Goal: Information Seeking & Learning: Learn about a topic

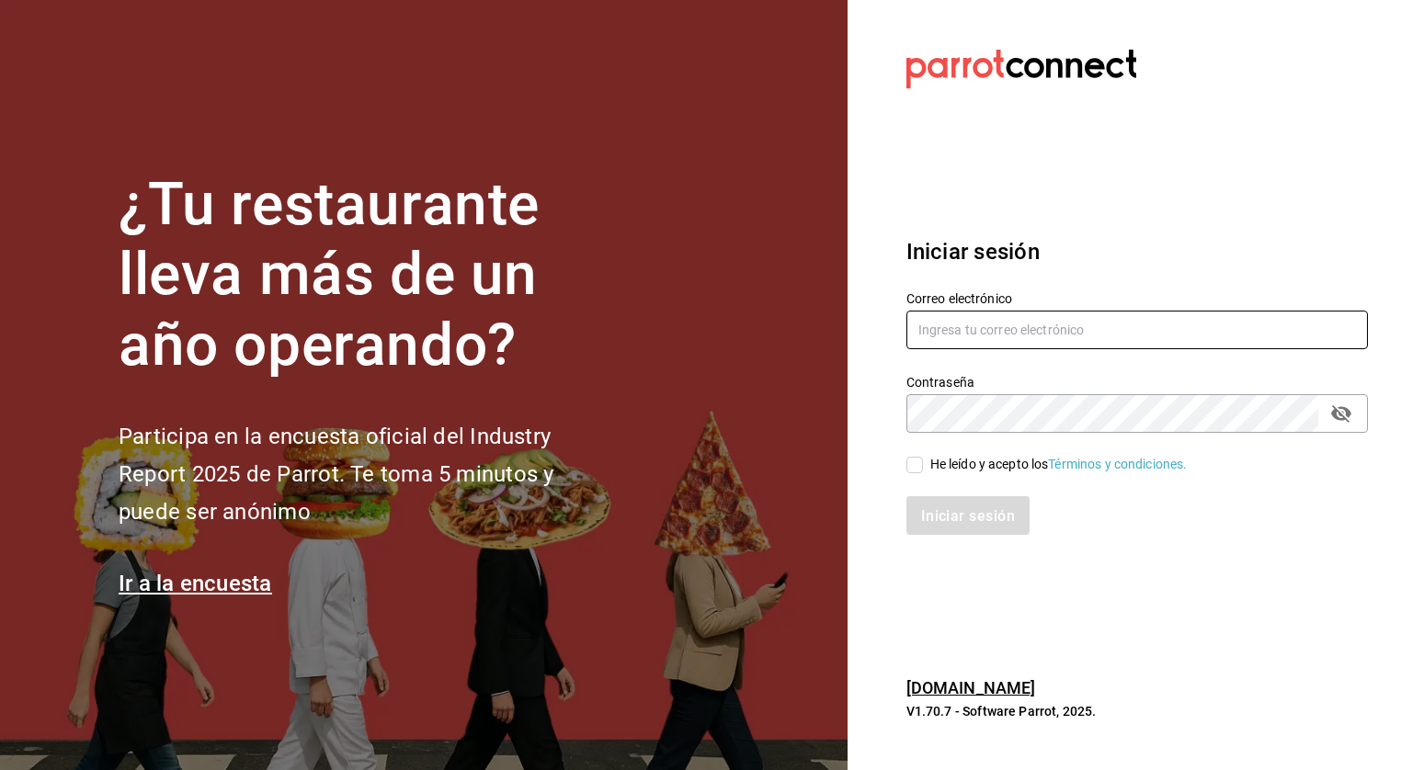
type input "[PERSON_NAME][EMAIL_ADDRESS][PERSON_NAME][DOMAIN_NAME]"
click at [908, 467] on input "He leído y acepto los Términos y condiciones." at bounding box center [914, 465] width 17 height 17
checkbox input "true"
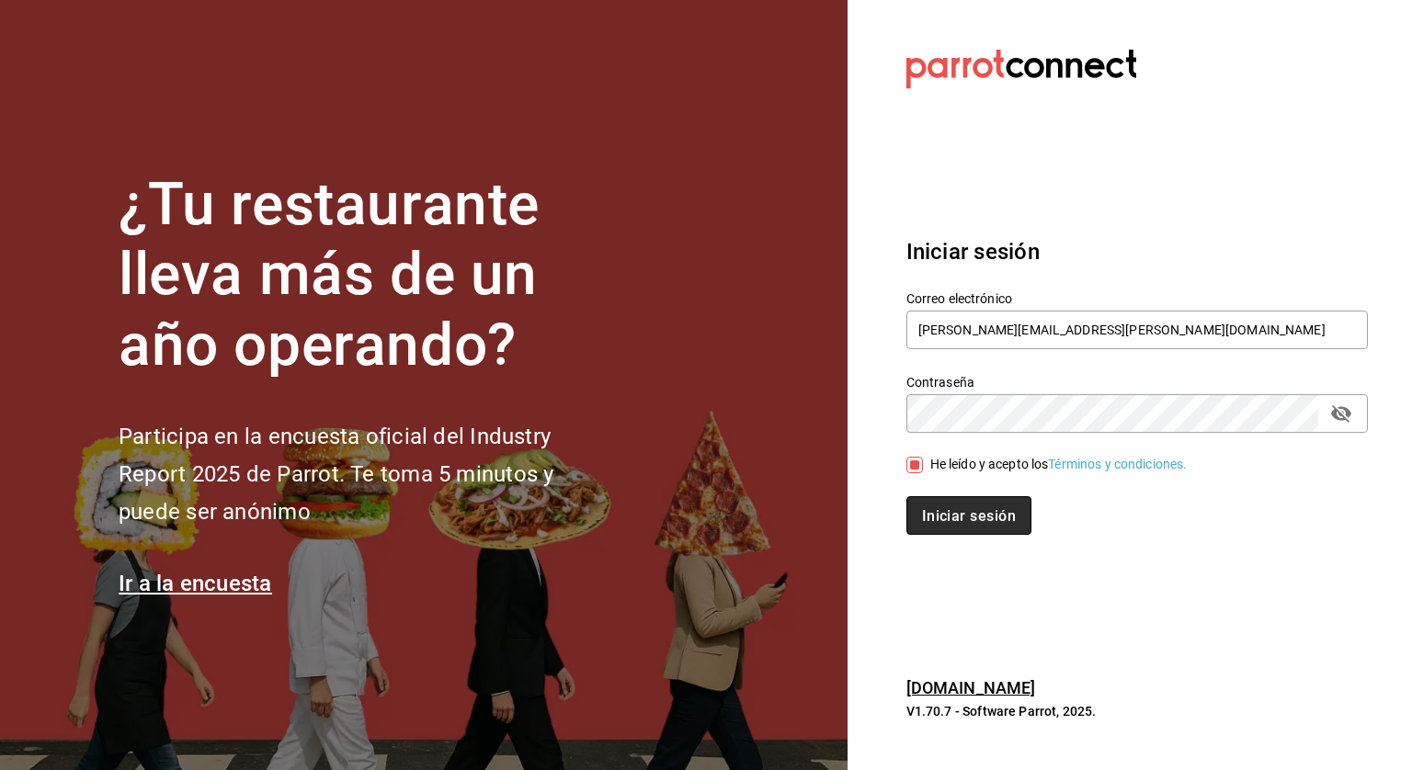
click at [923, 497] on button "Iniciar sesión" at bounding box center [968, 515] width 125 height 39
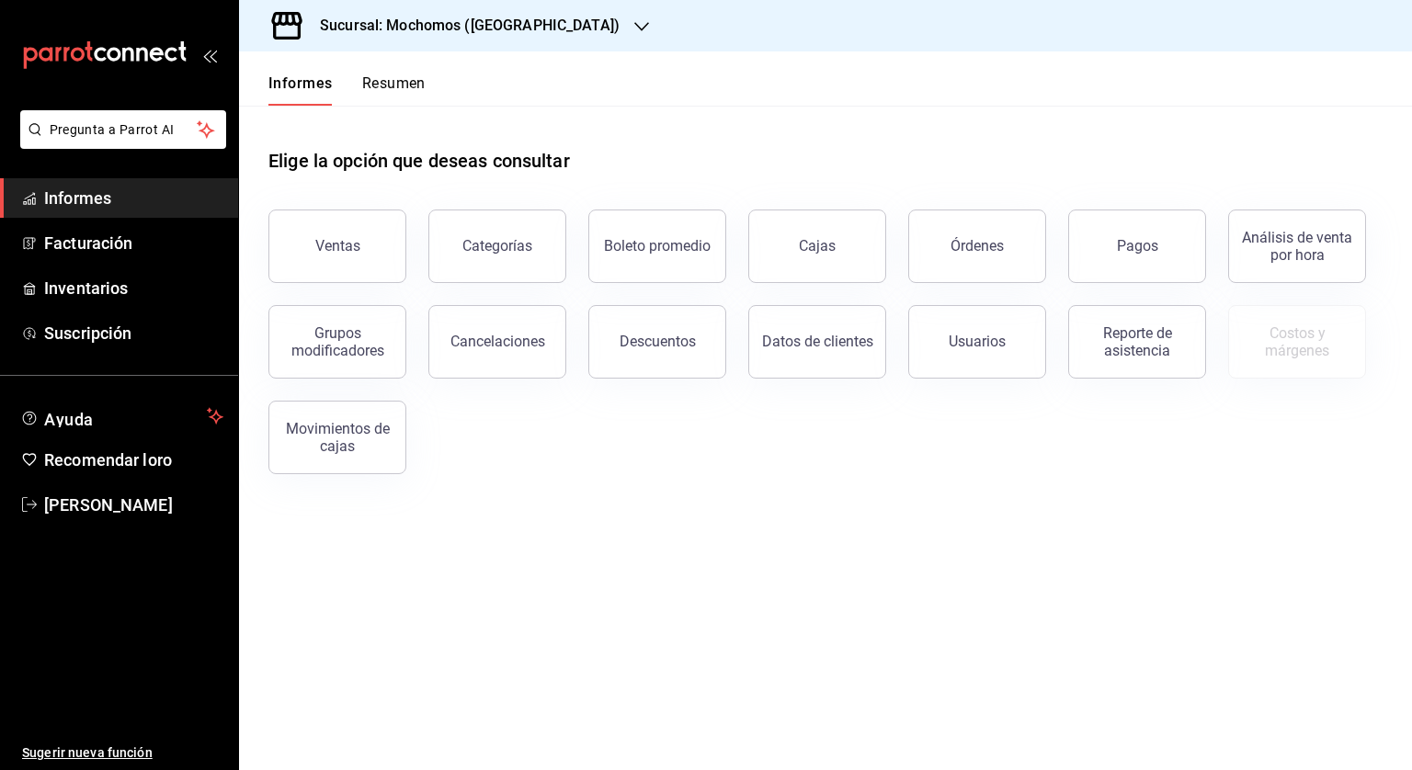
click at [413, 40] on div "Sucursal: Mochomos ([GEOGRAPHIC_DATA])" at bounding box center [455, 25] width 403 height 51
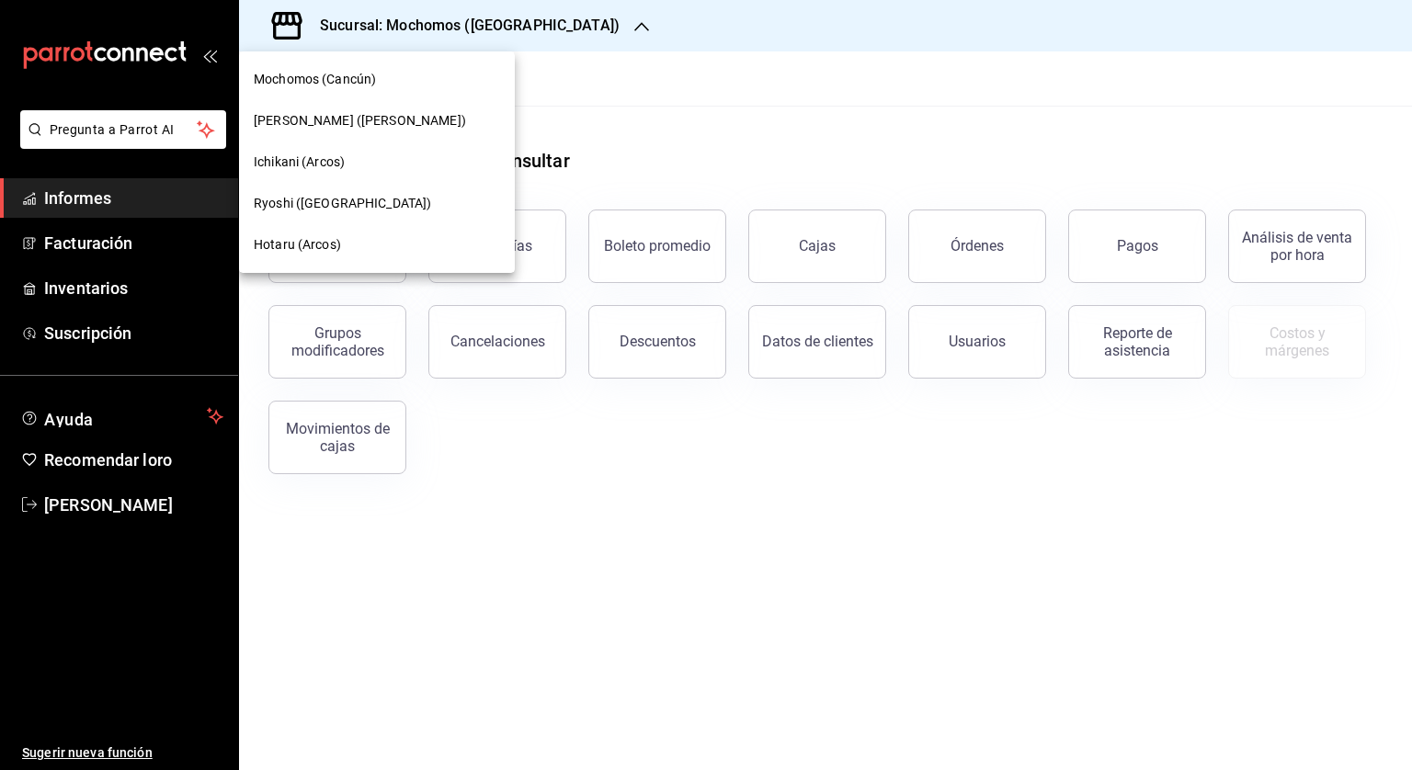
click at [329, 164] on font "Ichikani (Arcos)" at bounding box center [299, 161] width 91 height 15
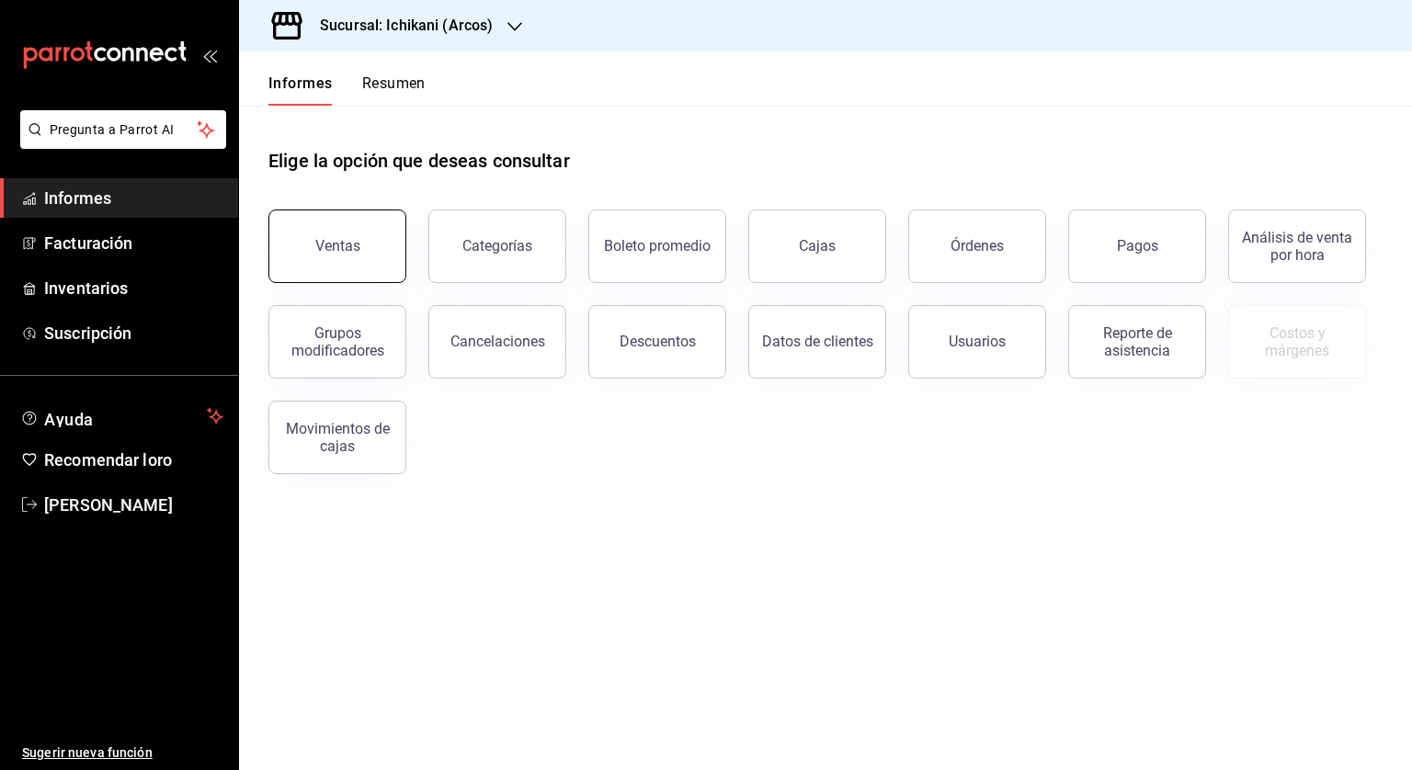
click at [350, 257] on button "Ventas" at bounding box center [337, 247] width 138 height 74
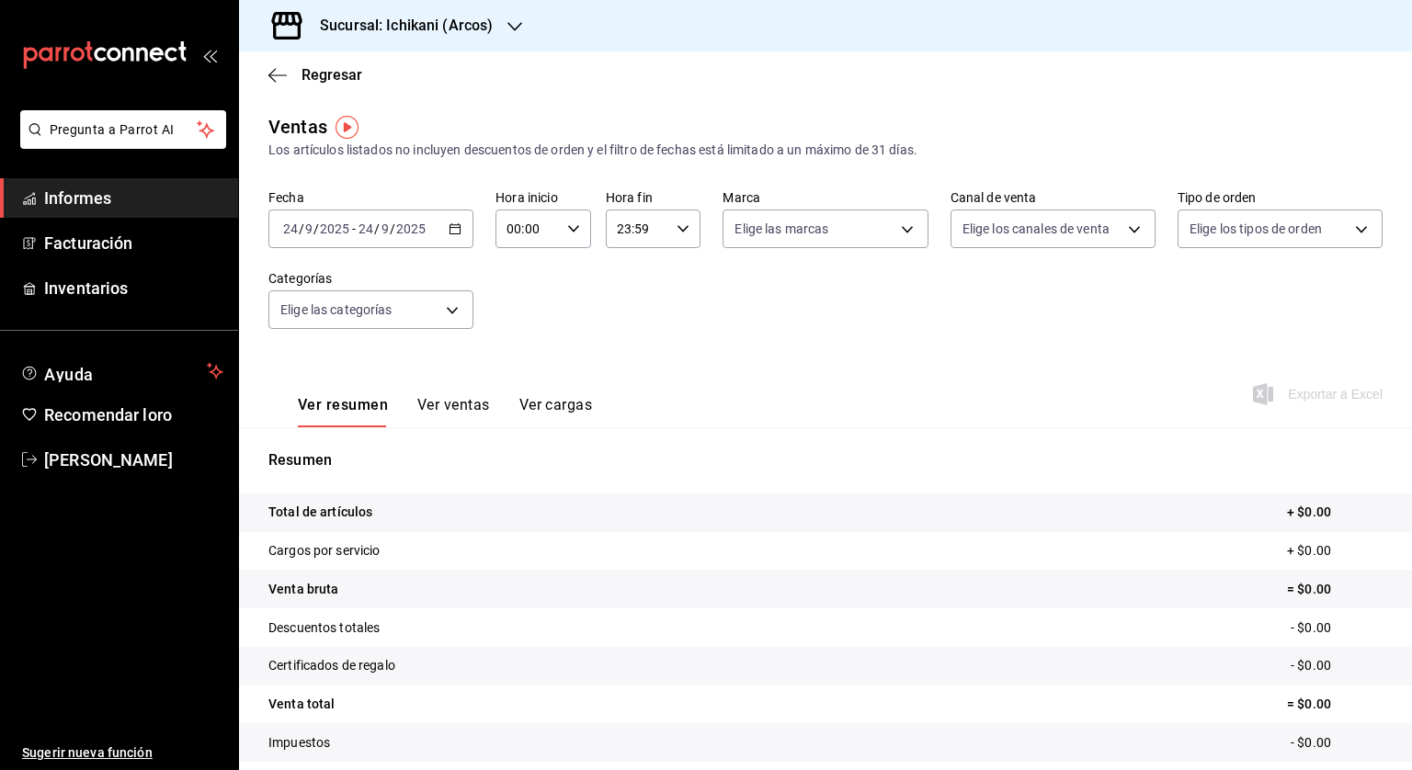
click at [458, 226] on icon "button" at bounding box center [454, 228] width 13 height 13
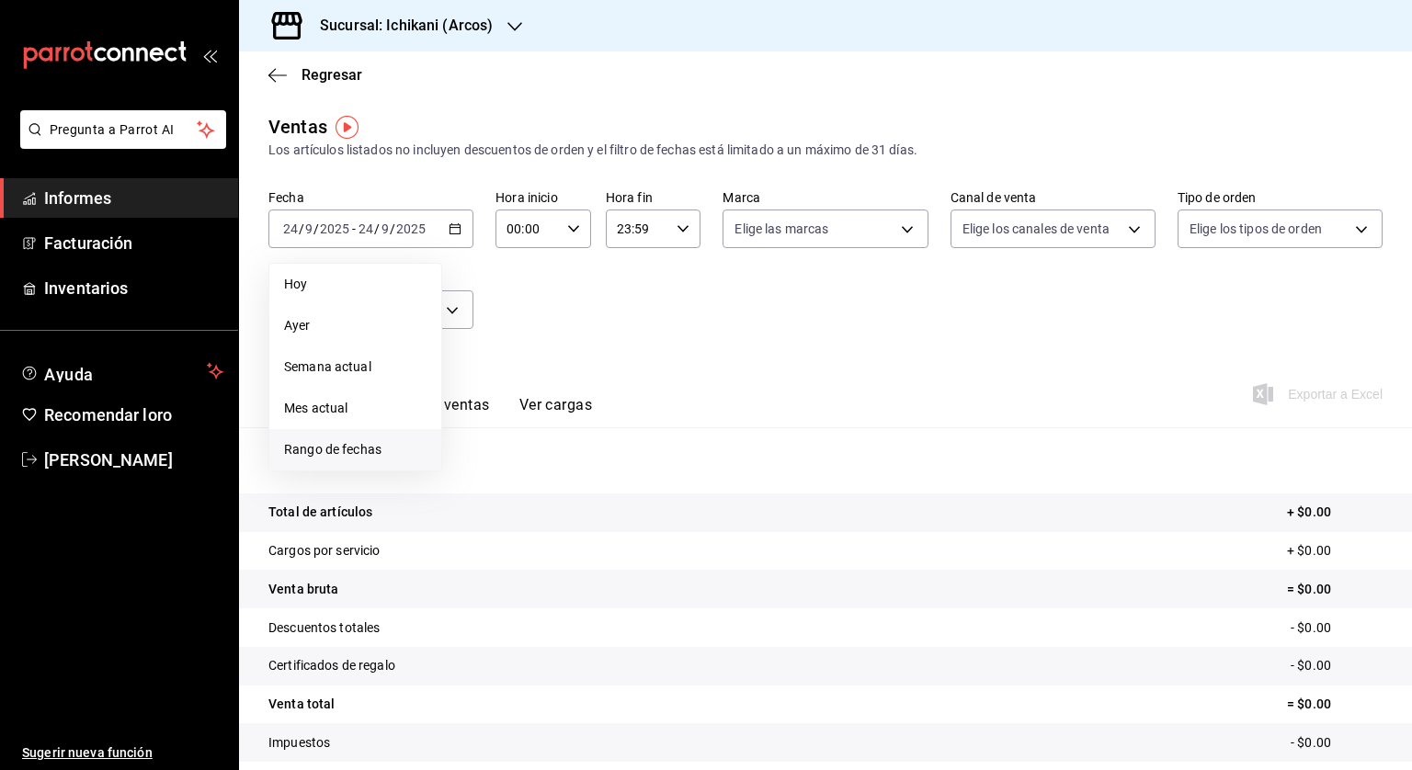
click at [380, 448] on font "Rango de fechas" at bounding box center [332, 449] width 97 height 15
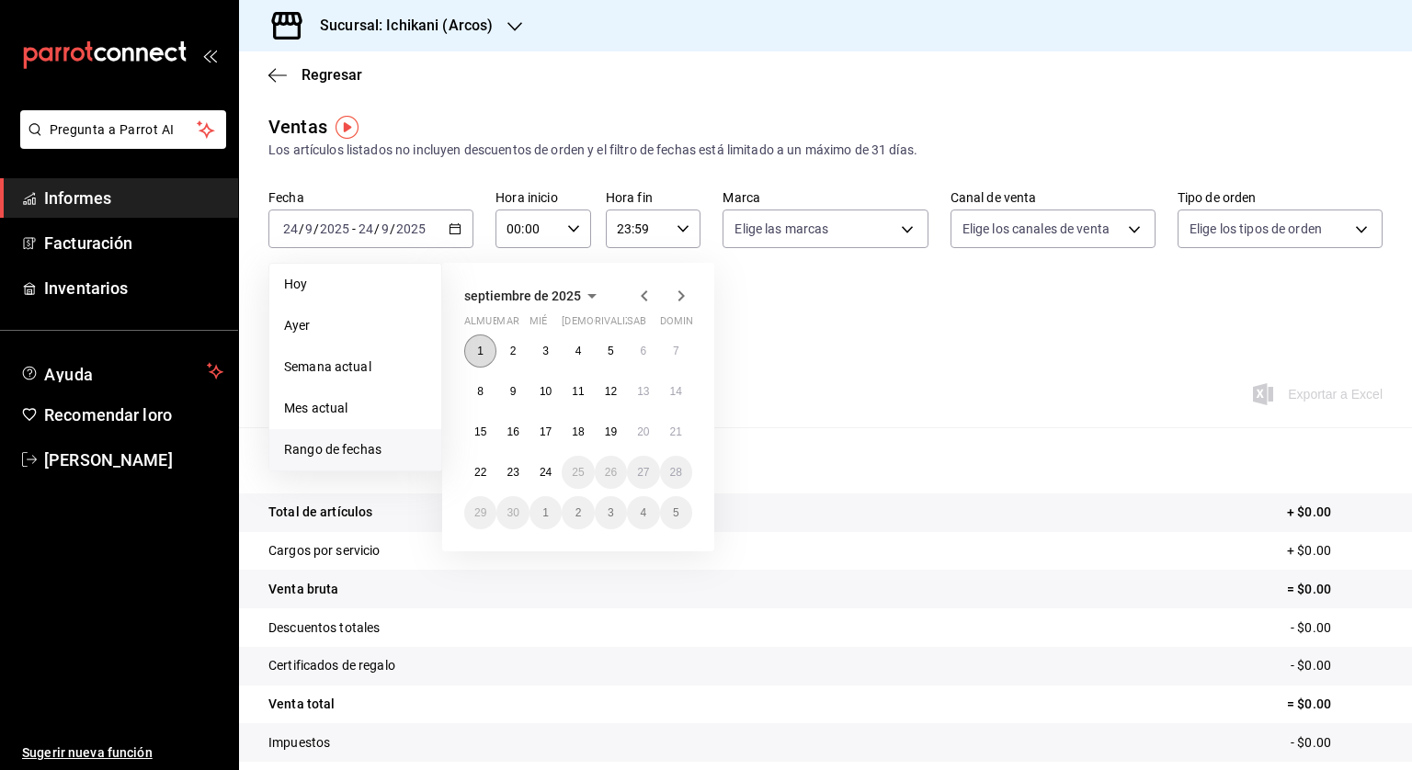
click at [481, 339] on button "1" at bounding box center [480, 351] width 32 height 33
click at [511, 471] on font "23" at bounding box center [512, 472] width 12 height 13
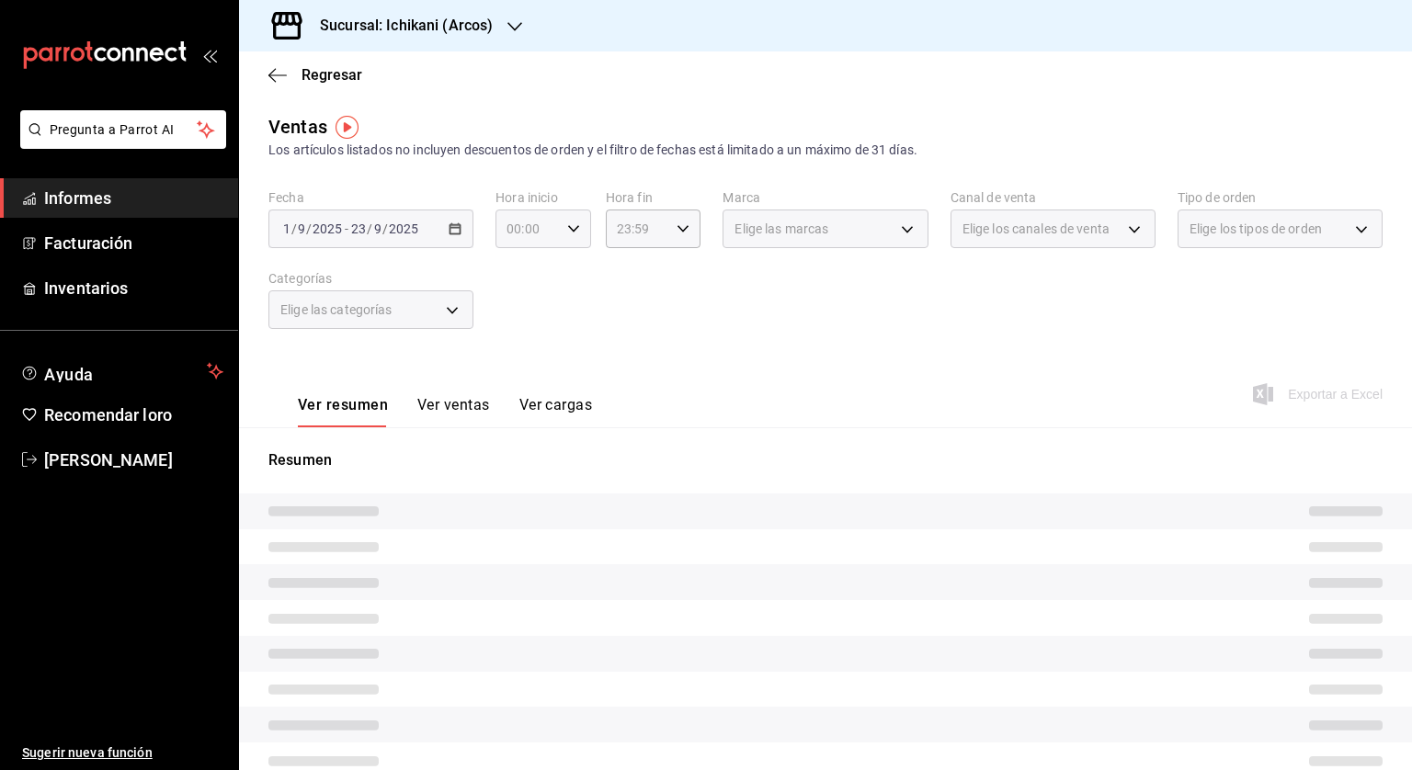
click at [571, 221] on div "00:00 Hora inicio" at bounding box center [543, 229] width 96 height 39
click at [518, 312] on font "05" at bounding box center [516, 312] width 15 height 15
type input "05:00"
click at [676, 244] on div at bounding box center [706, 385] width 1412 height 770
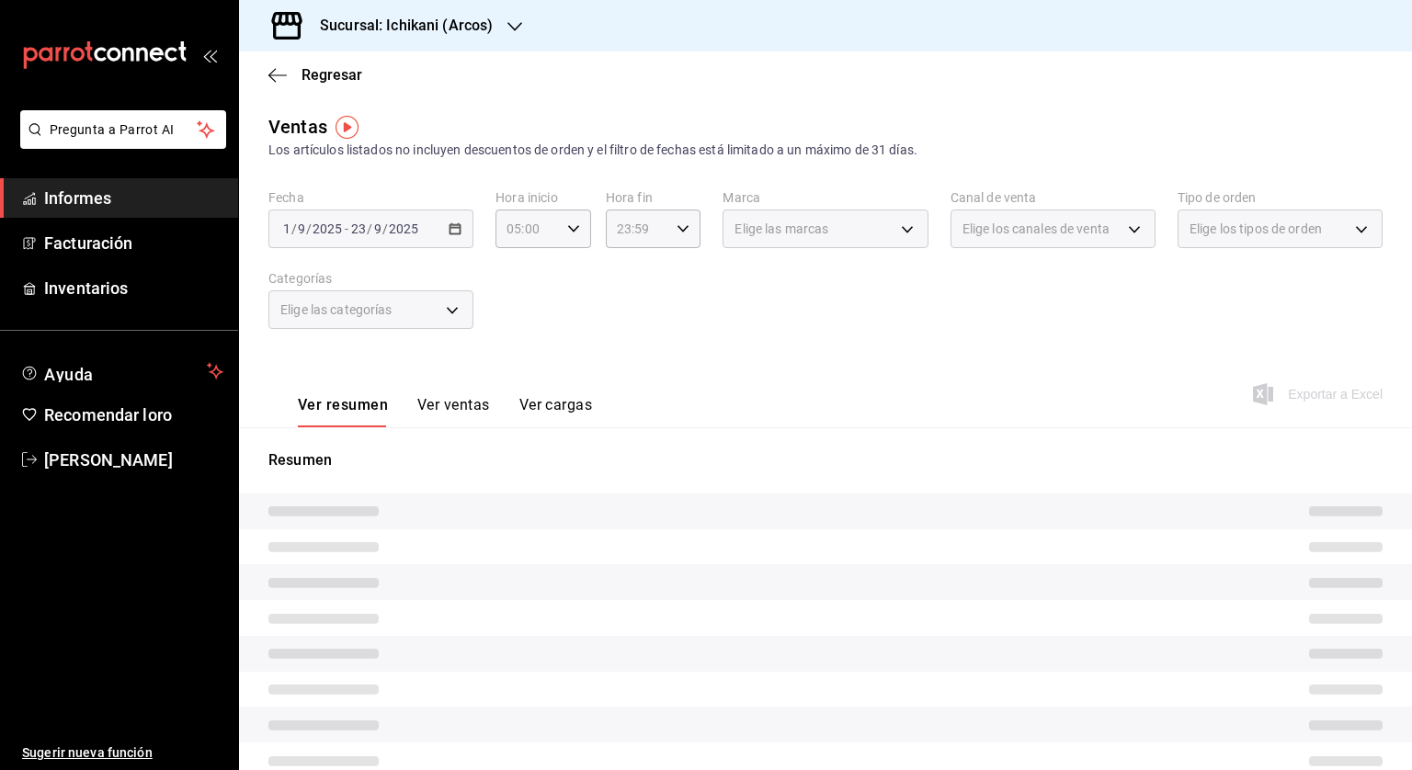
click at [679, 235] on div "23:59 Hora fin" at bounding box center [654, 229] width 96 height 39
click at [618, 355] on font "04" at bounding box center [625, 350] width 15 height 15
type input "04:59"
click at [856, 318] on div at bounding box center [706, 385] width 1412 height 770
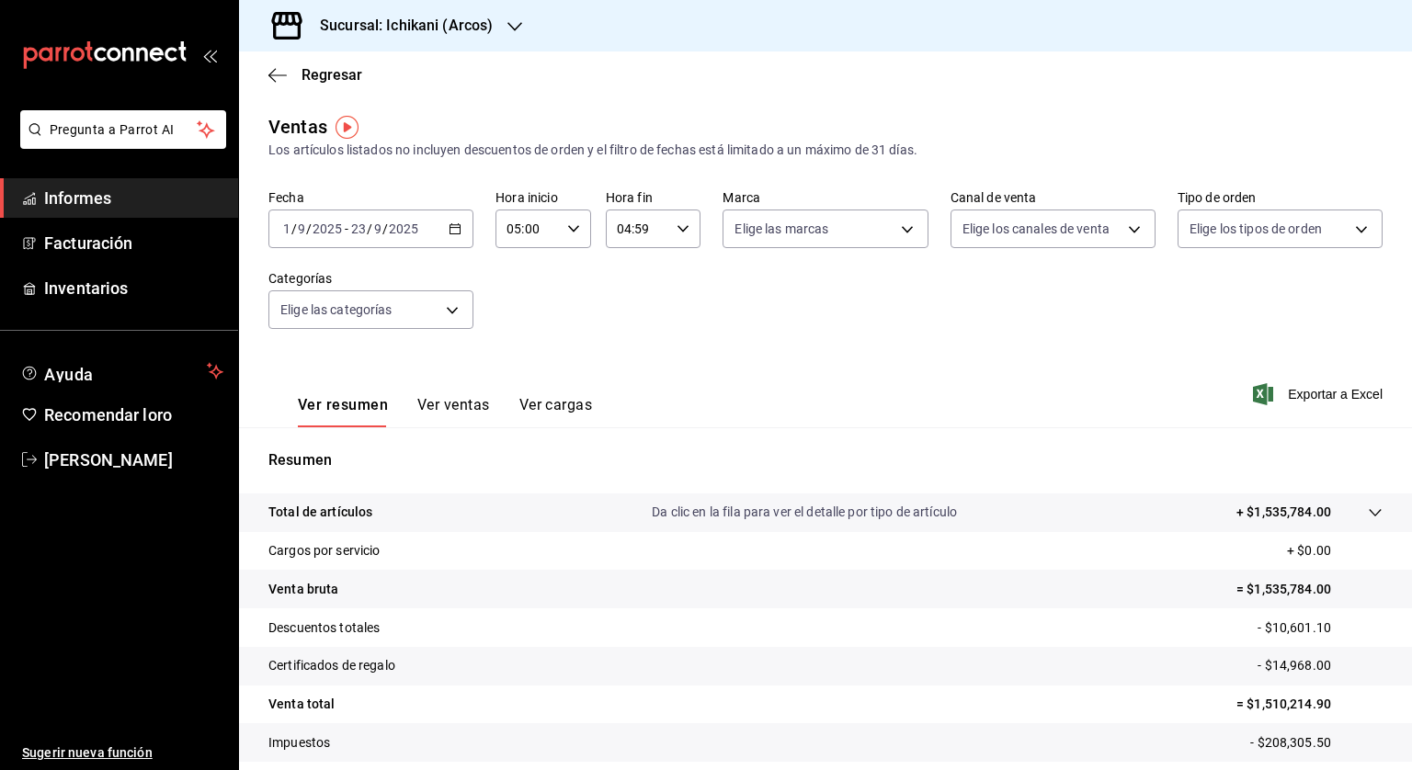
click at [403, 26] on font "Sucursal: Ichikani (Arcos)" at bounding box center [406, 25] width 173 height 17
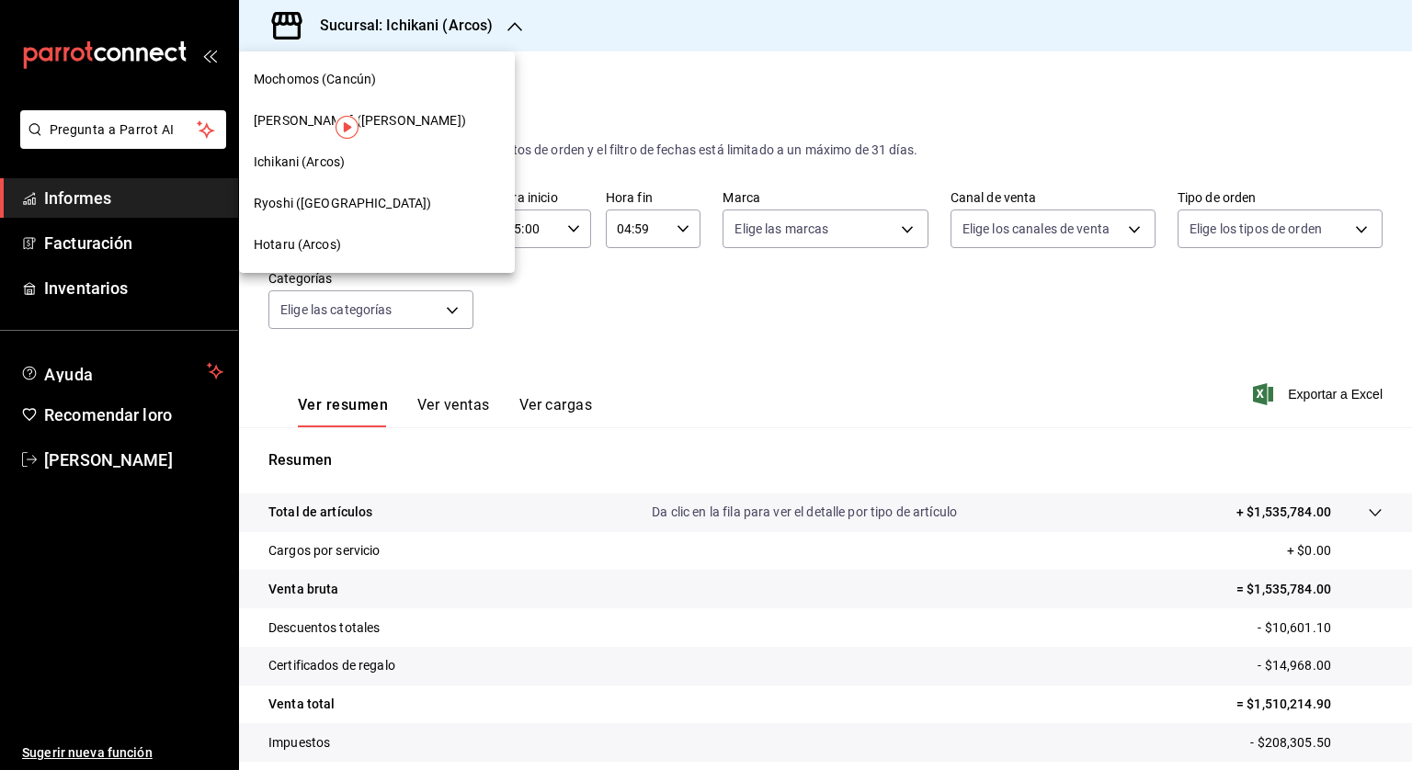
click at [323, 245] on font "Hotaru (Arcos)" at bounding box center [297, 244] width 87 height 15
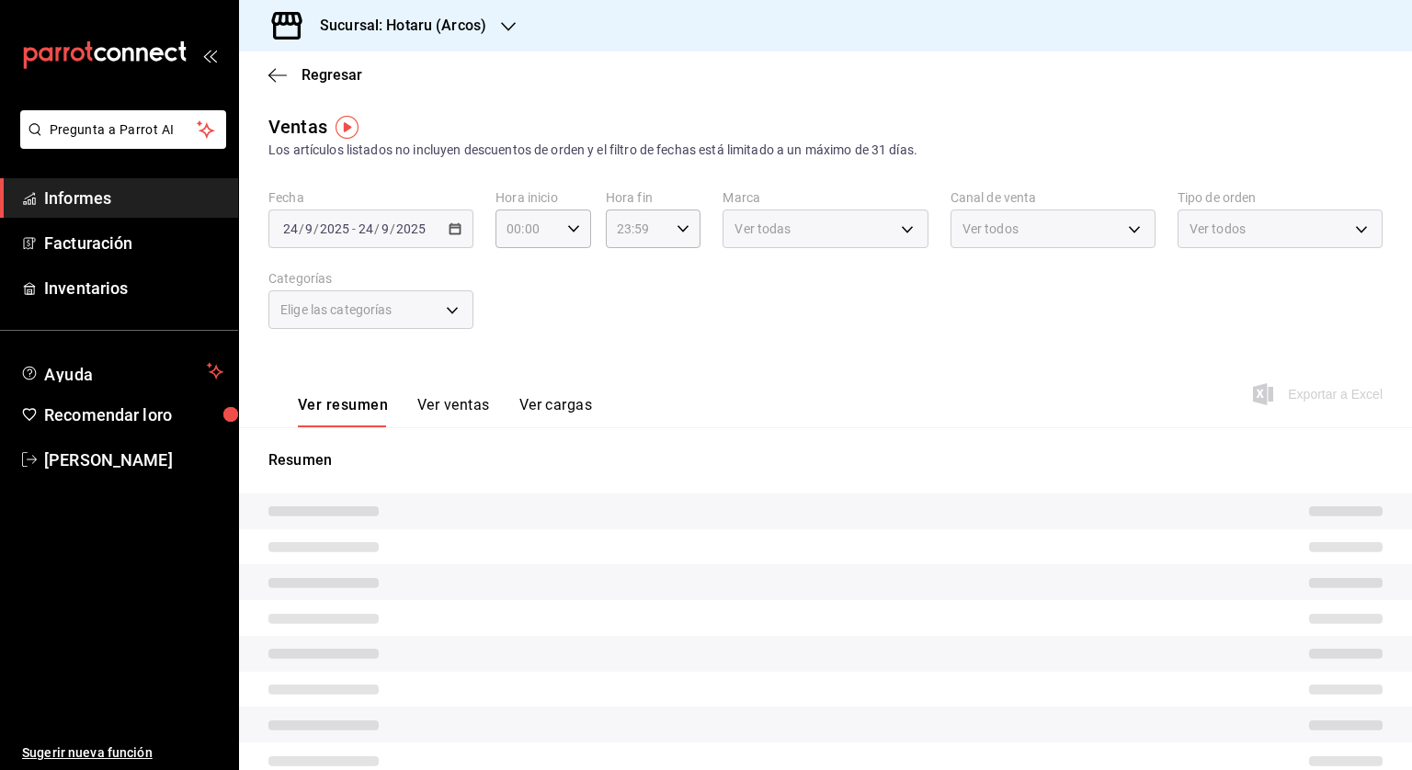
type input "05:00"
type input "04:59"
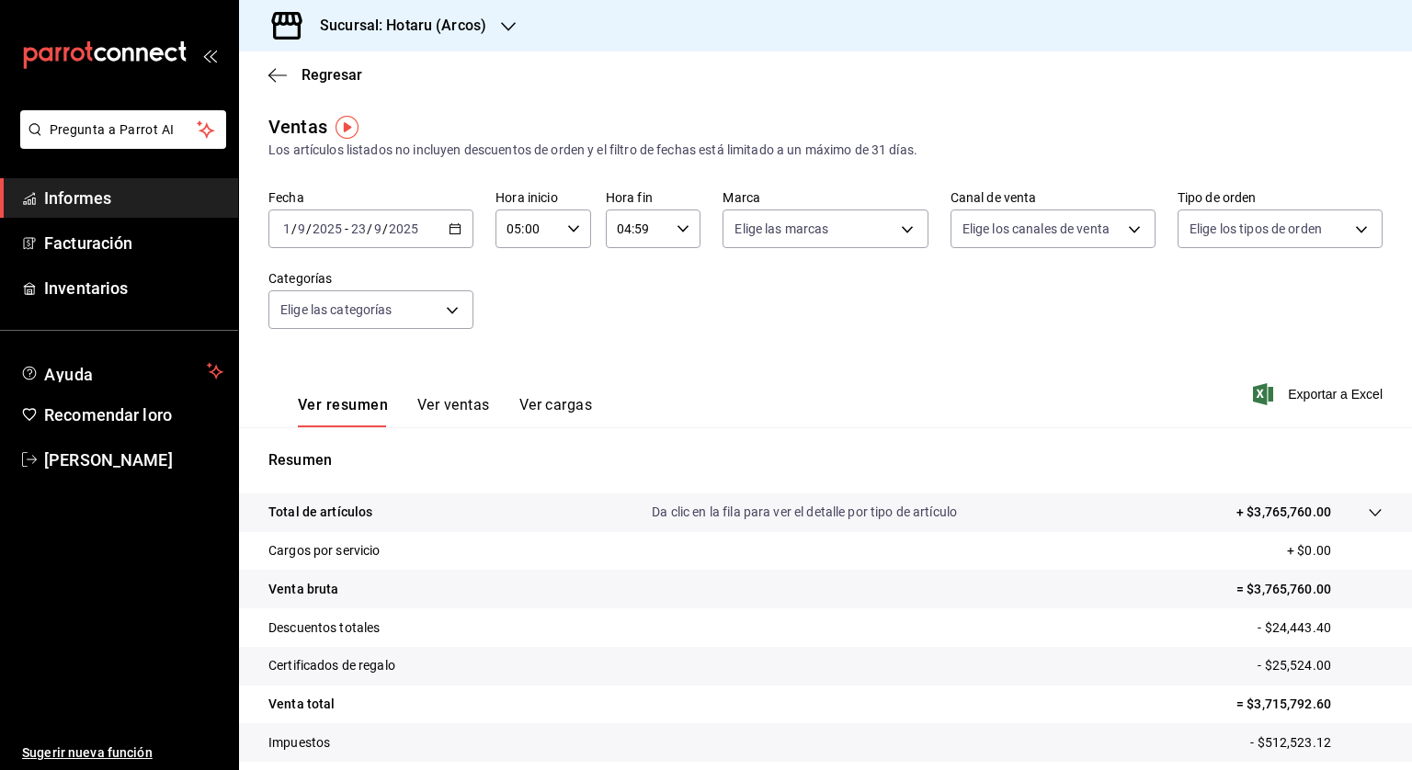
click at [459, 43] on div "Sucursal: Hotaru (Arcos)" at bounding box center [388, 25] width 269 height 51
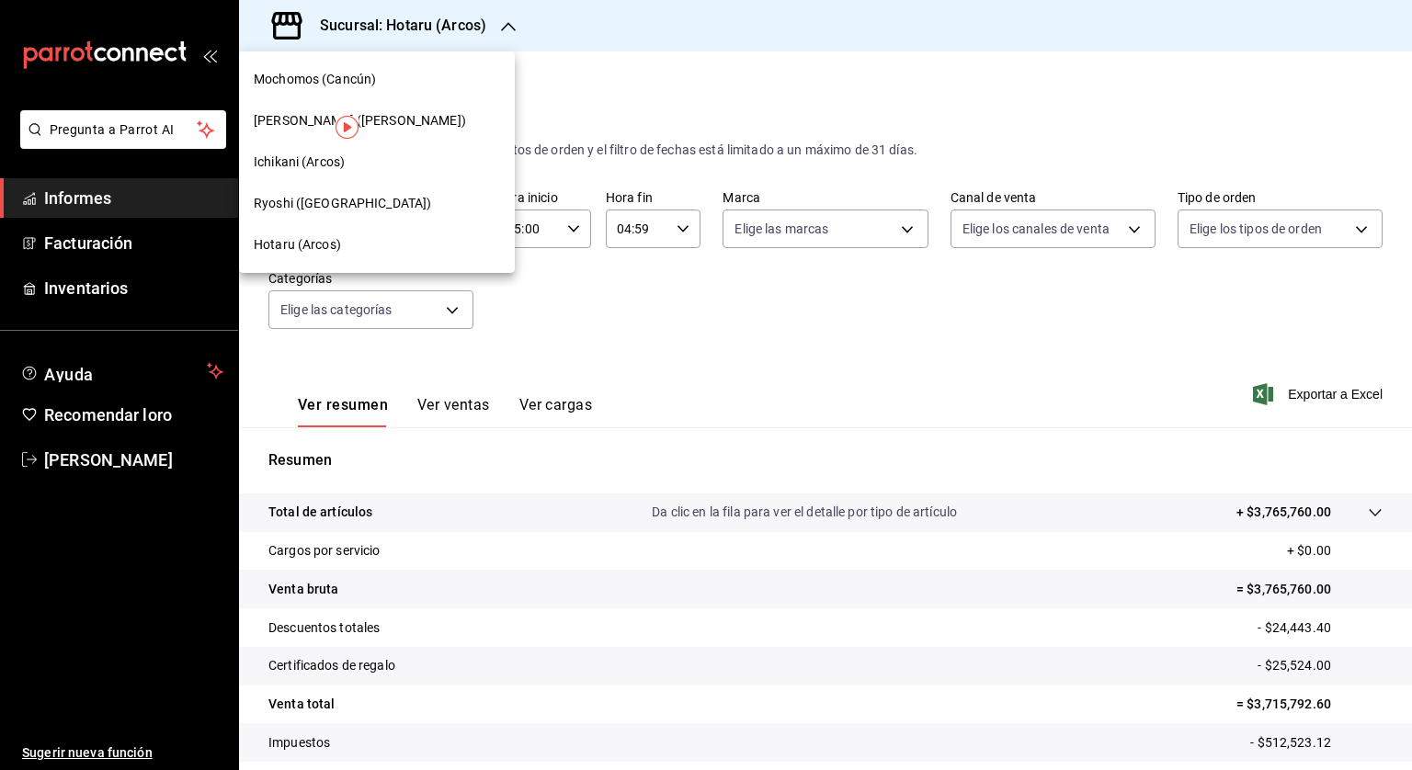
click at [301, 169] on font "Ichikani (Arcos)" at bounding box center [299, 161] width 91 height 15
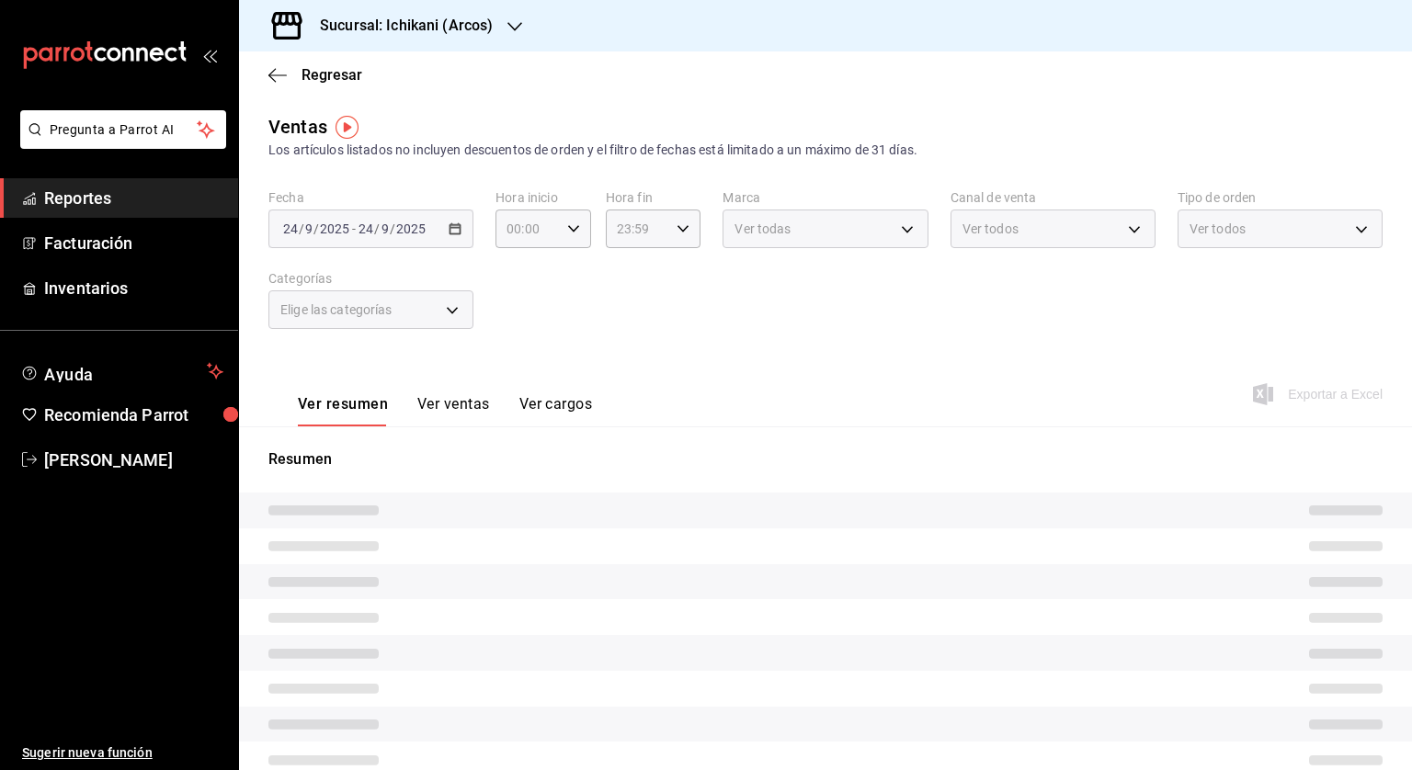
type input "05:00"
type input "04:59"
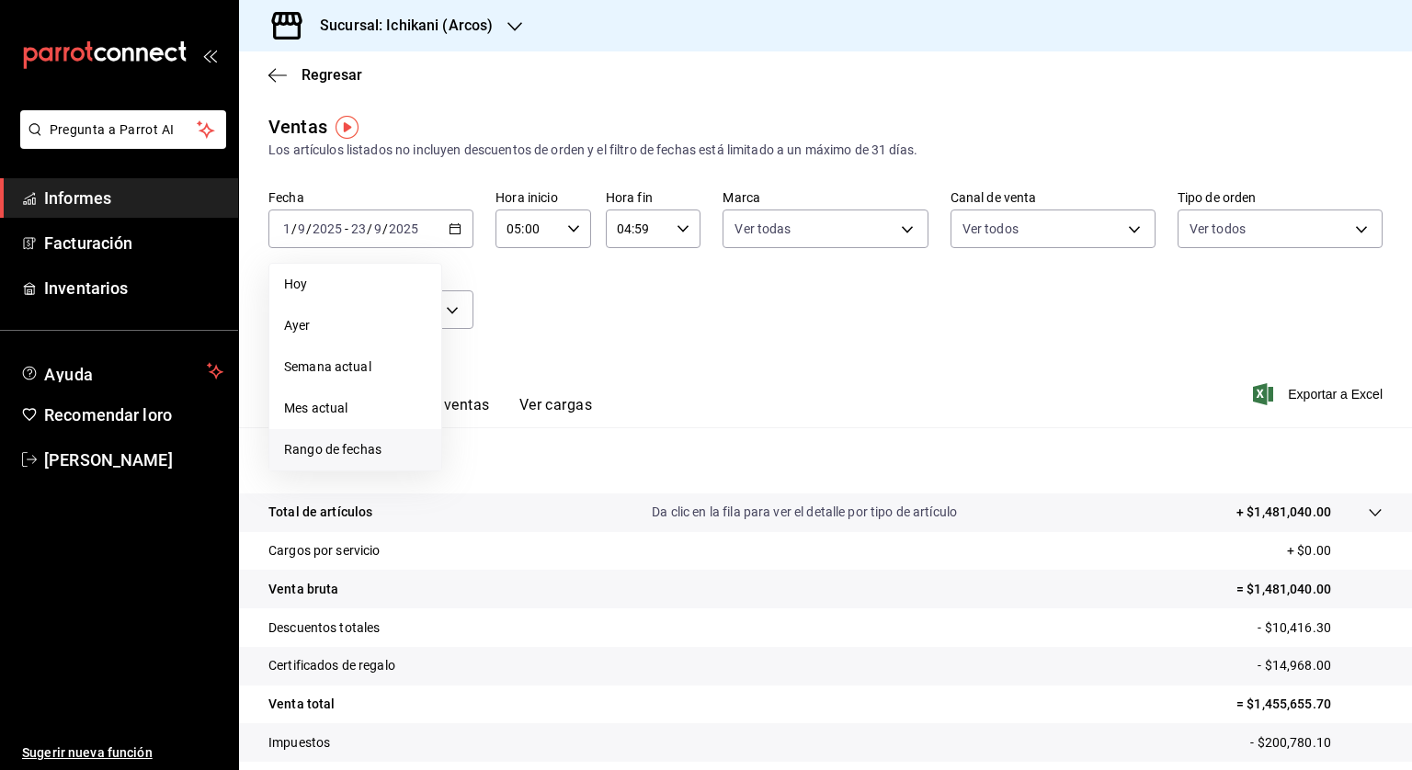
click at [368, 455] on font "Rango de fechas" at bounding box center [332, 449] width 97 height 15
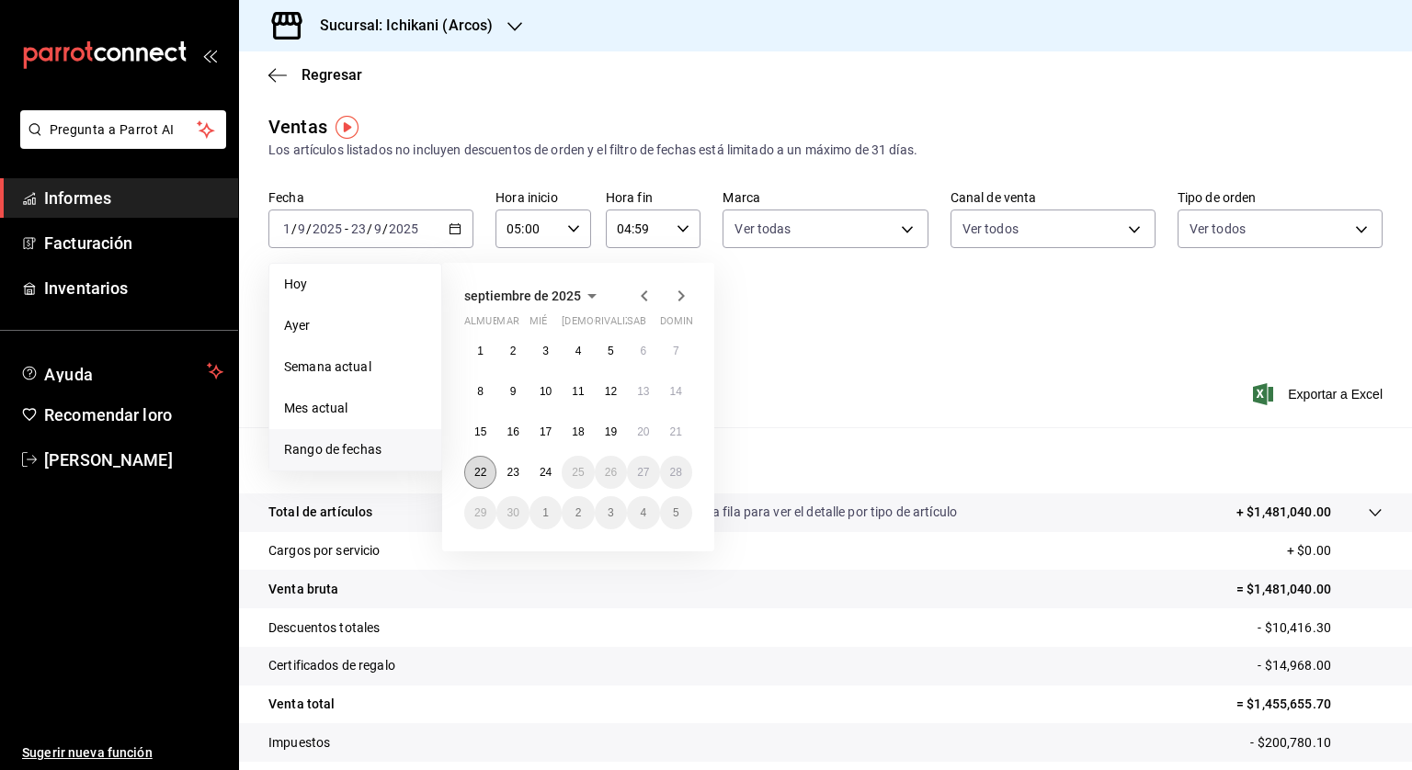
click at [478, 467] on font "22" at bounding box center [480, 472] width 12 height 13
click at [503, 471] on button "23" at bounding box center [512, 472] width 32 height 33
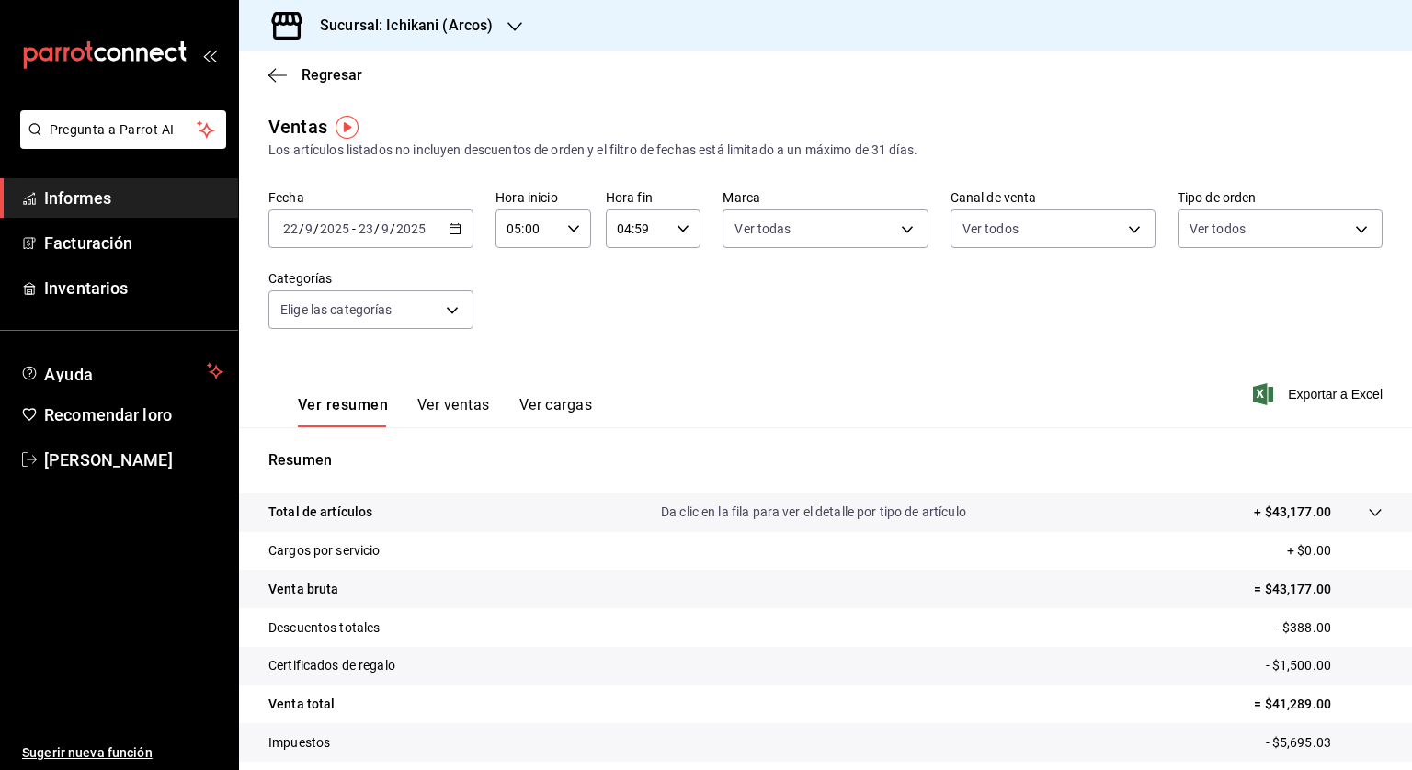
click at [455, 230] on icon "button" at bounding box center [454, 228] width 13 height 13
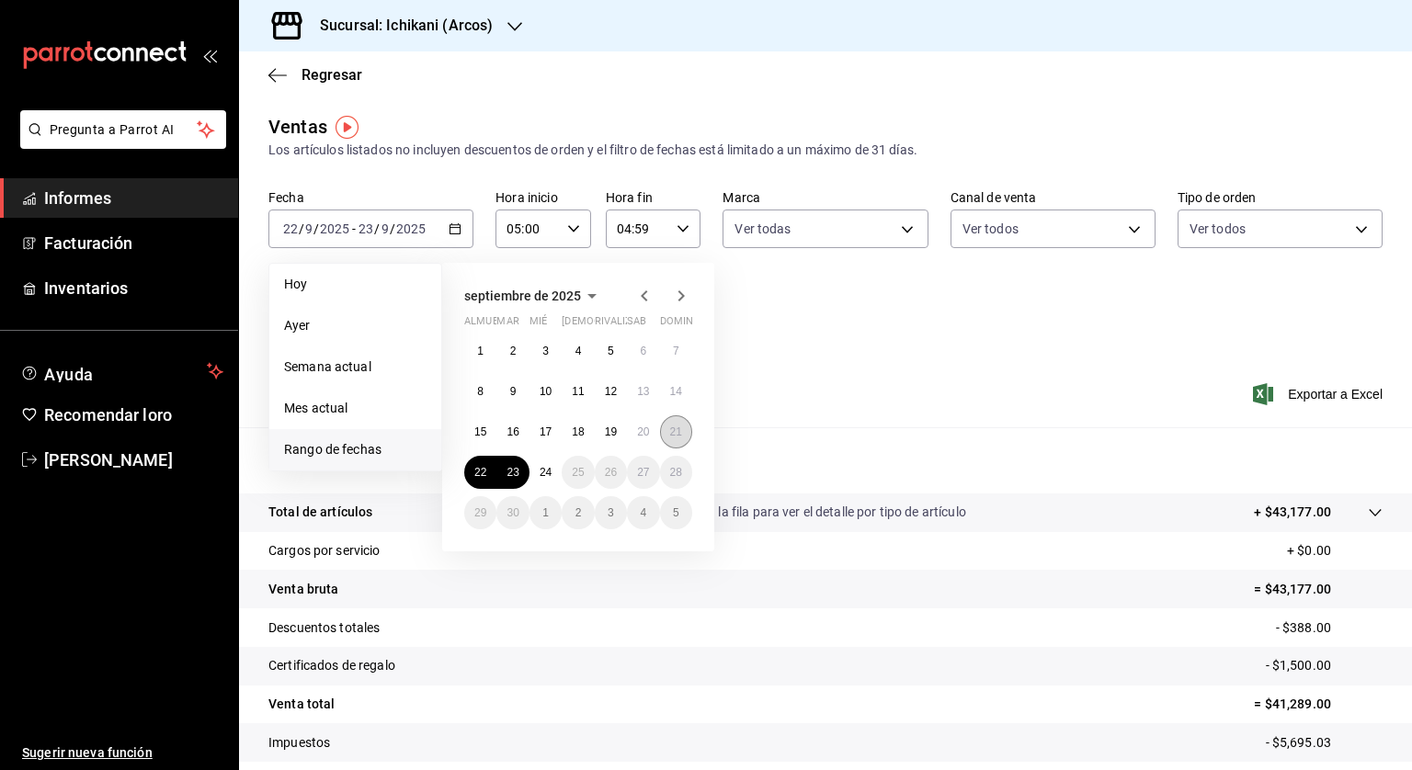
click at [687, 429] on button "21" at bounding box center [676, 431] width 32 height 33
click at [486, 464] on button "22" at bounding box center [480, 472] width 32 height 33
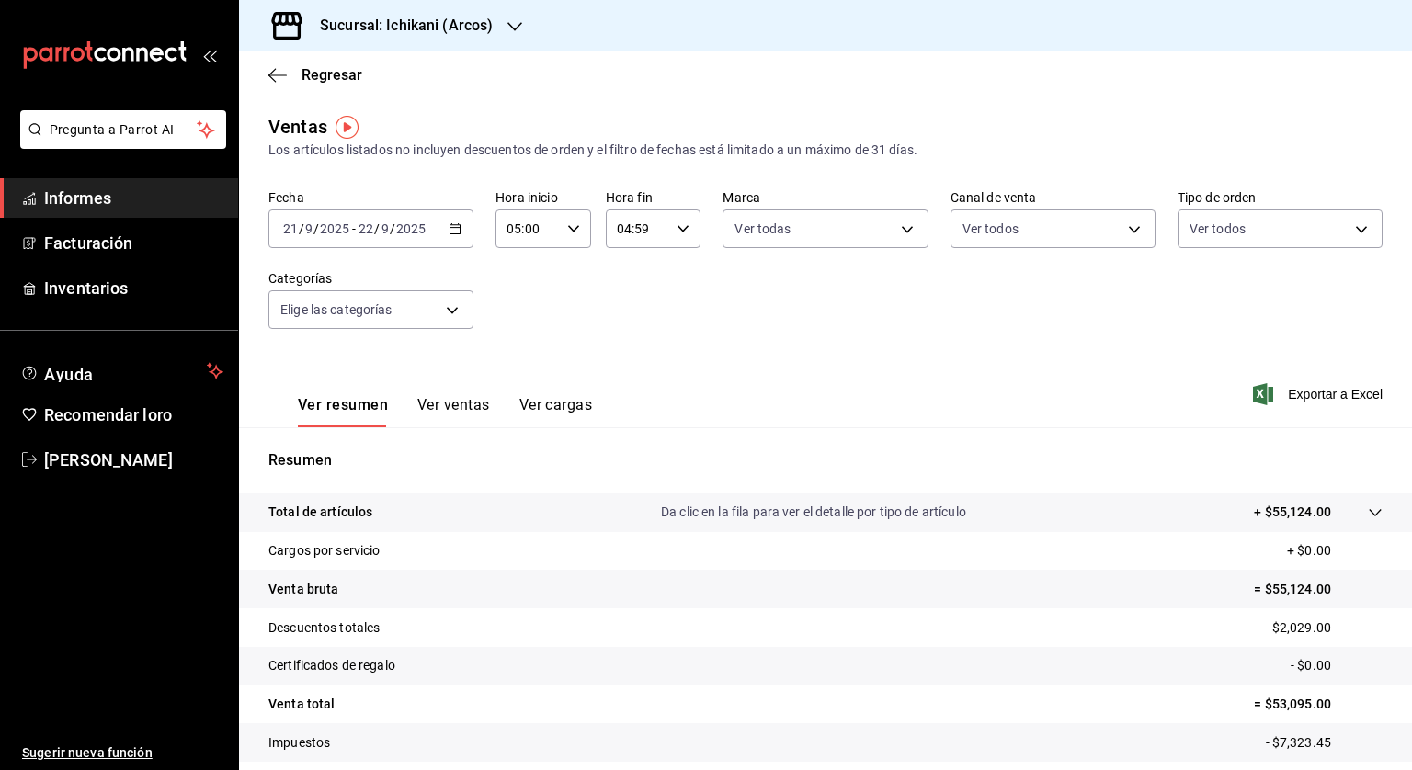
click at [456, 228] on icon "button" at bounding box center [454, 228] width 13 height 13
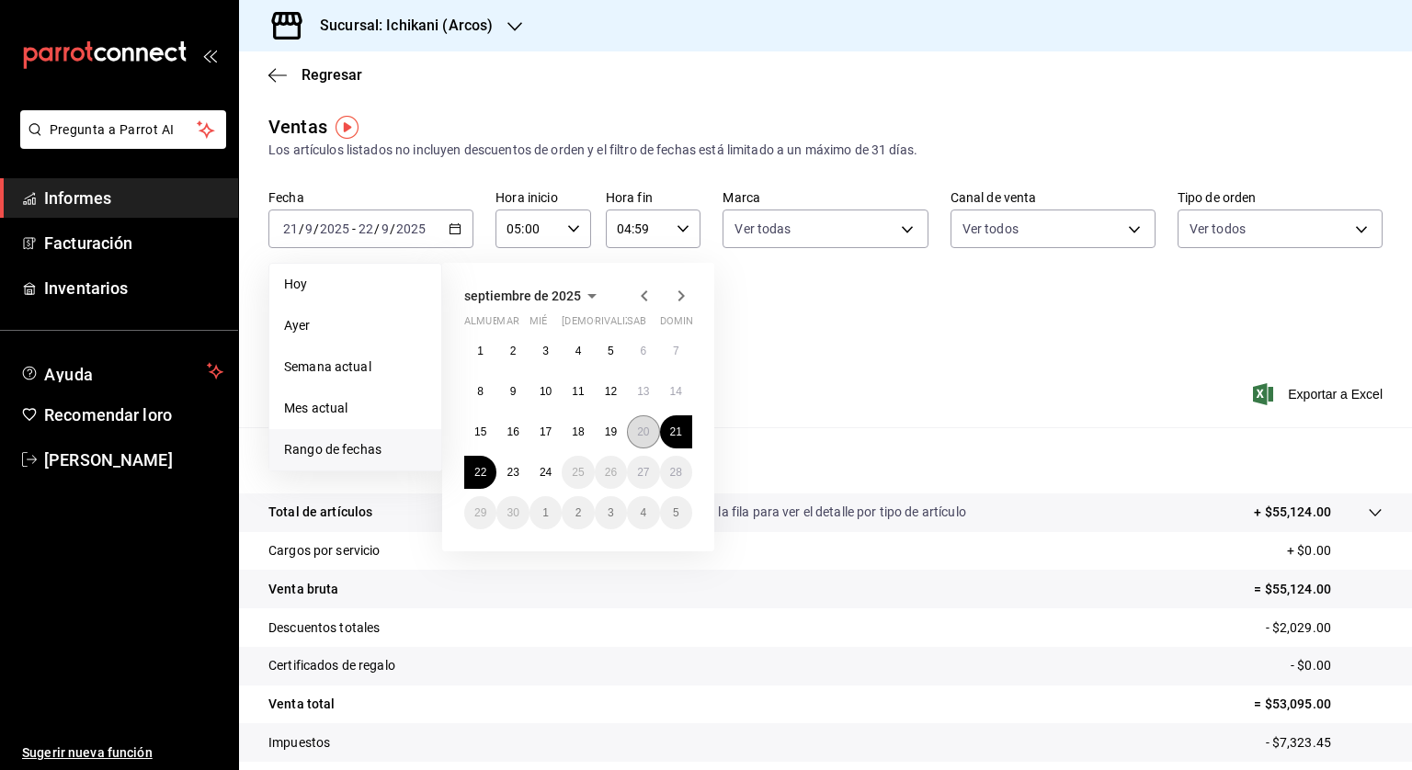
click at [643, 430] on font "20" at bounding box center [643, 431] width 12 height 13
click at [684, 429] on button "21" at bounding box center [676, 431] width 32 height 33
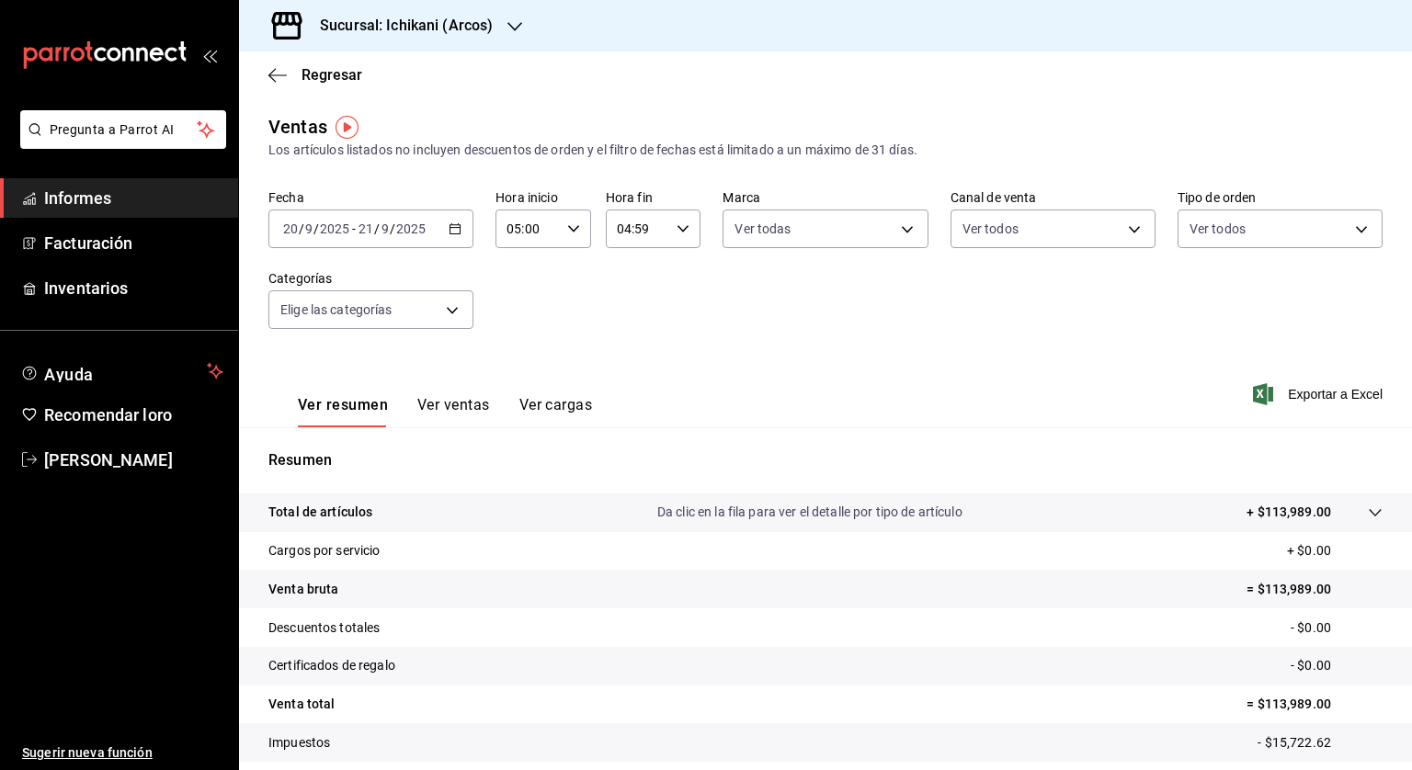
click at [452, 227] on \(Stroke\) "button" at bounding box center [455, 227] width 10 height 1
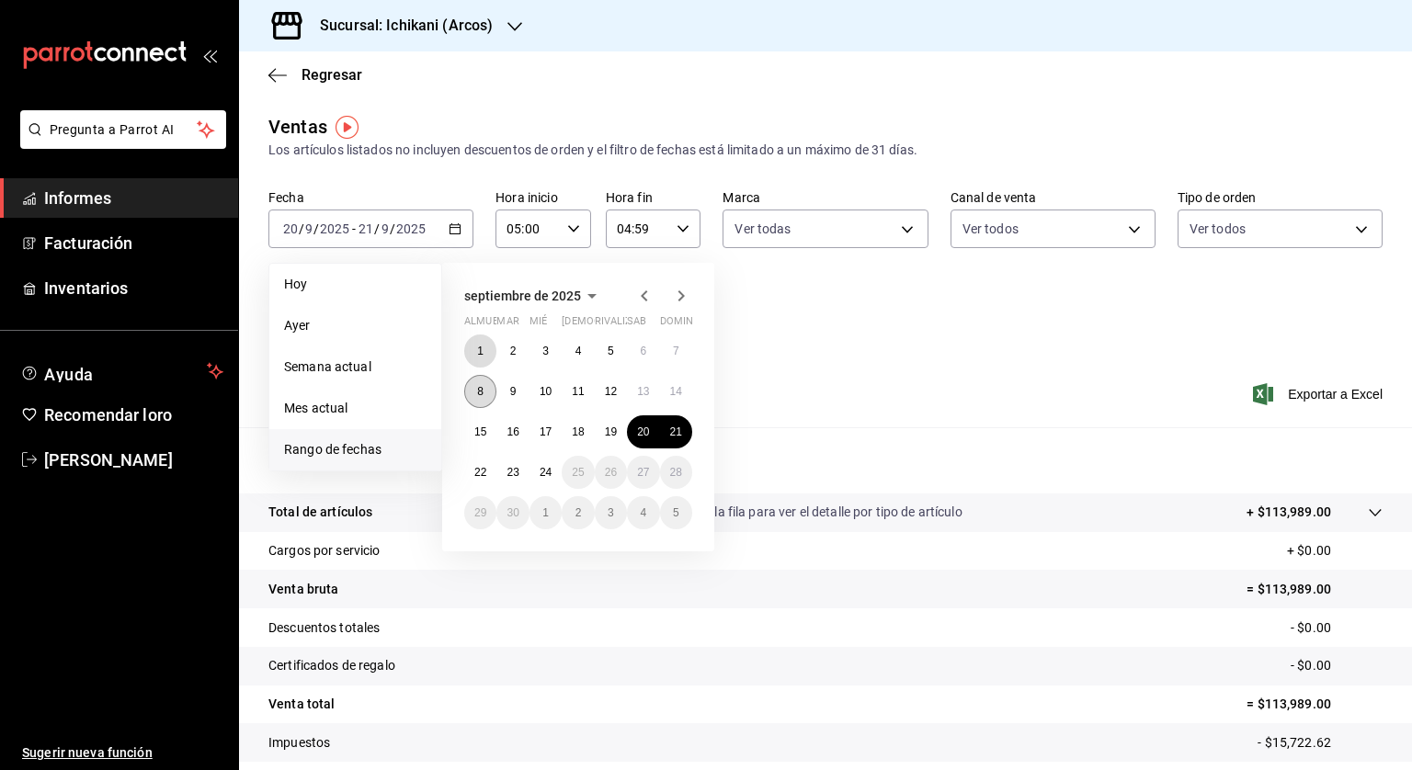
drag, startPoint x: 471, startPoint y: 347, endPoint x: 485, endPoint y: 377, distance: 32.9
click at [472, 347] on button "1" at bounding box center [480, 351] width 32 height 33
click at [510, 470] on font "23" at bounding box center [512, 472] width 12 height 13
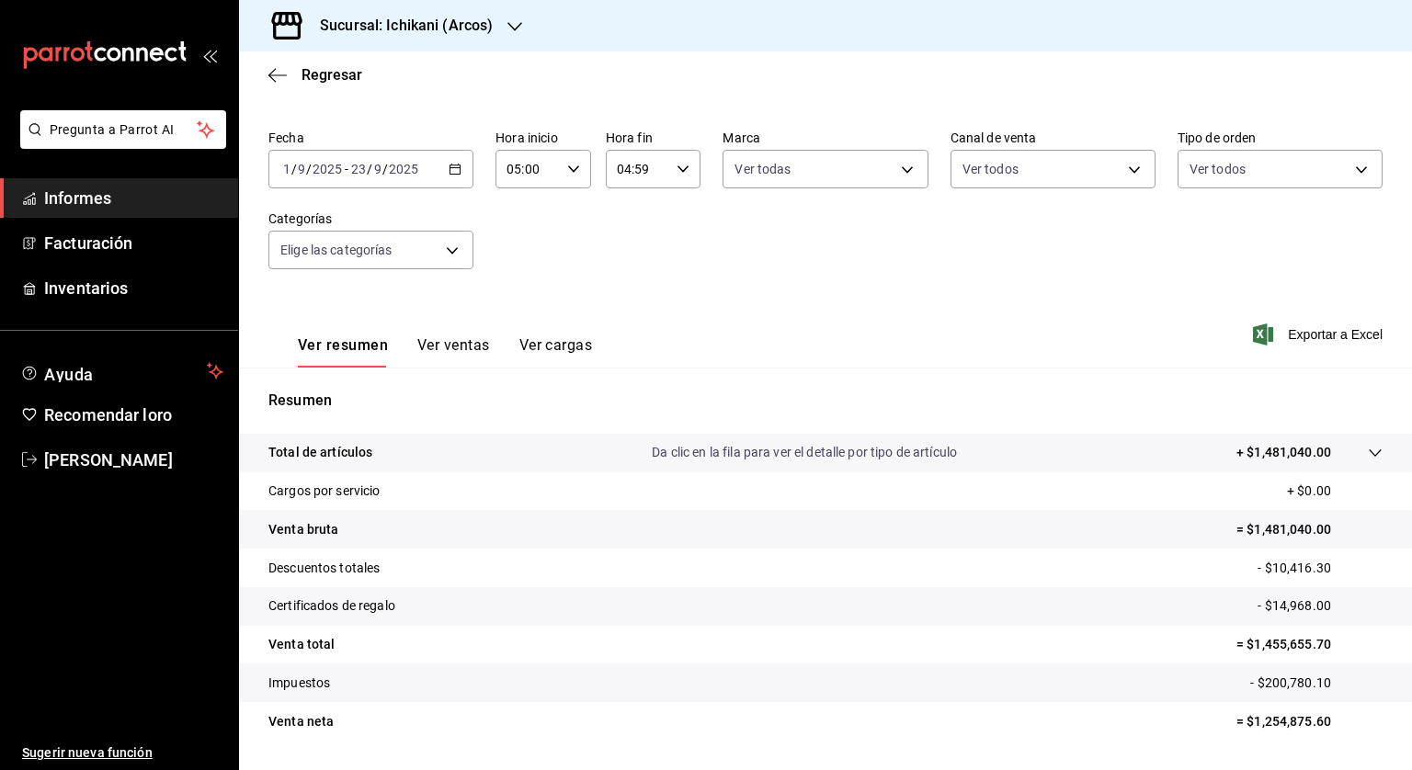
scroll to position [92, 0]
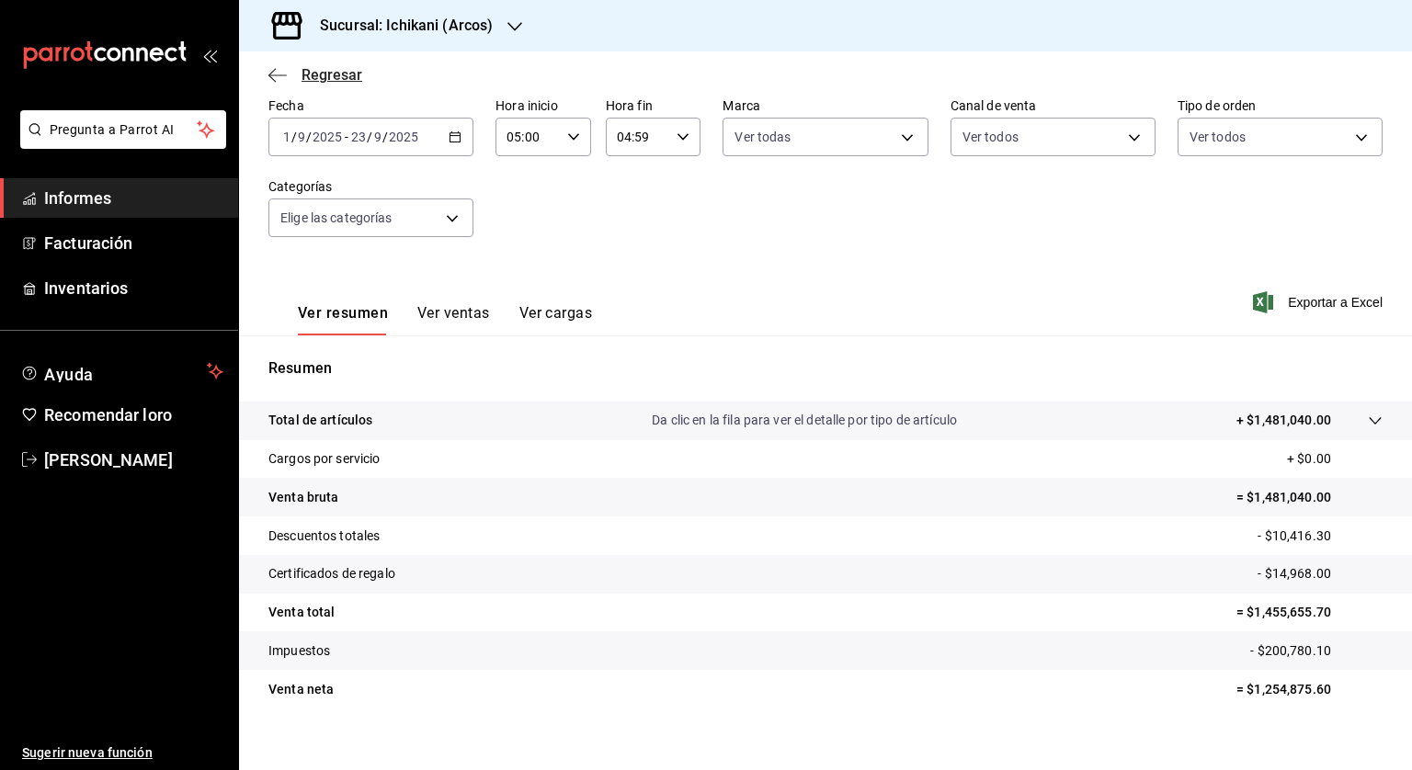
click at [268, 71] on icon "button" at bounding box center [277, 75] width 18 height 17
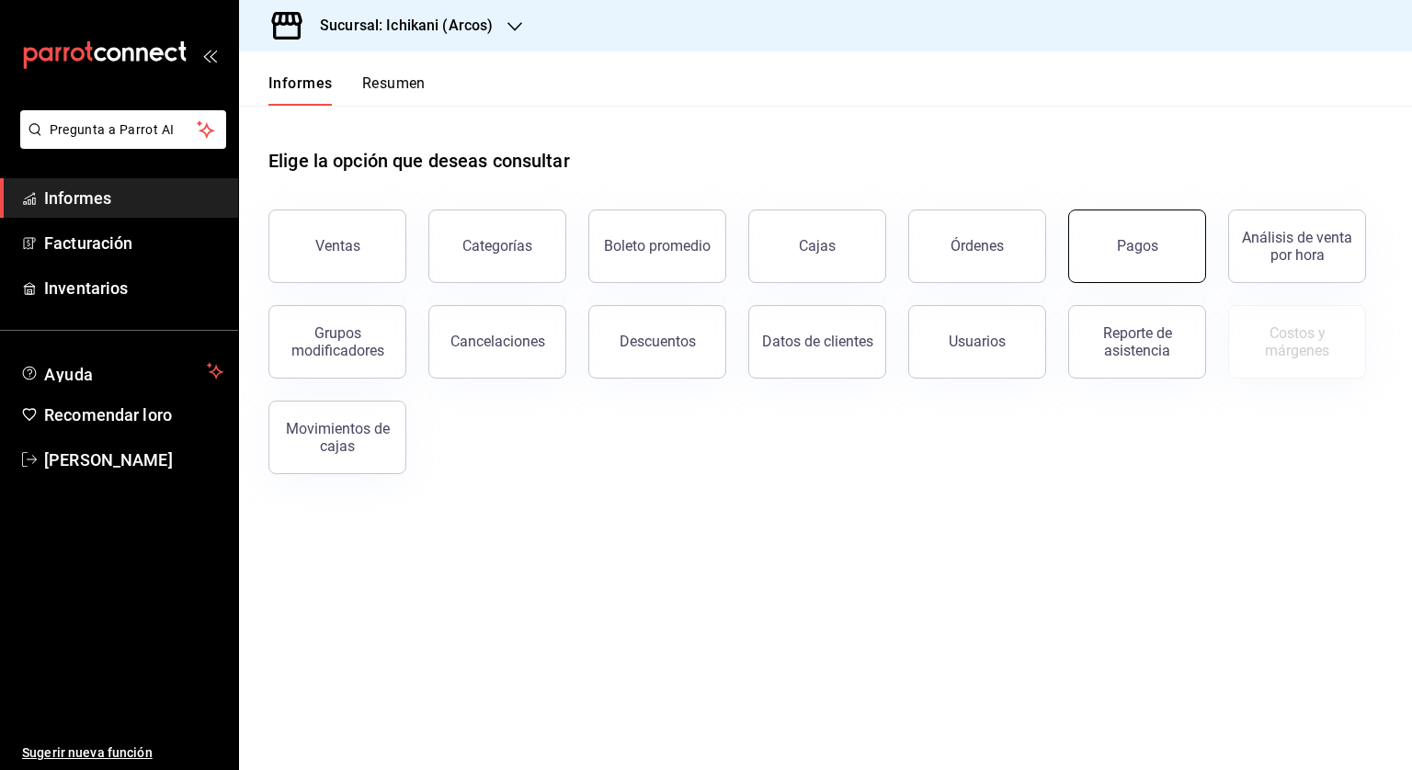
click at [1101, 231] on button "Pagos" at bounding box center [1137, 247] width 138 height 74
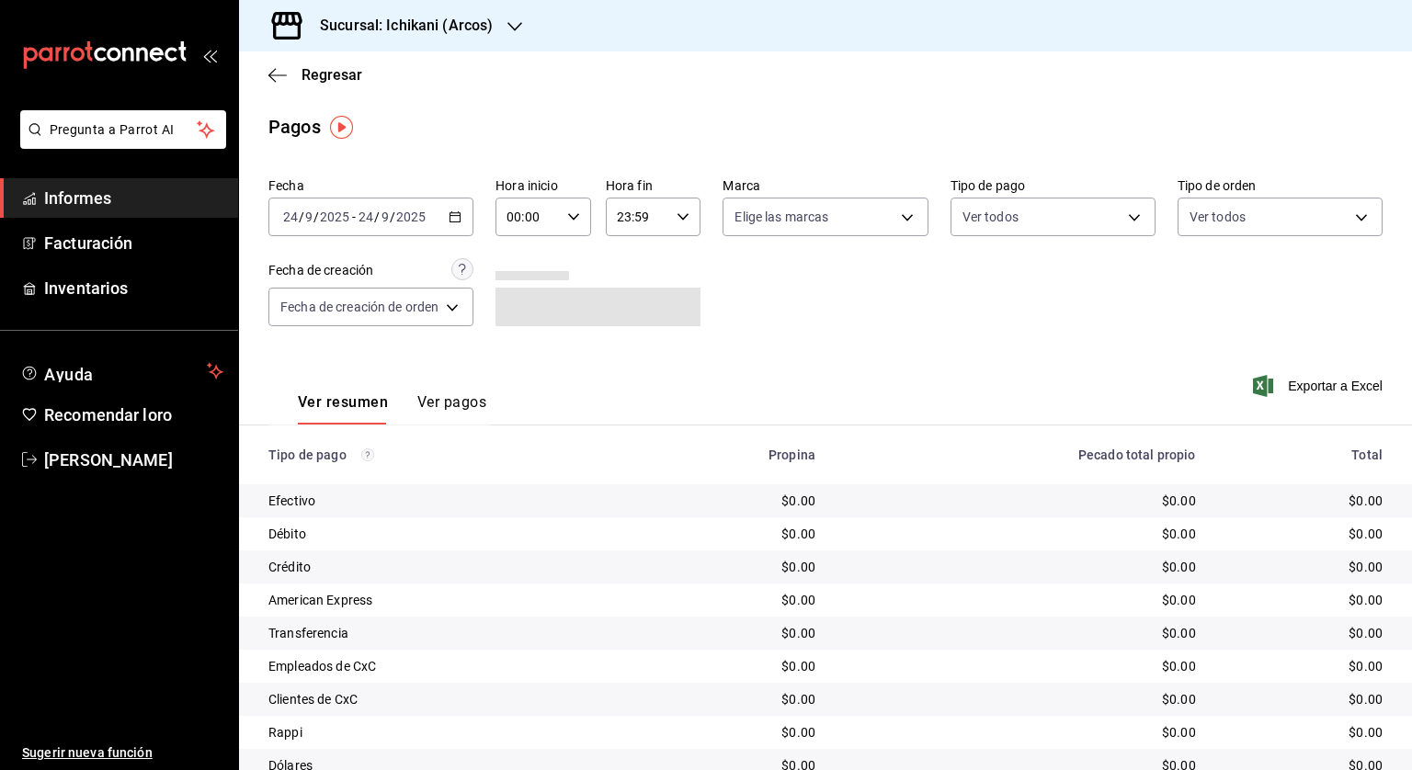
click at [458, 216] on \(Stroke\) "button" at bounding box center [455, 215] width 10 height 1
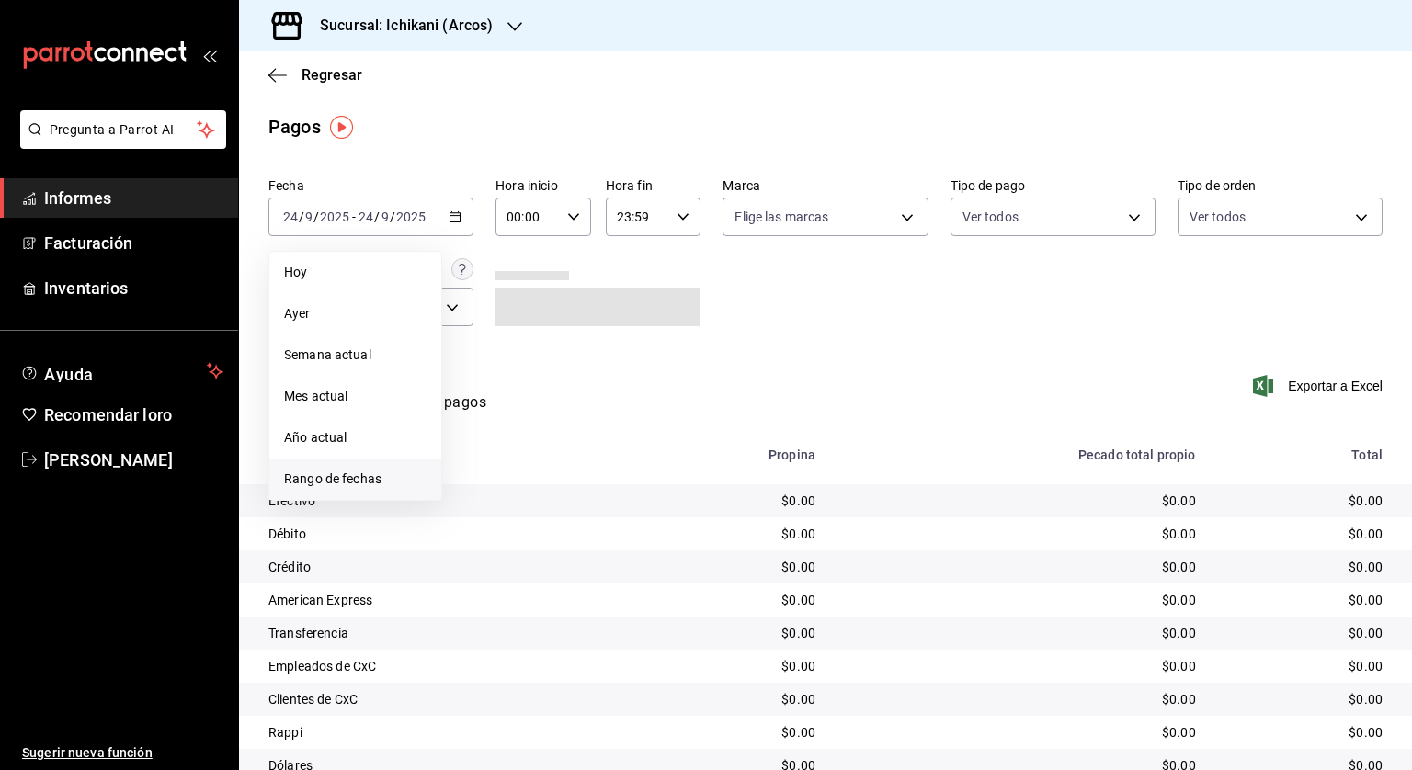
click at [340, 477] on font "Rango de fechas" at bounding box center [332, 478] width 97 height 15
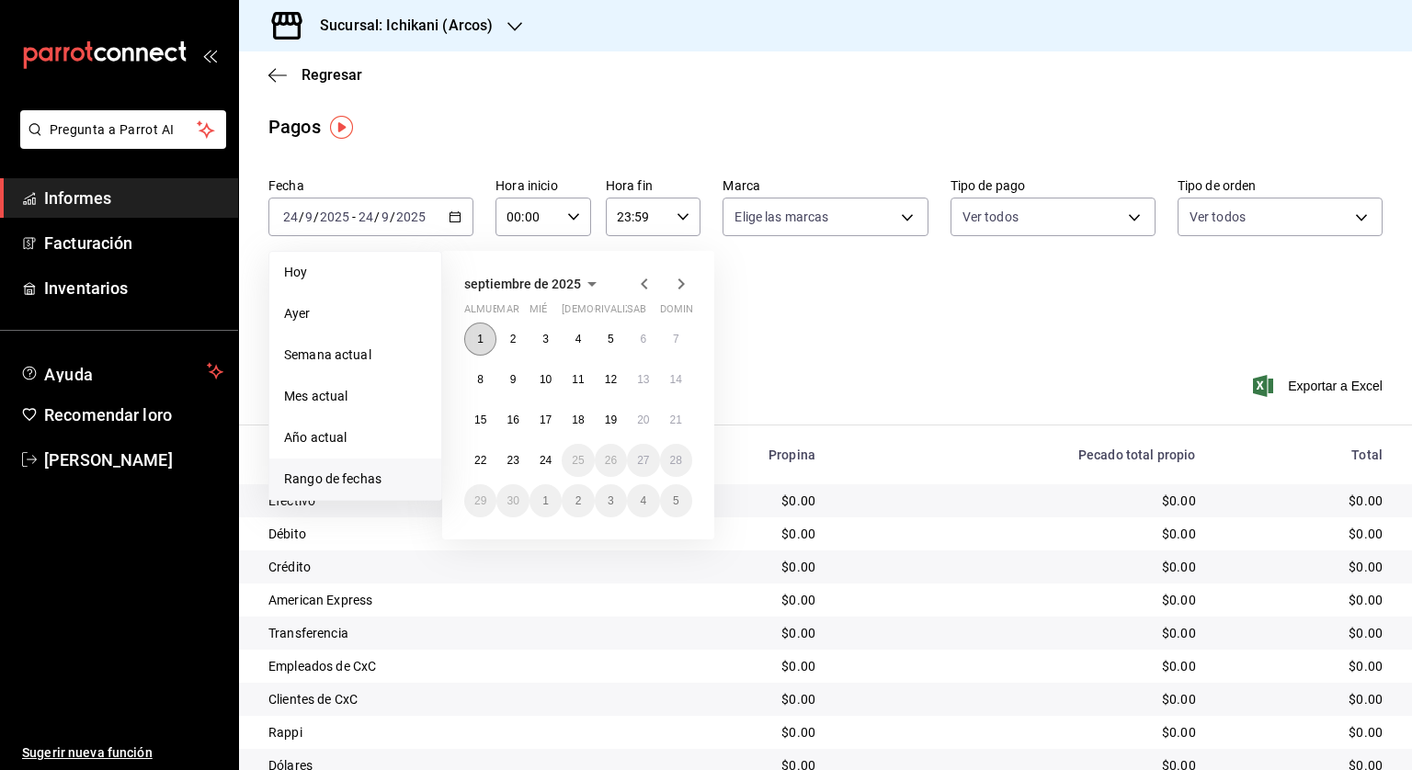
click at [482, 331] on button "1" at bounding box center [480, 339] width 32 height 33
click at [507, 462] on font "23" at bounding box center [512, 460] width 12 height 13
click at [482, 347] on button "1" at bounding box center [480, 339] width 32 height 33
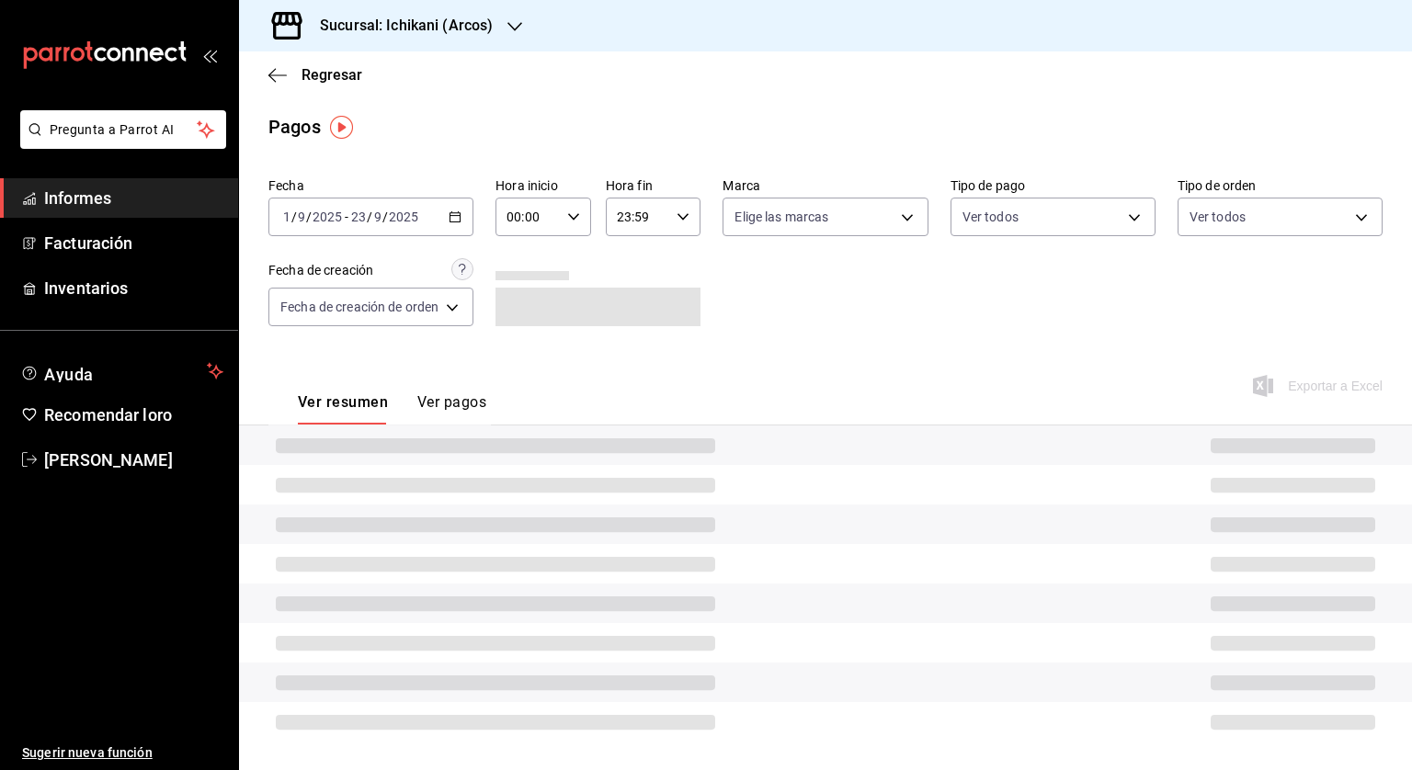
click at [577, 210] on icon "button" at bounding box center [573, 216] width 13 height 13
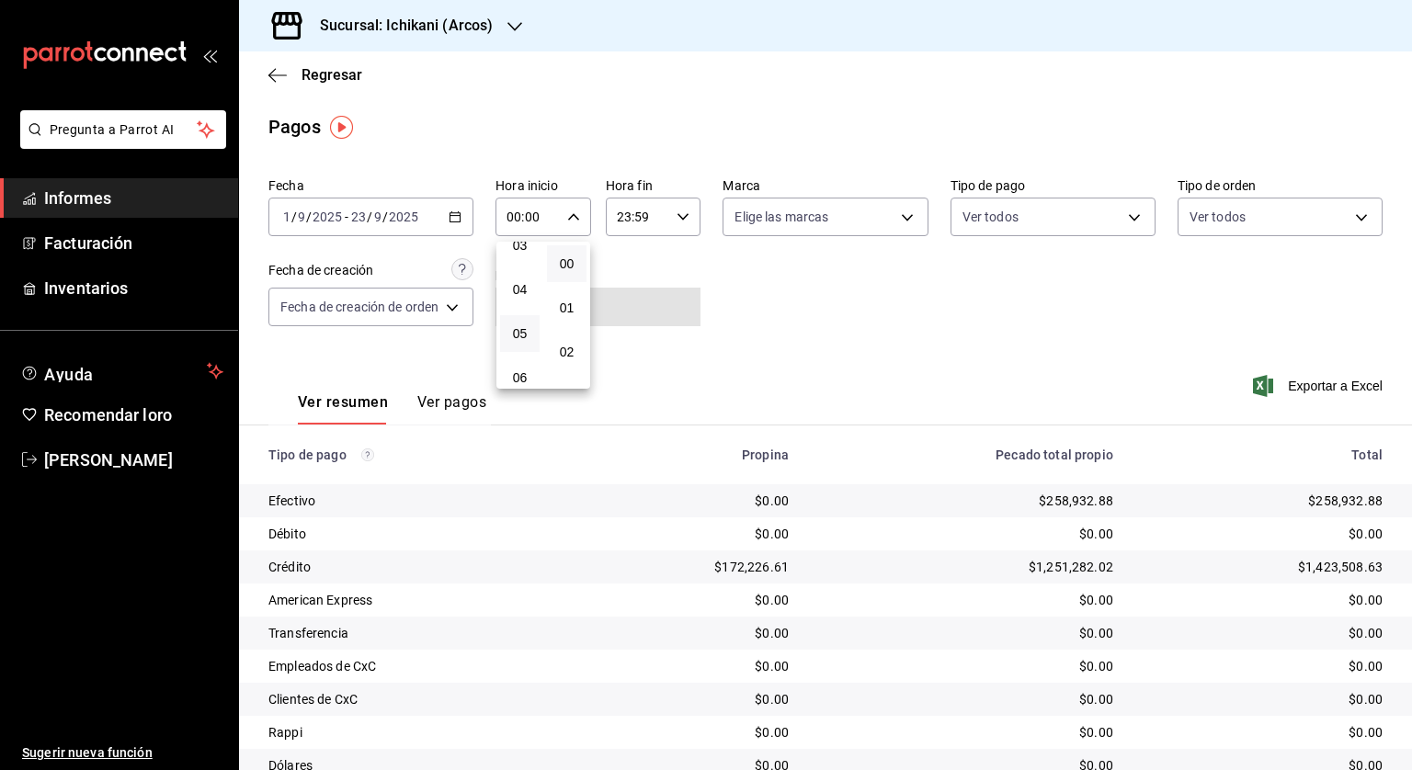
scroll to position [184, 0]
click at [529, 304] on button "05" at bounding box center [520, 300] width 40 height 37
type input "05:00"
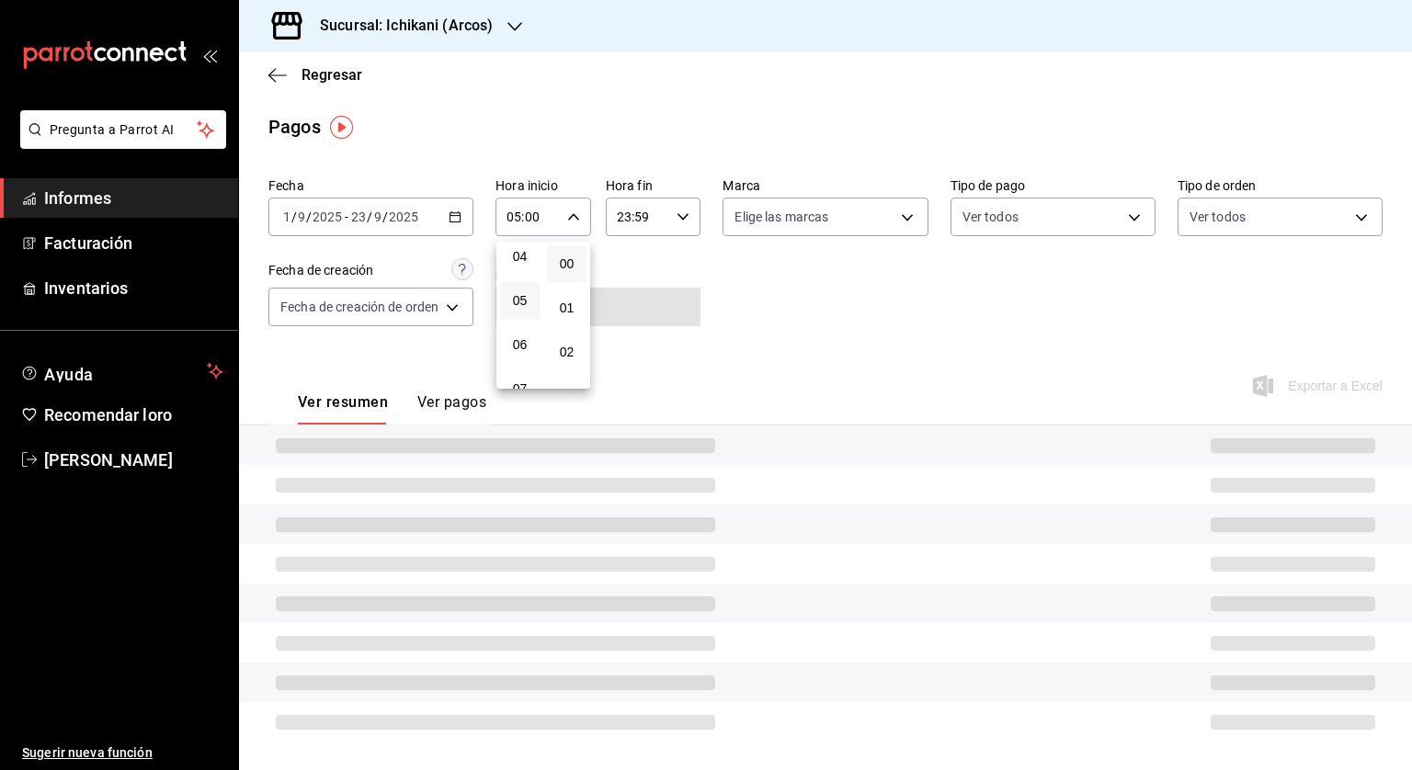
click at [673, 221] on div at bounding box center [706, 385] width 1412 height 770
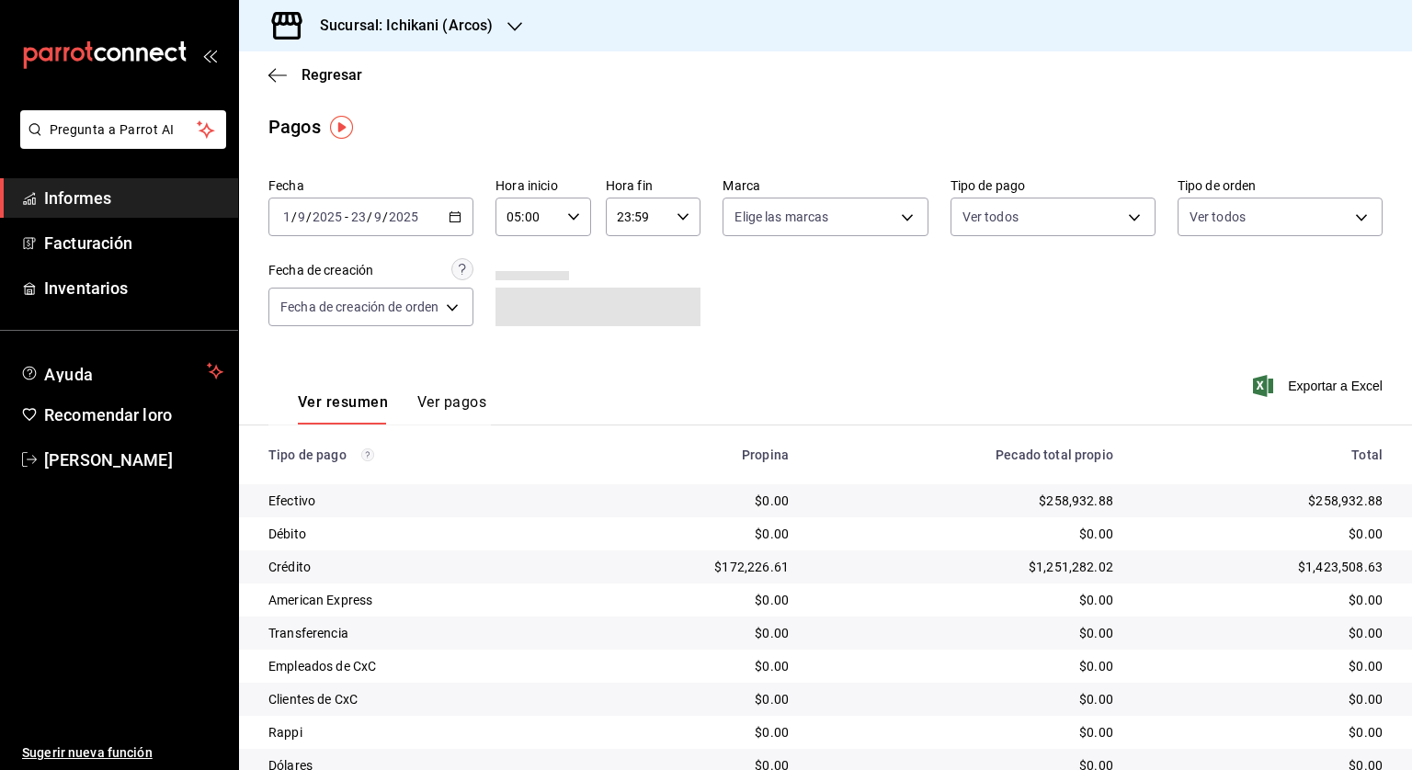
click at [678, 216] on \(Stroke\) "button" at bounding box center [682, 216] width 11 height 6
click at [632, 247] on font "04" at bounding box center [628, 246] width 15 height 15
type input "04:59"
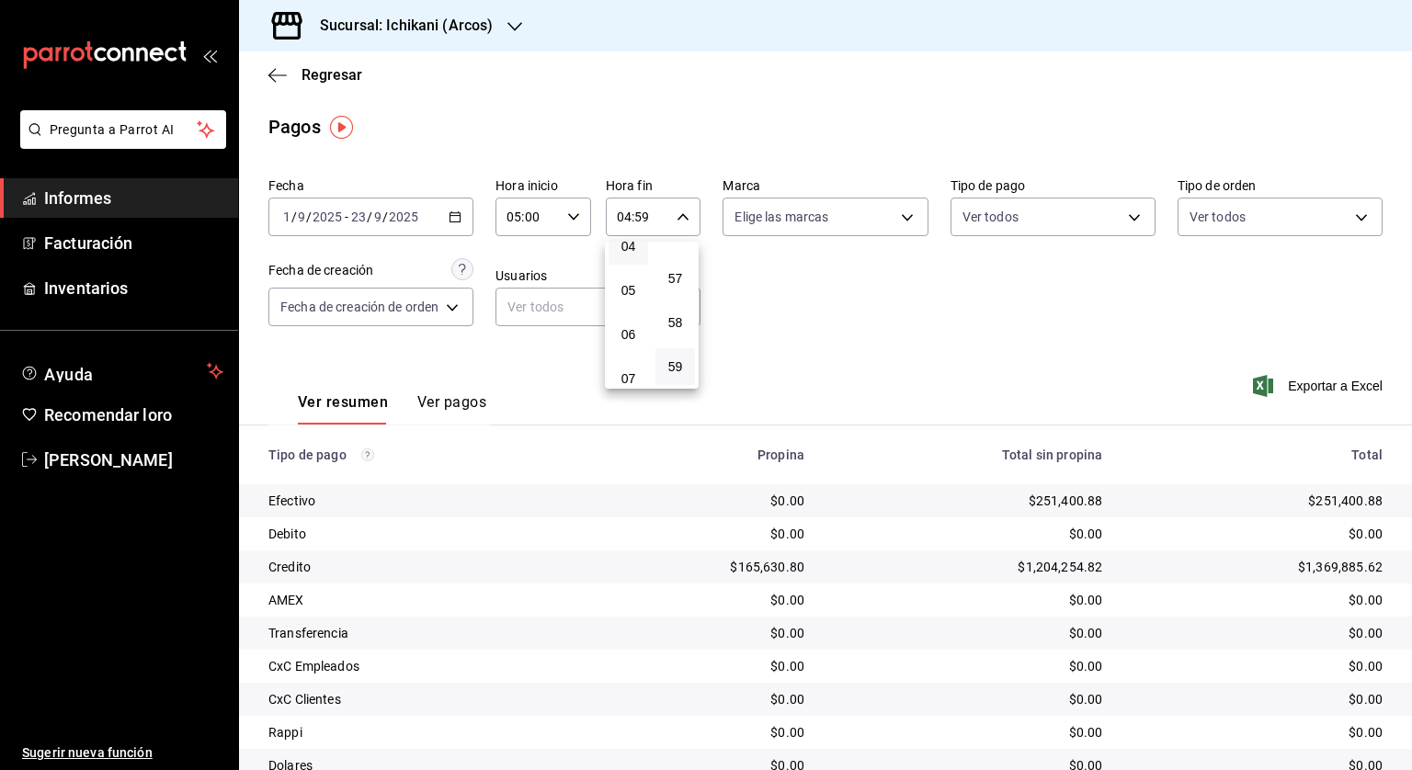
click at [833, 312] on div at bounding box center [706, 385] width 1412 height 770
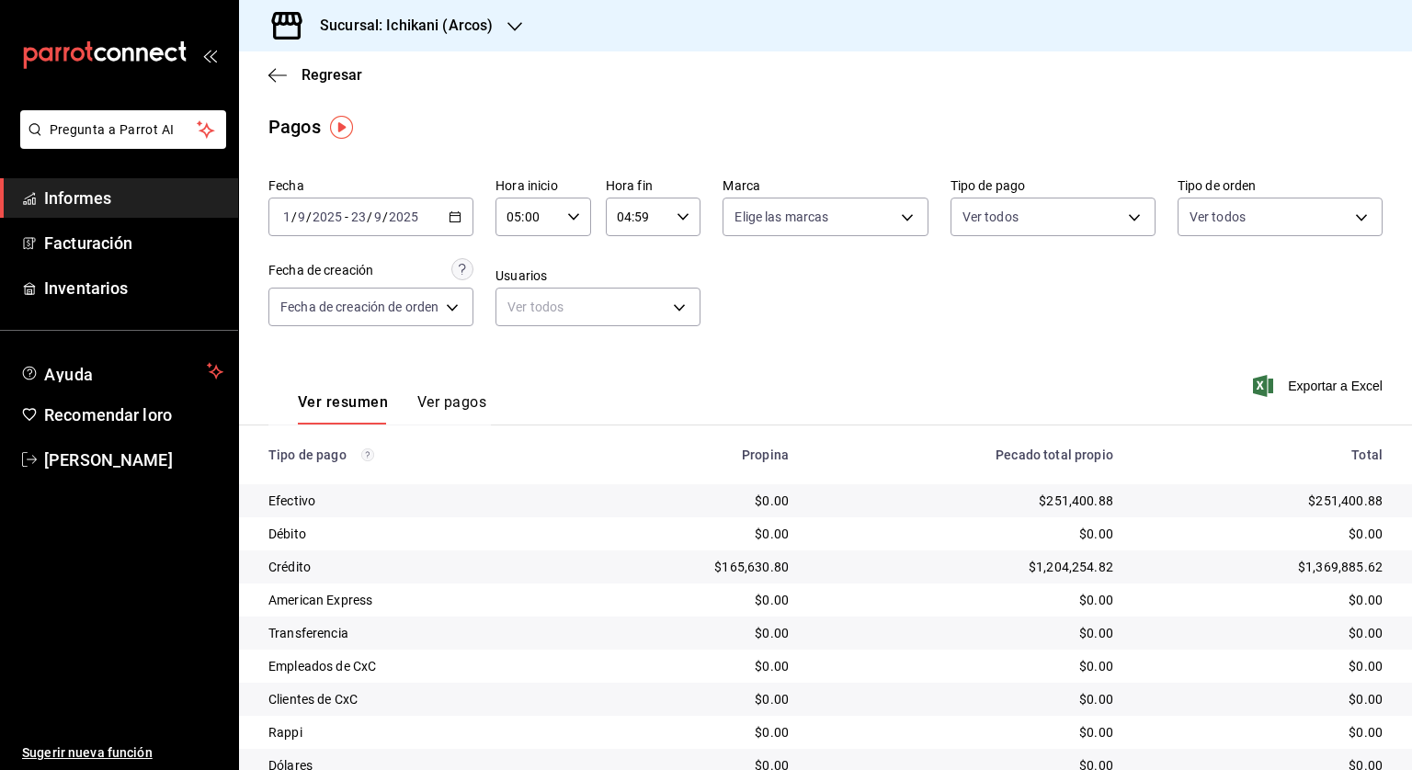
scroll to position [74, 0]
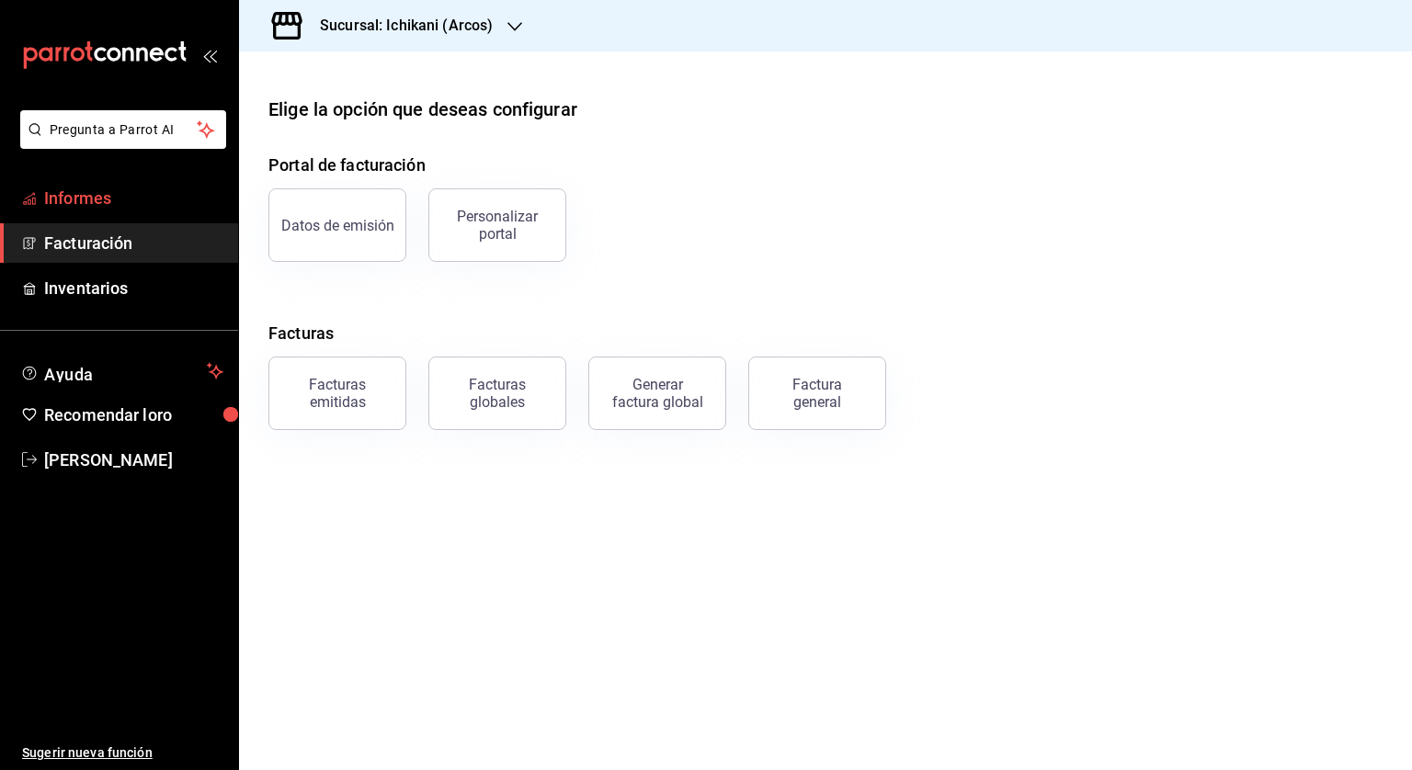
click at [98, 197] on font "Informes" at bounding box center [77, 197] width 67 height 19
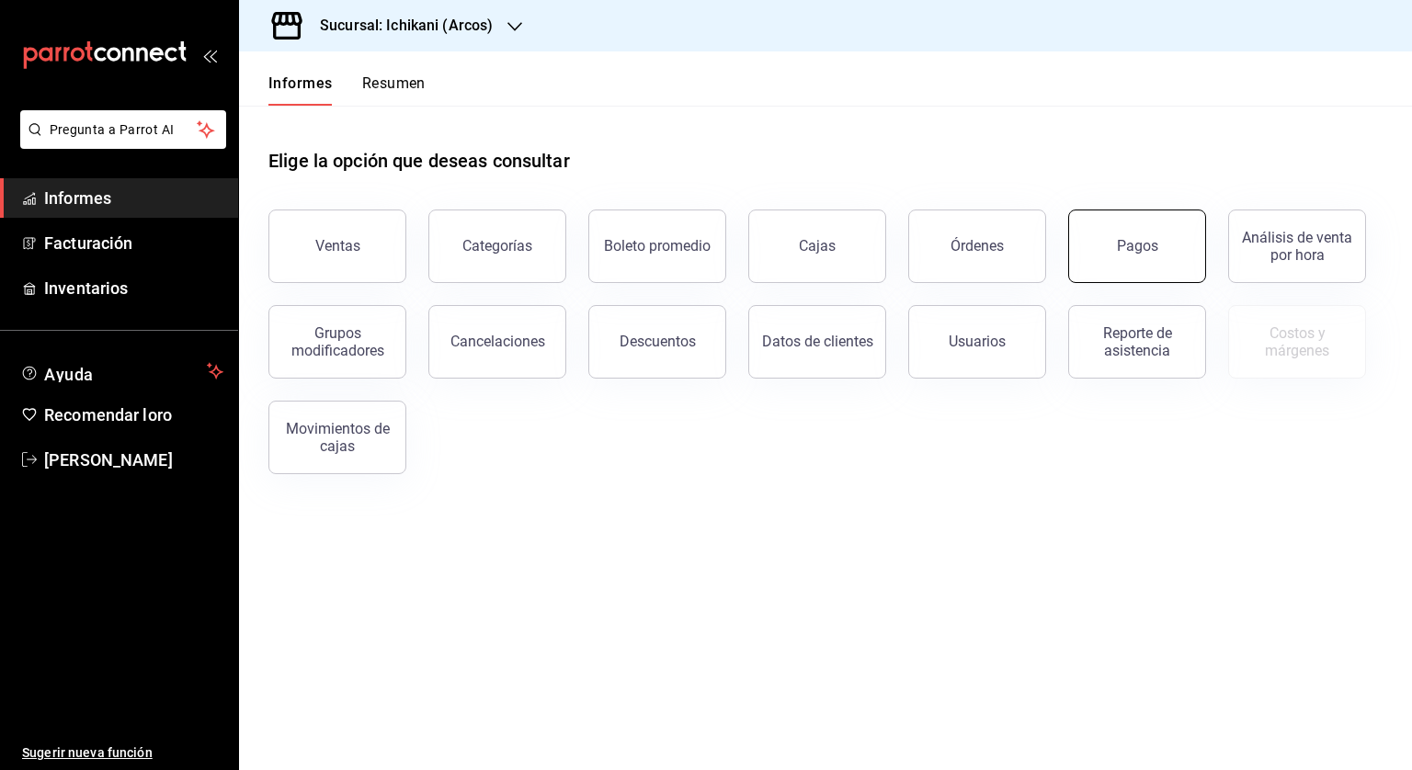
click at [1154, 245] on font "Pagos" at bounding box center [1137, 245] width 41 height 17
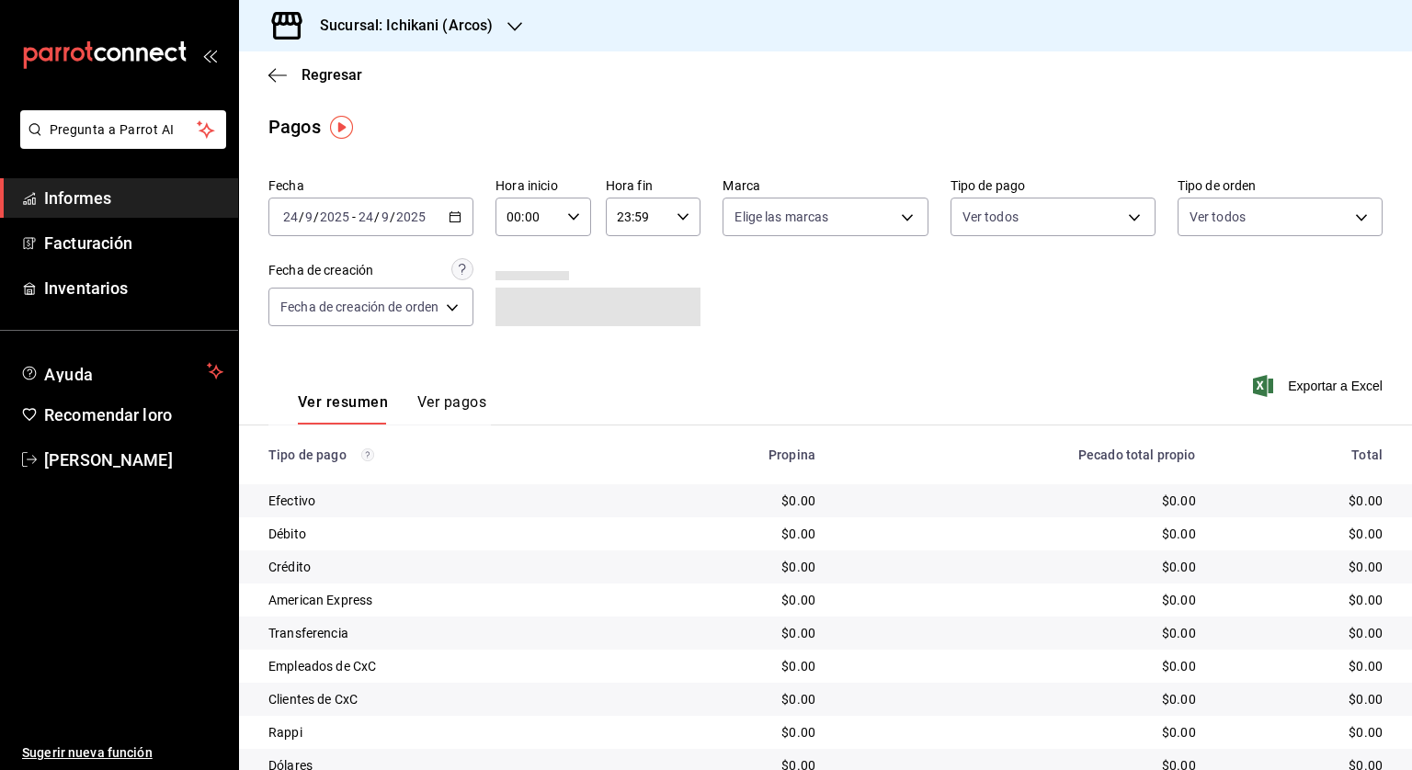
click at [461, 220] on icon "button" at bounding box center [454, 216] width 13 height 13
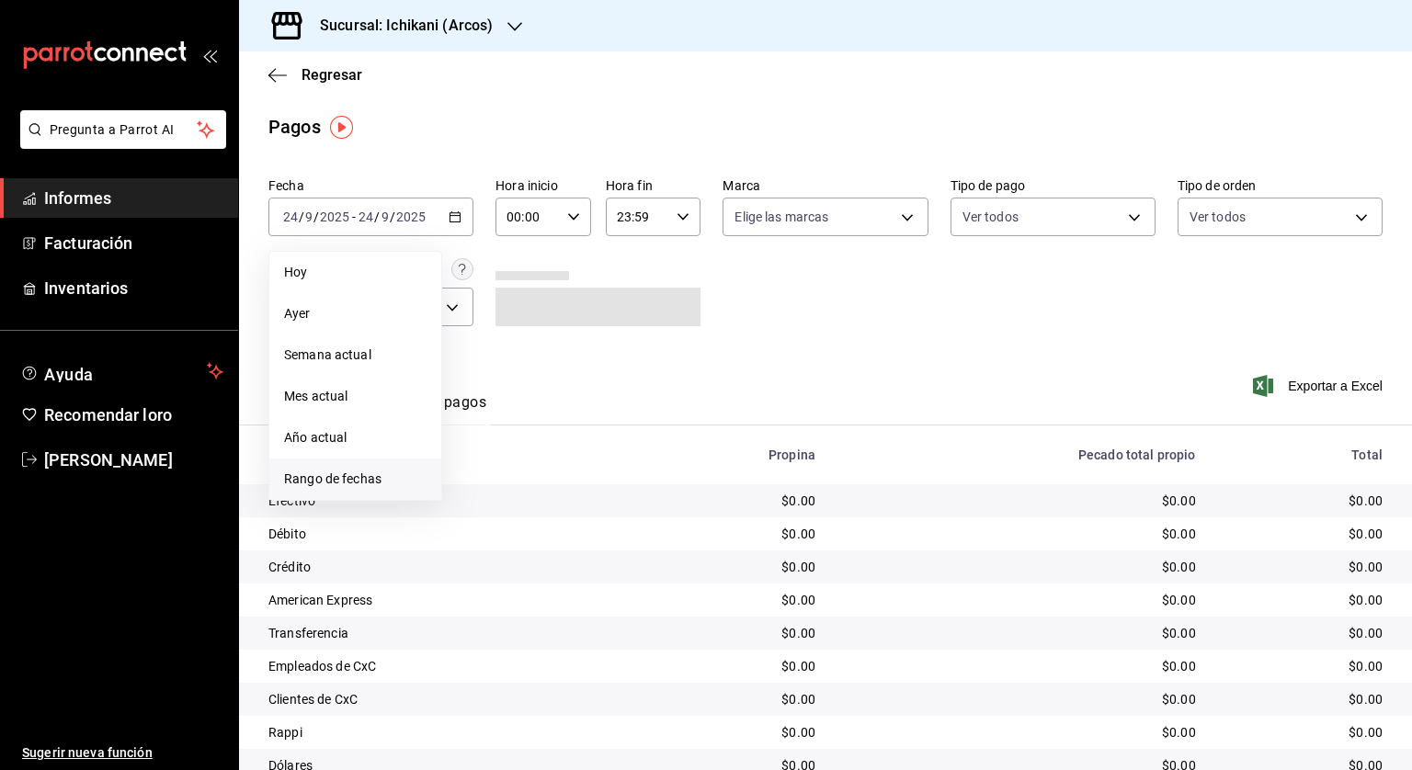
click at [346, 476] on font "Rango de fechas" at bounding box center [332, 478] width 97 height 15
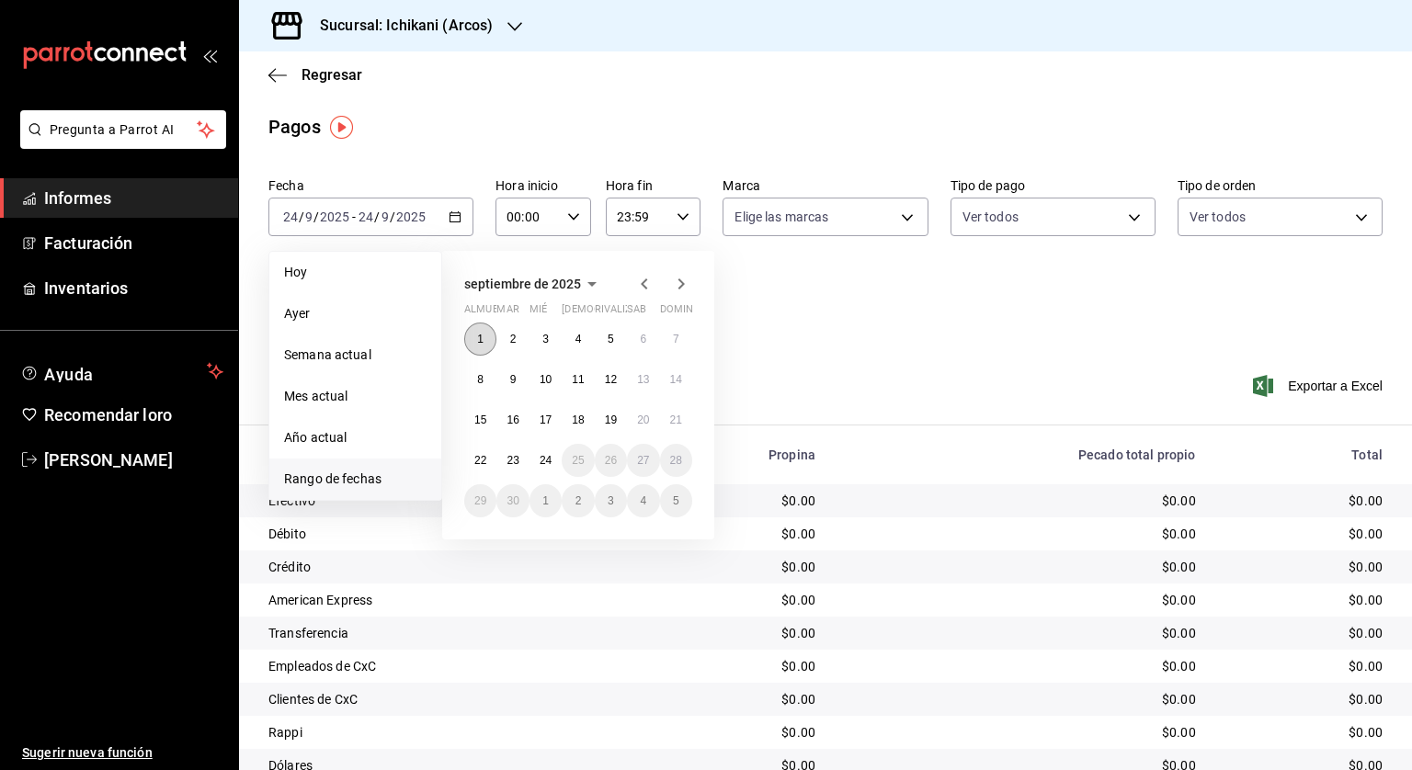
drag, startPoint x: 493, startPoint y: 345, endPoint x: 480, endPoint y: 346, distance: 13.9
click at [480, 346] on button "1" at bounding box center [480, 339] width 32 height 33
click at [511, 462] on font "23" at bounding box center [512, 460] width 12 height 13
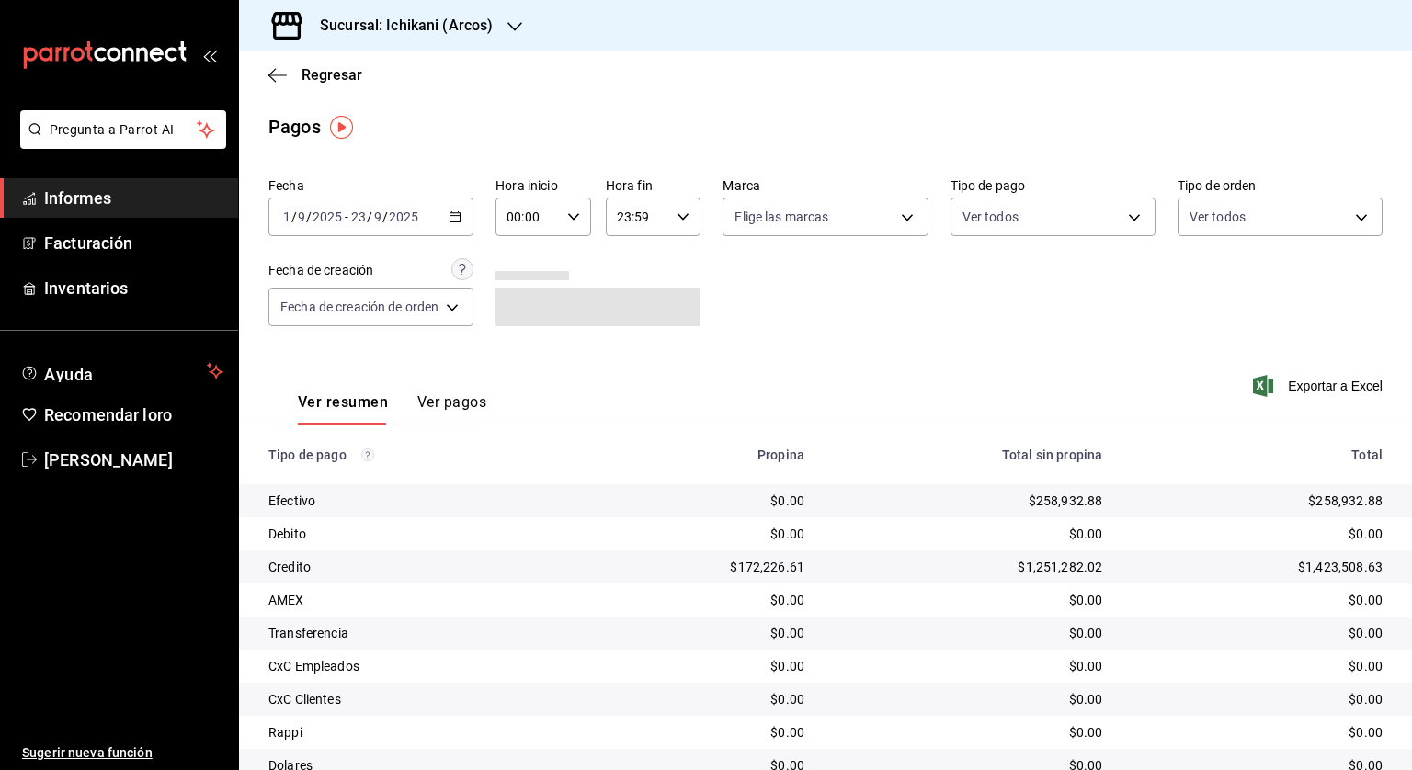
click at [567, 216] on icon "button" at bounding box center [573, 216] width 13 height 13
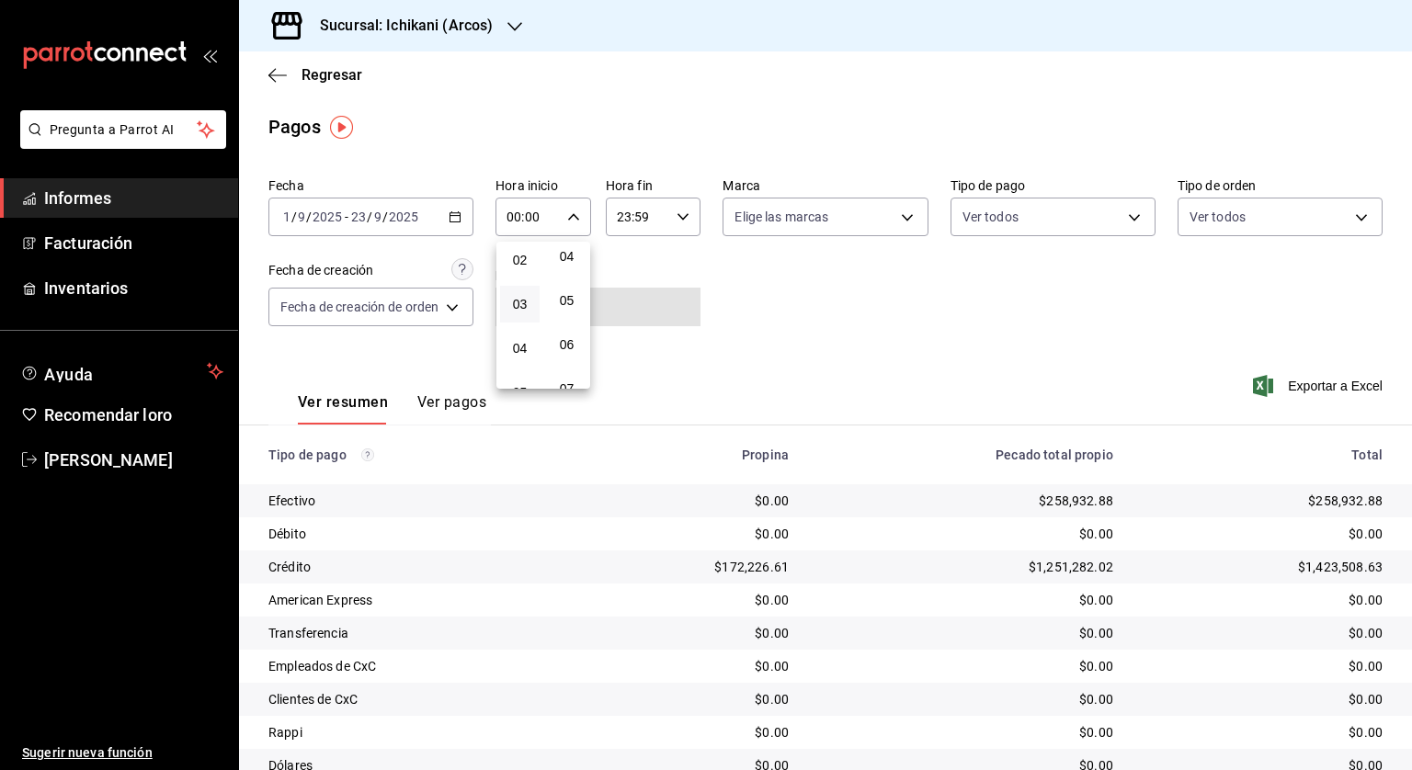
scroll to position [184, 0]
click at [516, 301] on font "05" at bounding box center [520, 300] width 15 height 15
type input "05:00"
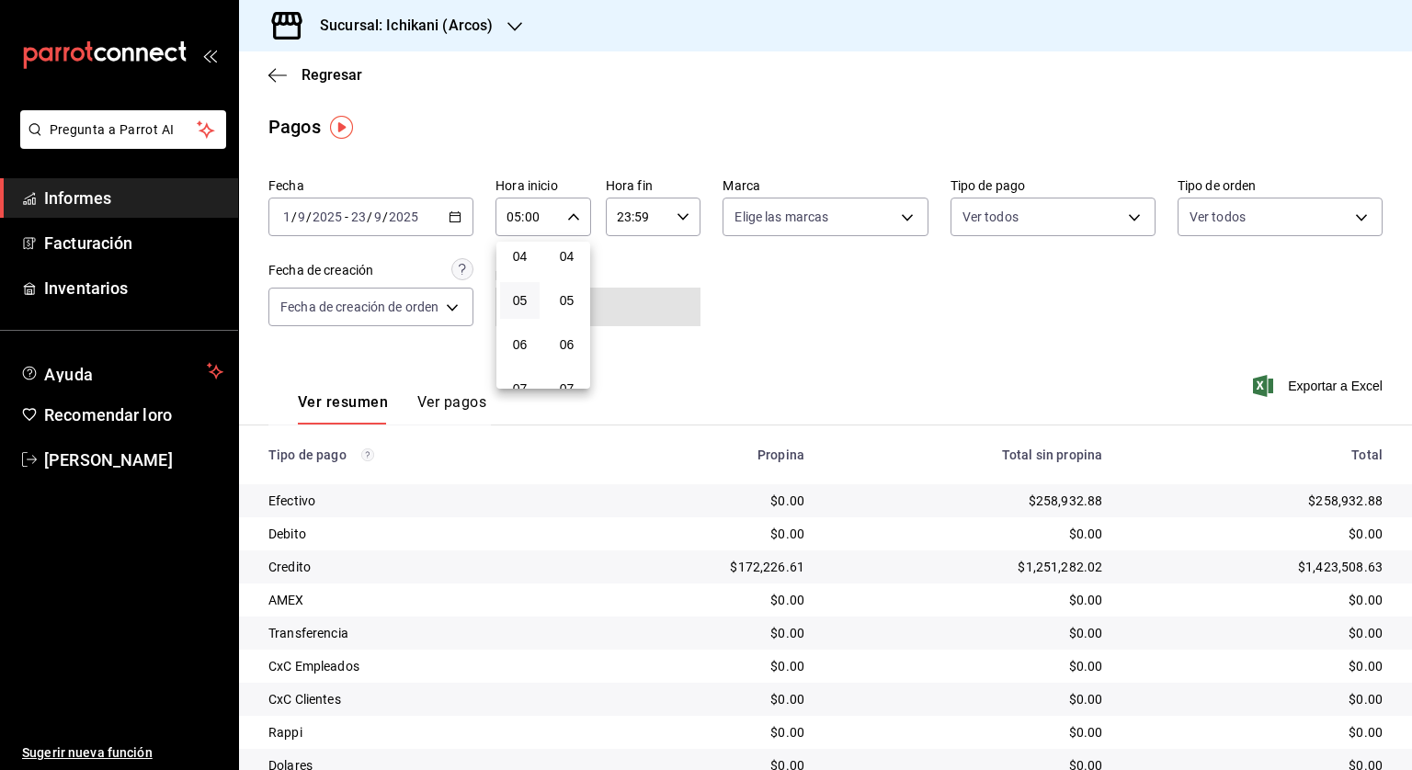
click at [665, 198] on div at bounding box center [706, 385] width 1412 height 770
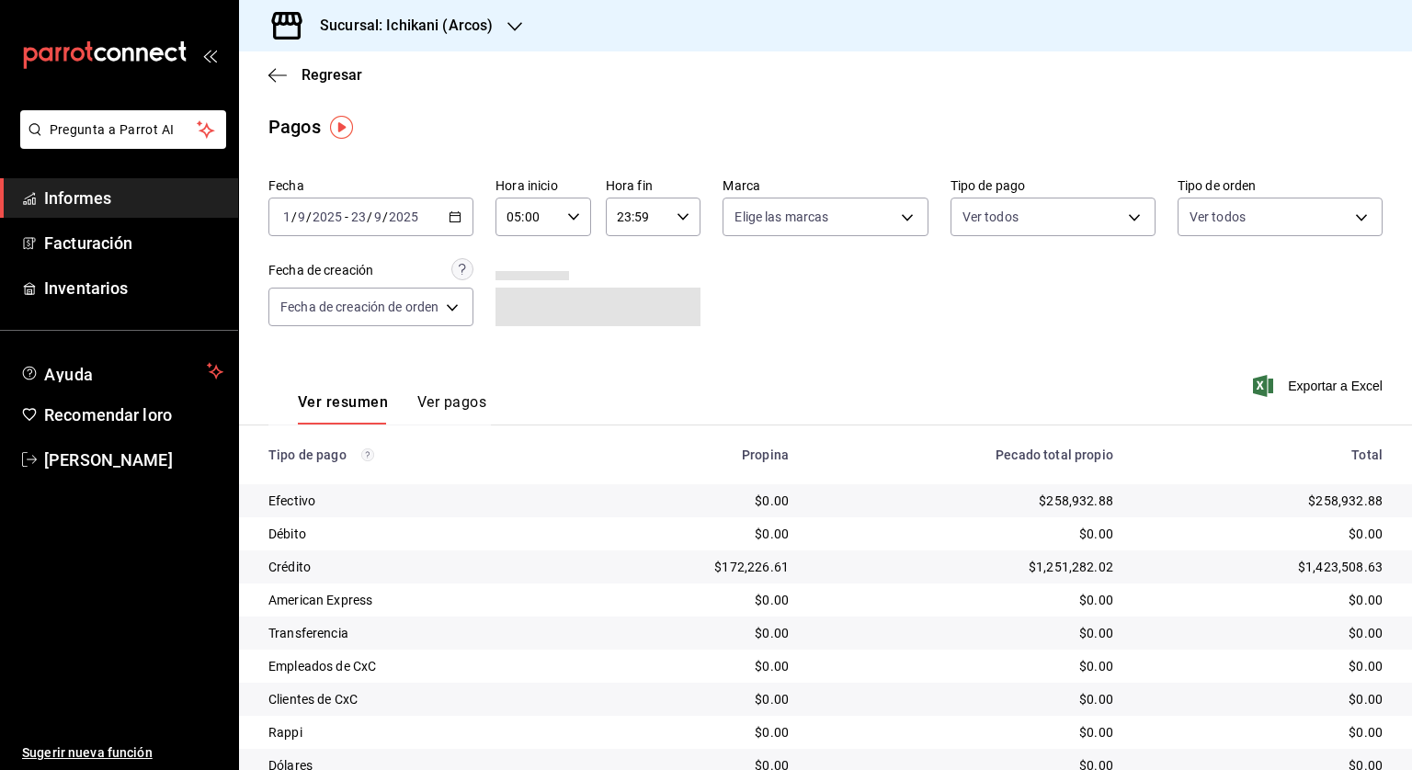
click at [657, 213] on input "23:59" at bounding box center [638, 216] width 64 height 37
click at [626, 335] on font "04" at bounding box center [628, 338] width 15 height 15
type input "04:59"
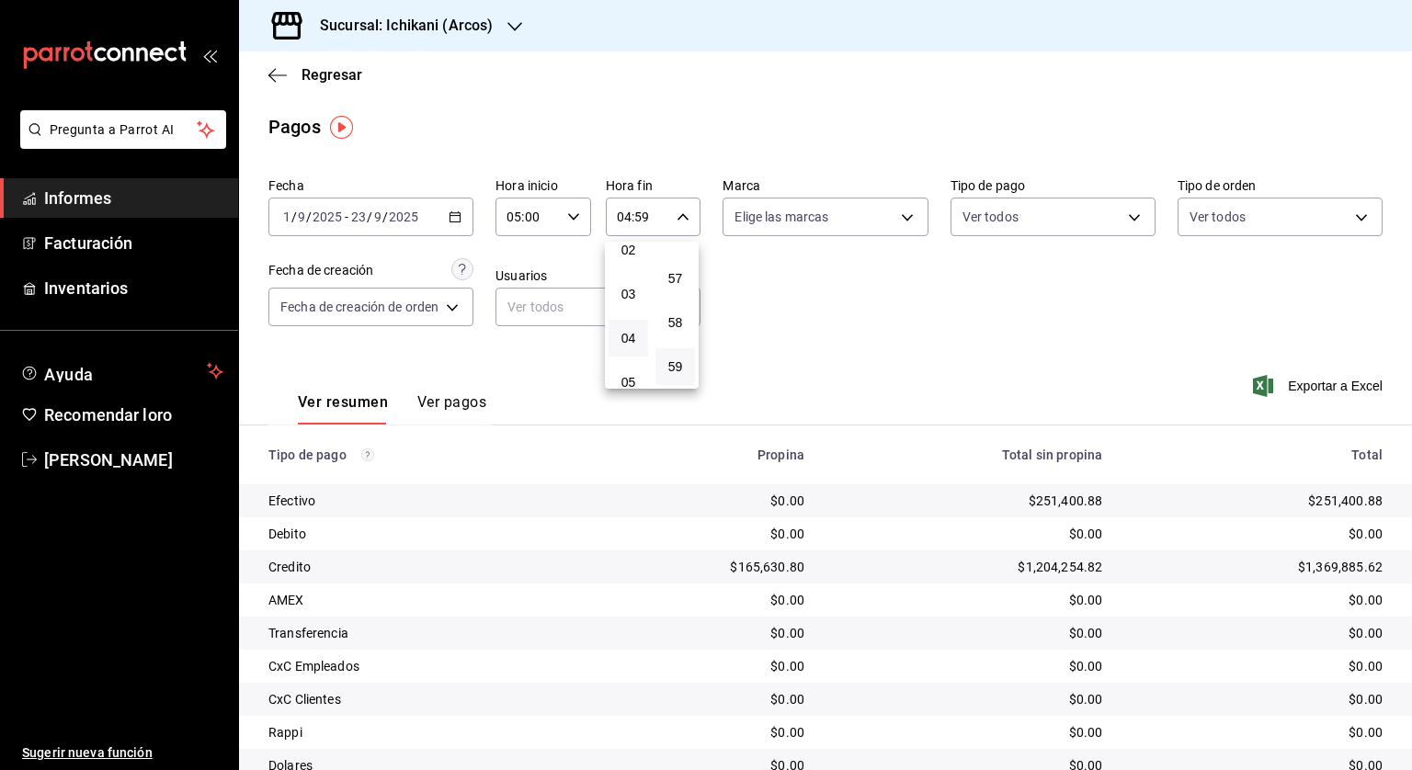
click at [783, 314] on div at bounding box center [706, 385] width 1412 height 770
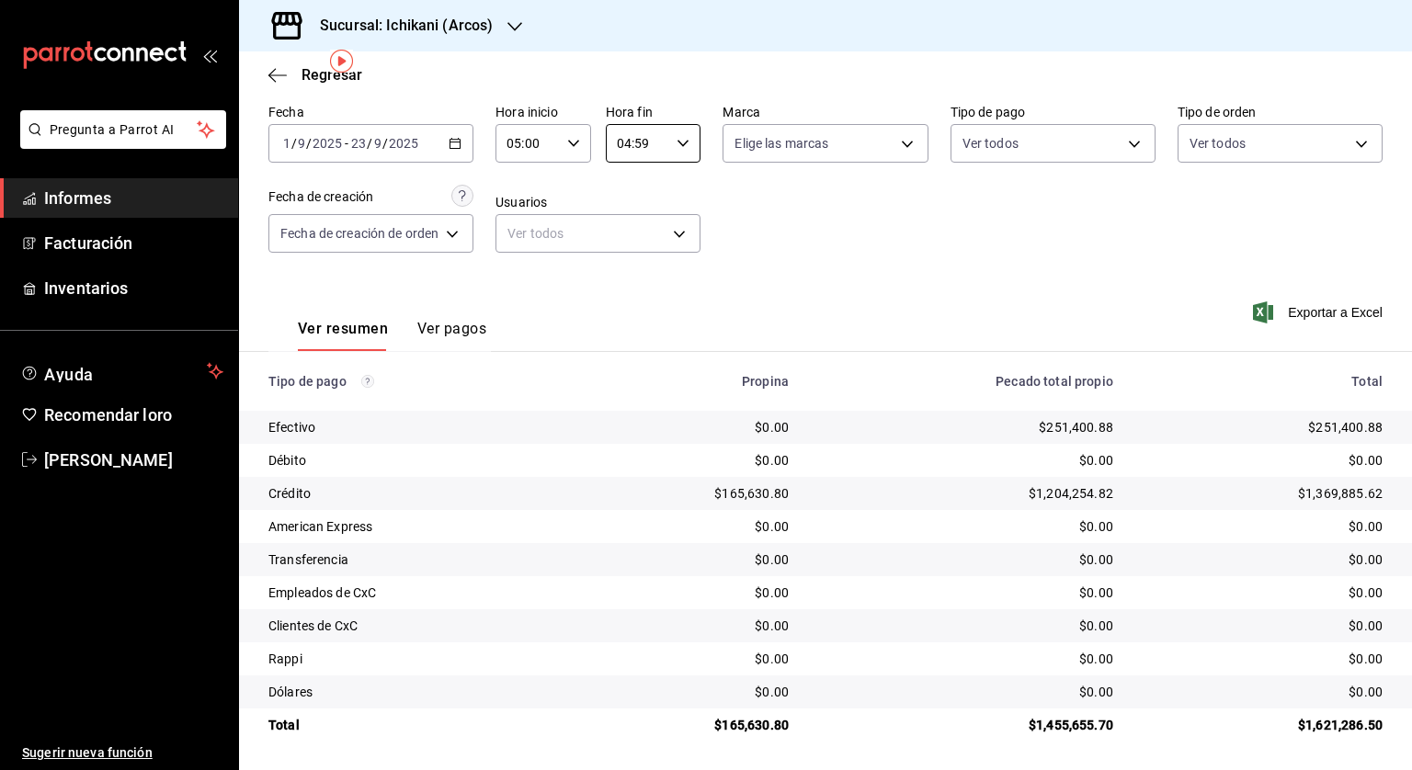
scroll to position [74, 0]
click at [278, 74] on icon "button" at bounding box center [277, 74] width 18 height 1
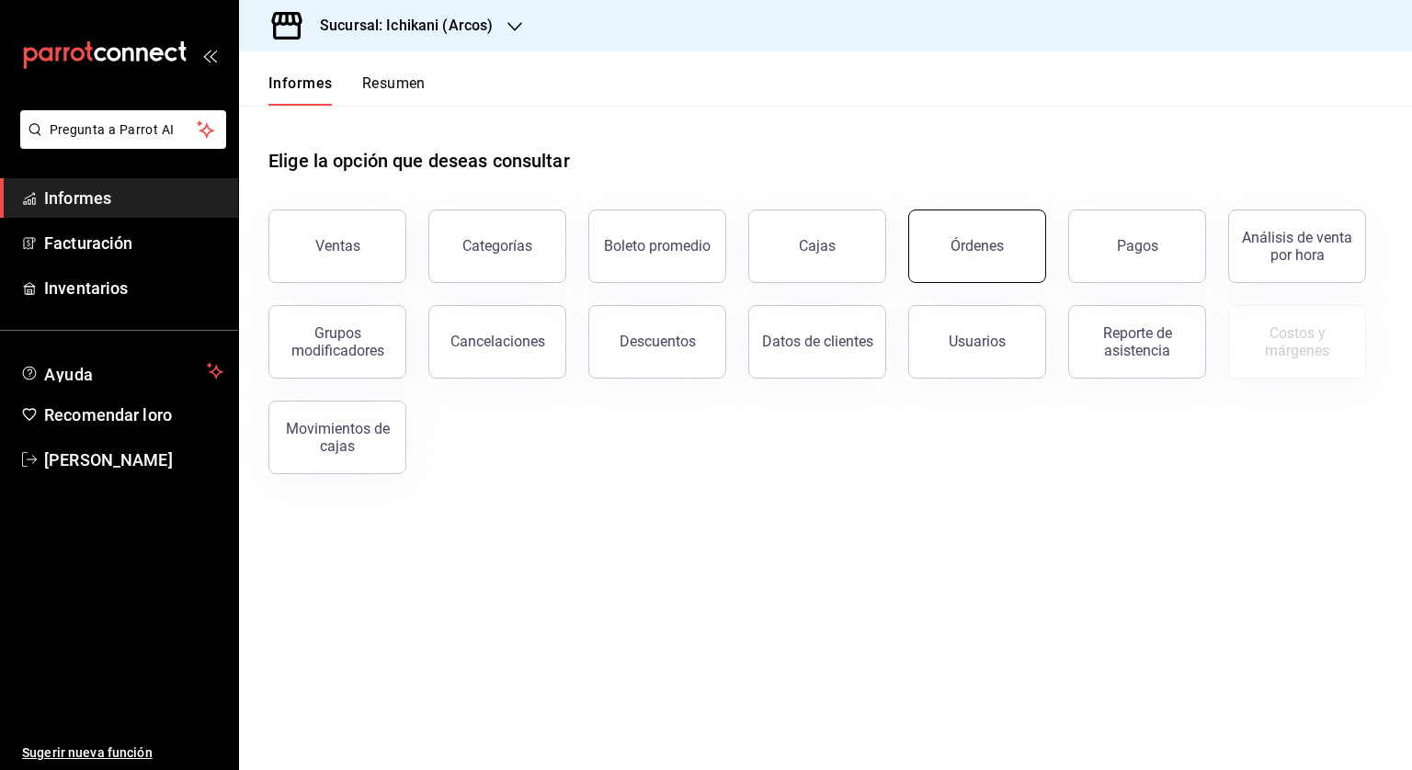
click at [988, 248] on font "Órdenes" at bounding box center [976, 245] width 53 height 17
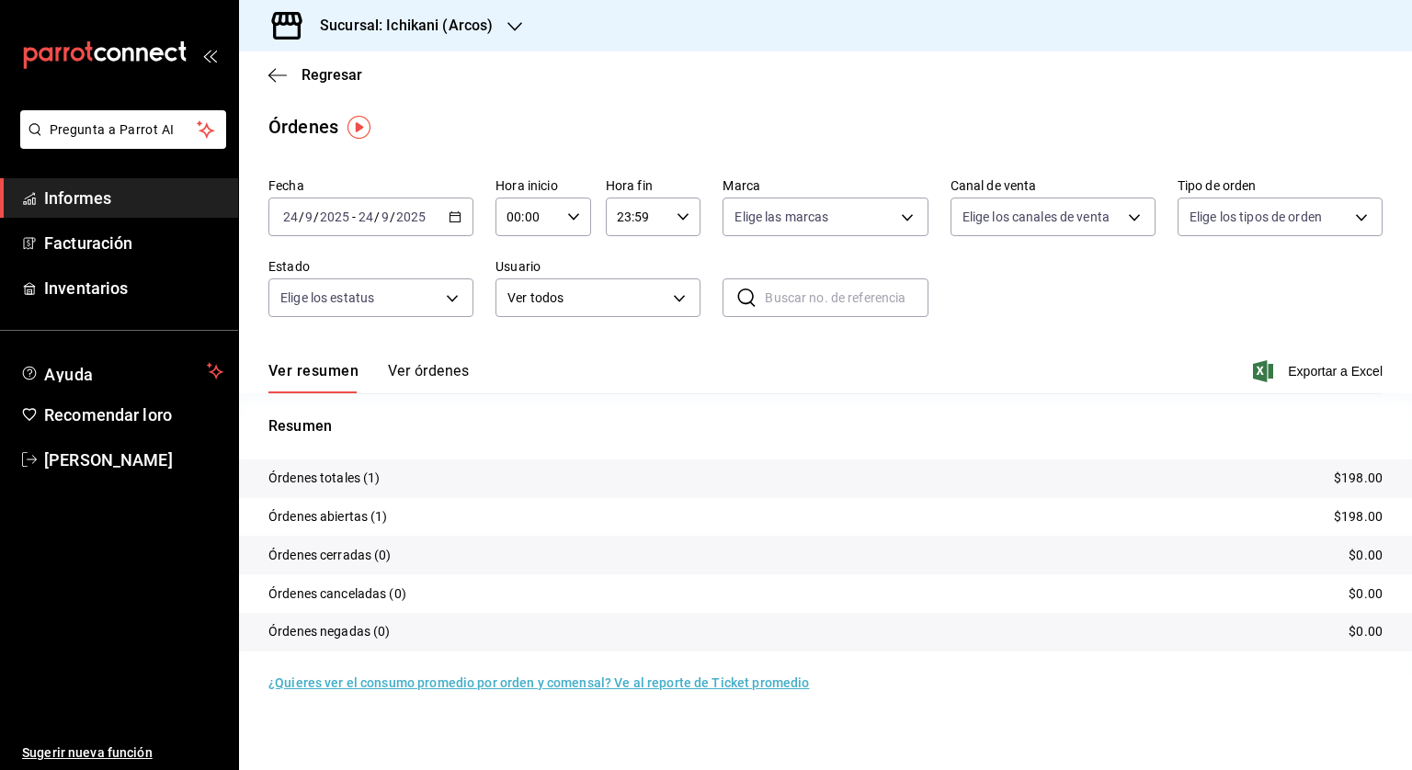
click at [459, 223] on div "2025-09-24 24 / 9 / 2025 - 2025-09-24 24 / 9 / 2025" at bounding box center [370, 217] width 205 height 39
click at [382, 474] on span "Rango de fechas" at bounding box center [355, 479] width 142 height 19
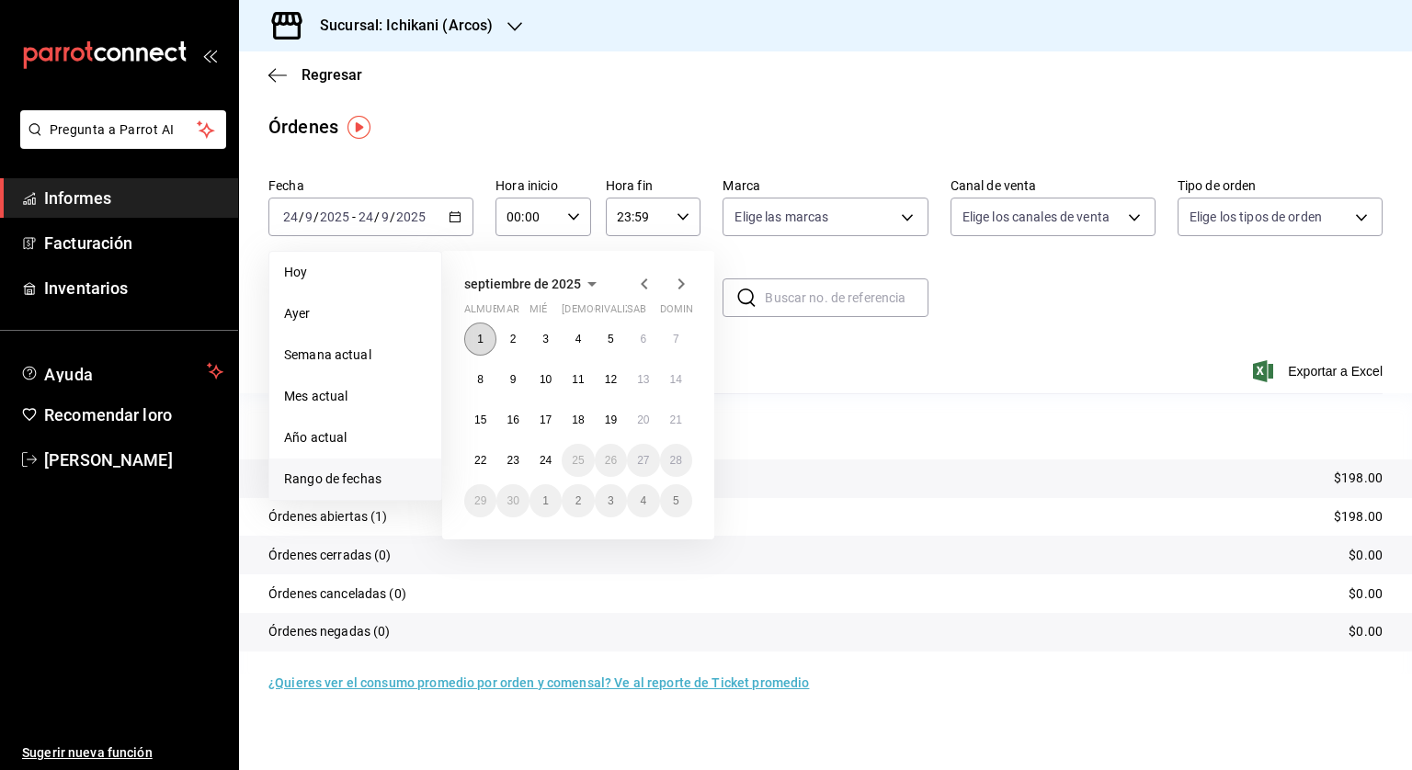
click at [476, 341] on button "1" at bounding box center [480, 339] width 32 height 33
click at [510, 459] on font "23" at bounding box center [512, 460] width 12 height 13
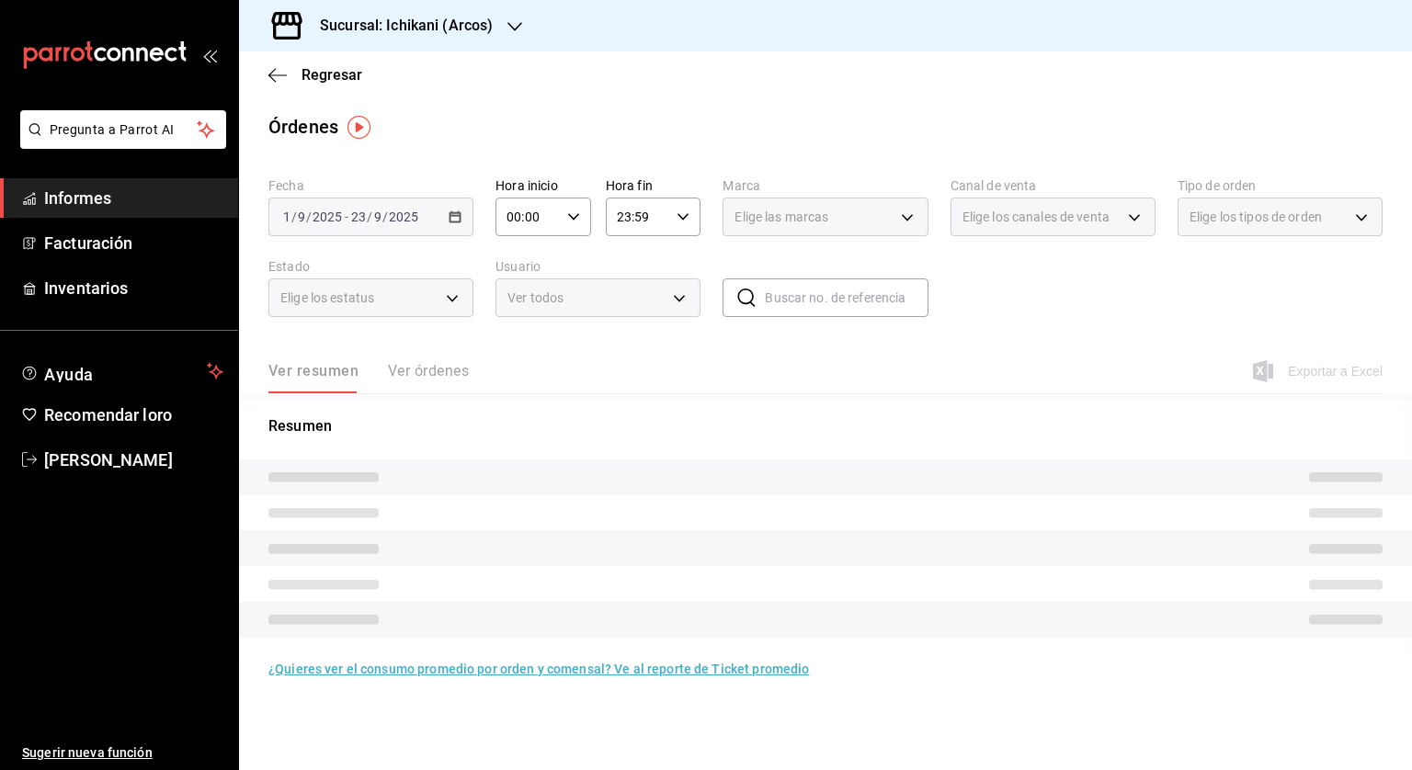
click at [578, 220] on icon "button" at bounding box center [573, 216] width 13 height 13
click at [522, 315] on button "05" at bounding box center [519, 300] width 40 height 37
type input "05:00"
click at [688, 214] on div at bounding box center [706, 385] width 1412 height 770
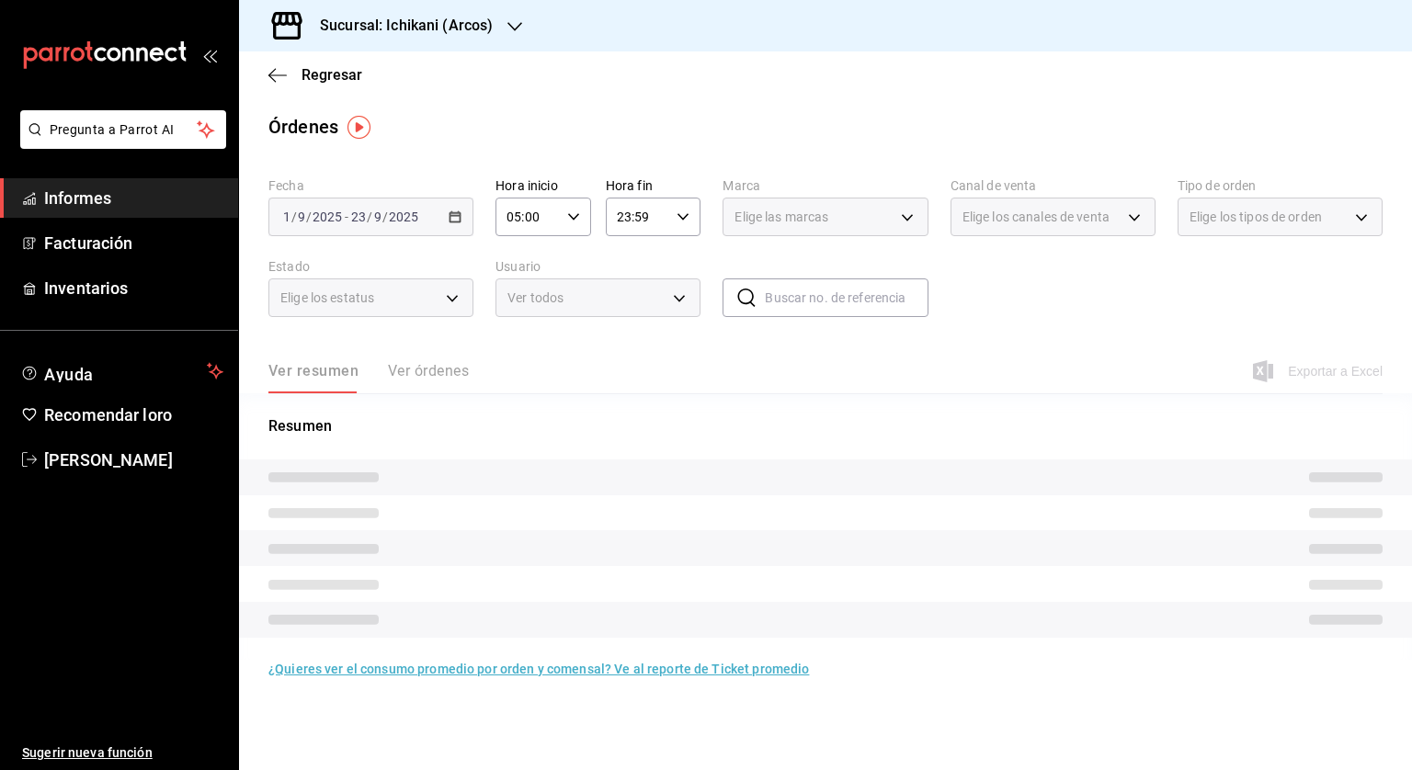
click at [675, 221] on div "23:59 Hora fin" at bounding box center [654, 217] width 96 height 39
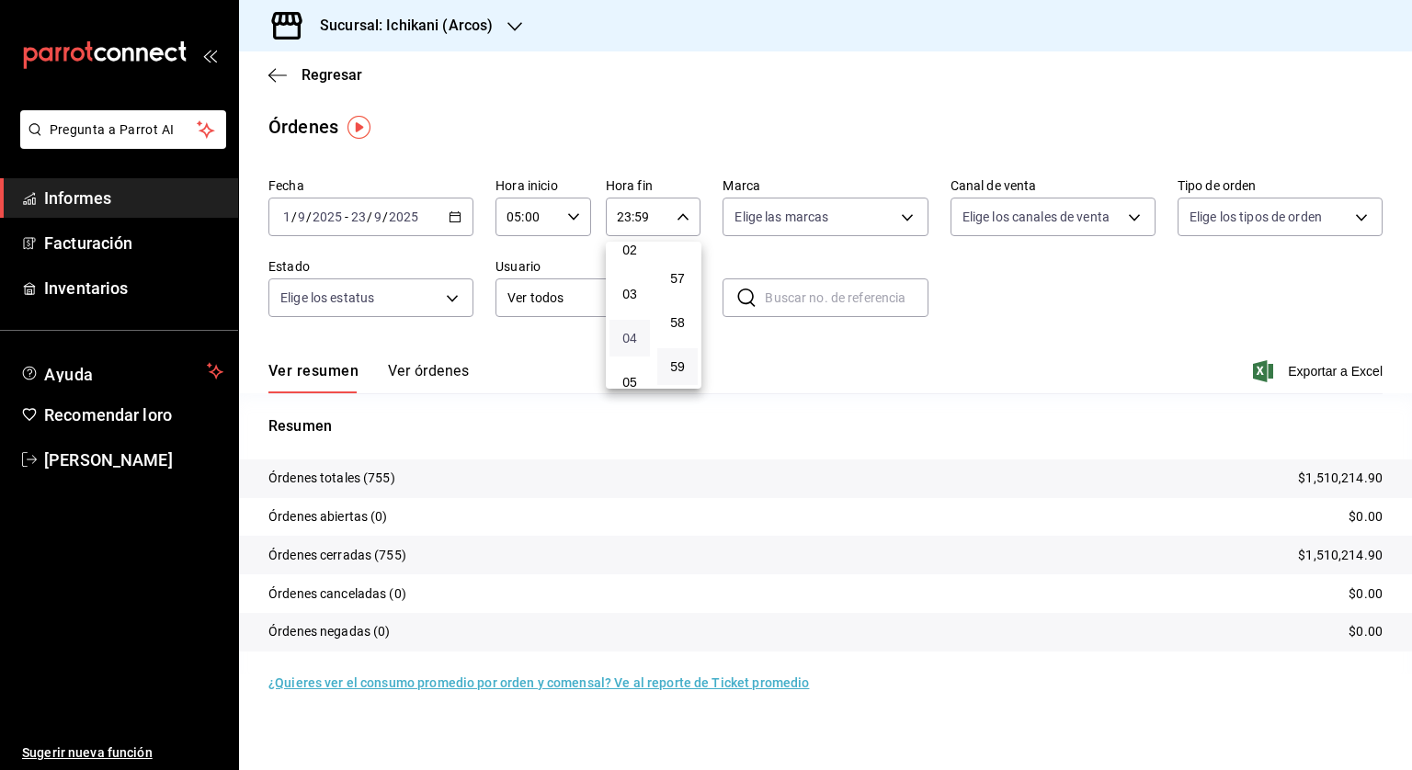
scroll to position [10, 0]
click at [623, 346] on font "02" at bounding box center [629, 342] width 15 height 15
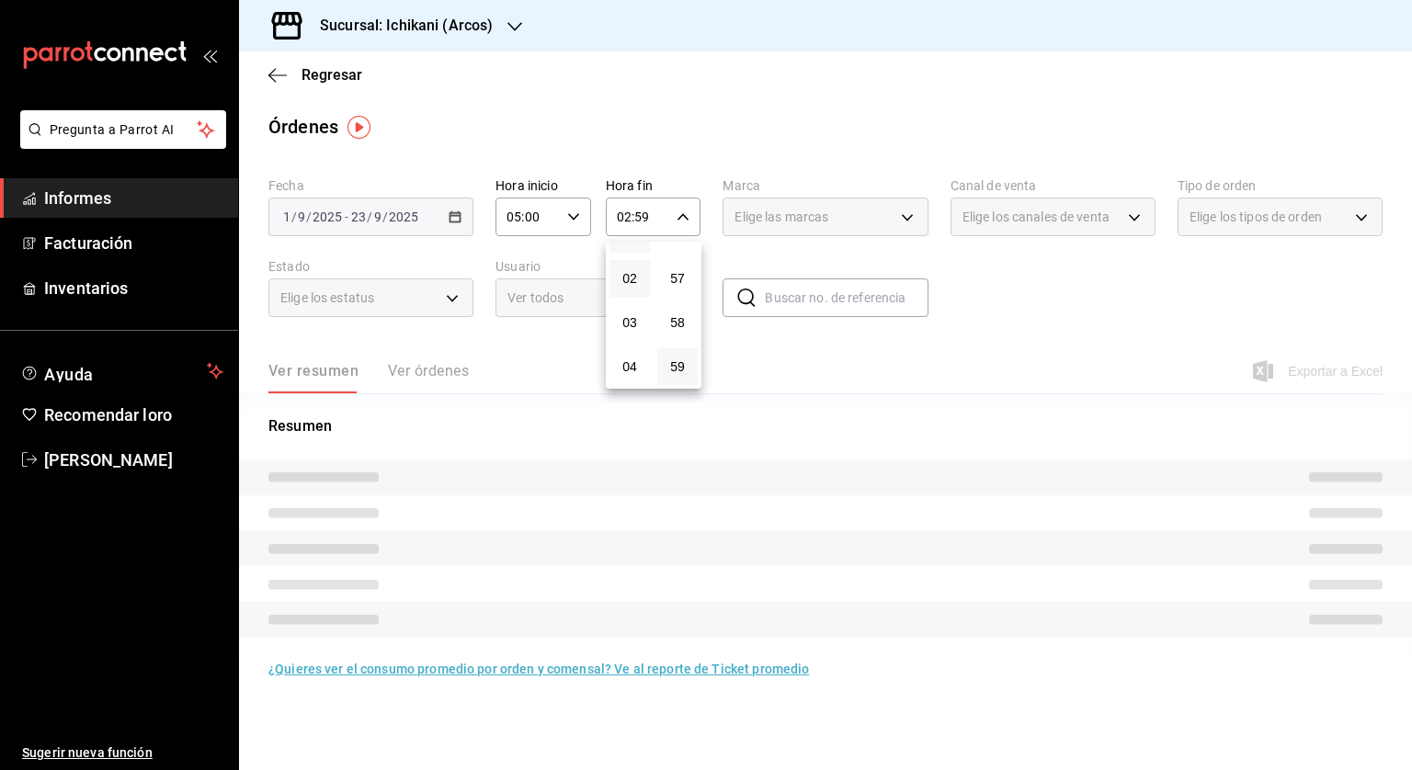
scroll to position [102, 0]
click at [629, 341] on font "04" at bounding box center [629, 338] width 15 height 15
type input "04:59"
click at [804, 352] on div at bounding box center [706, 385] width 1412 height 770
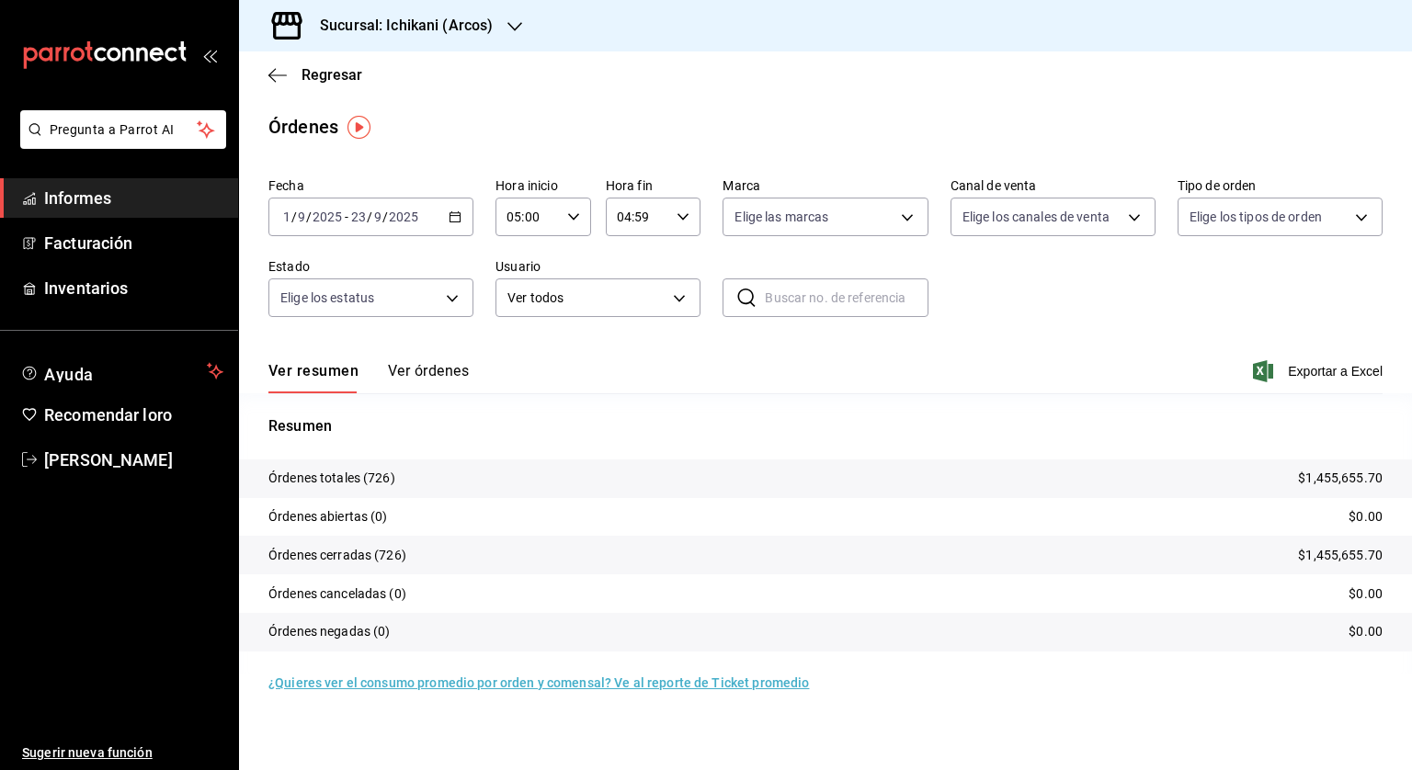
click at [271, 52] on div "Regresar" at bounding box center [825, 74] width 1173 height 47
click at [279, 81] on icon "button" at bounding box center [277, 75] width 18 height 17
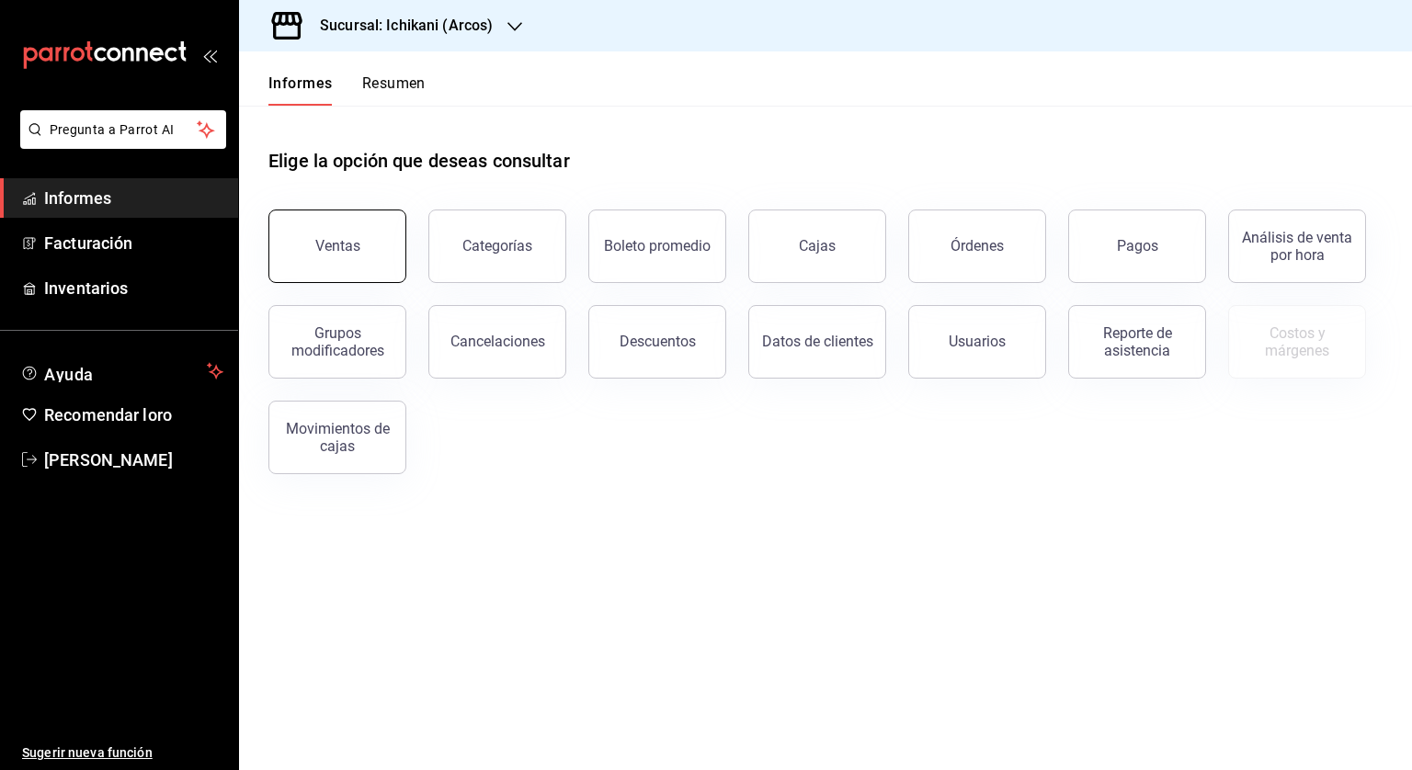
click at [332, 221] on button "Ventas" at bounding box center [337, 247] width 138 height 74
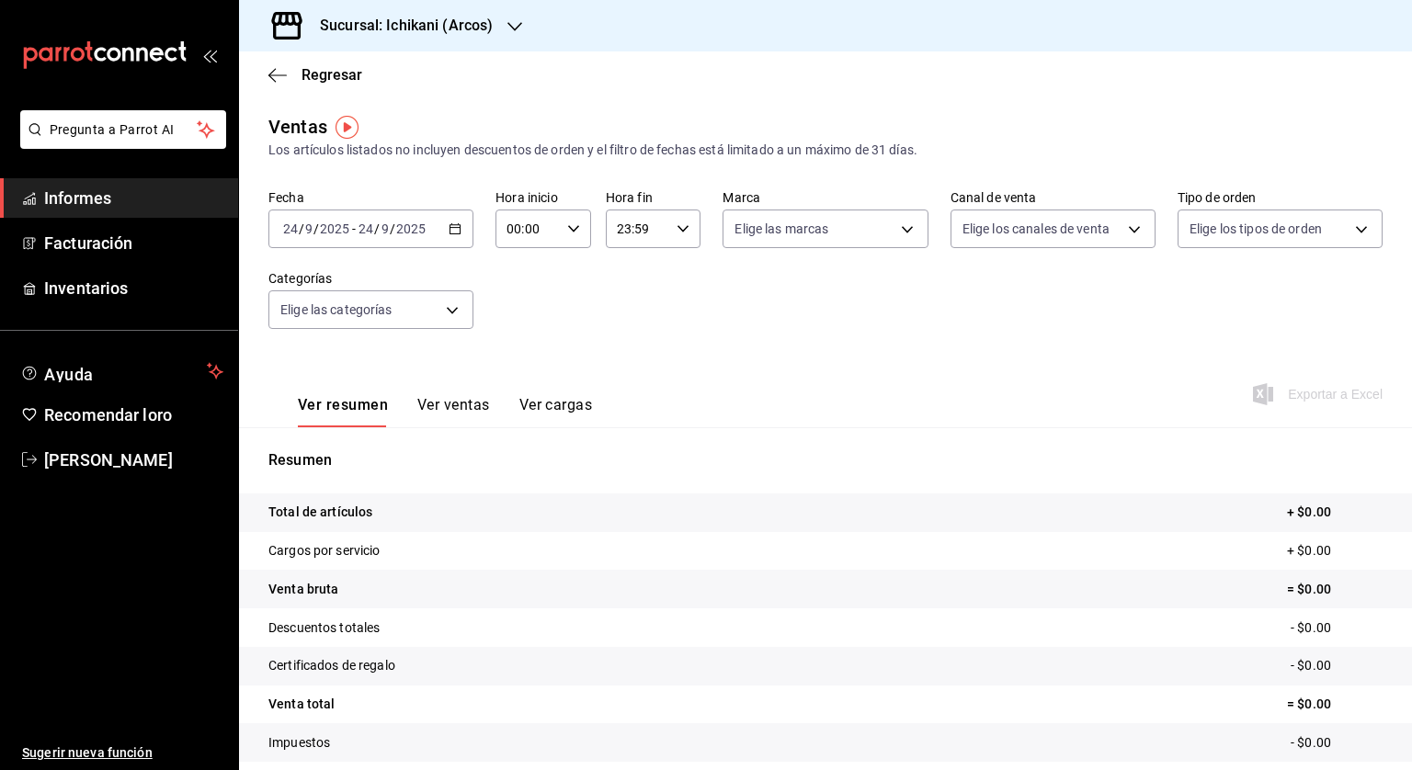
click at [462, 223] on div "2025-09-24 24 / 9 / 2025 - 2025-09-24 24 / 9 / 2025" at bounding box center [370, 229] width 205 height 39
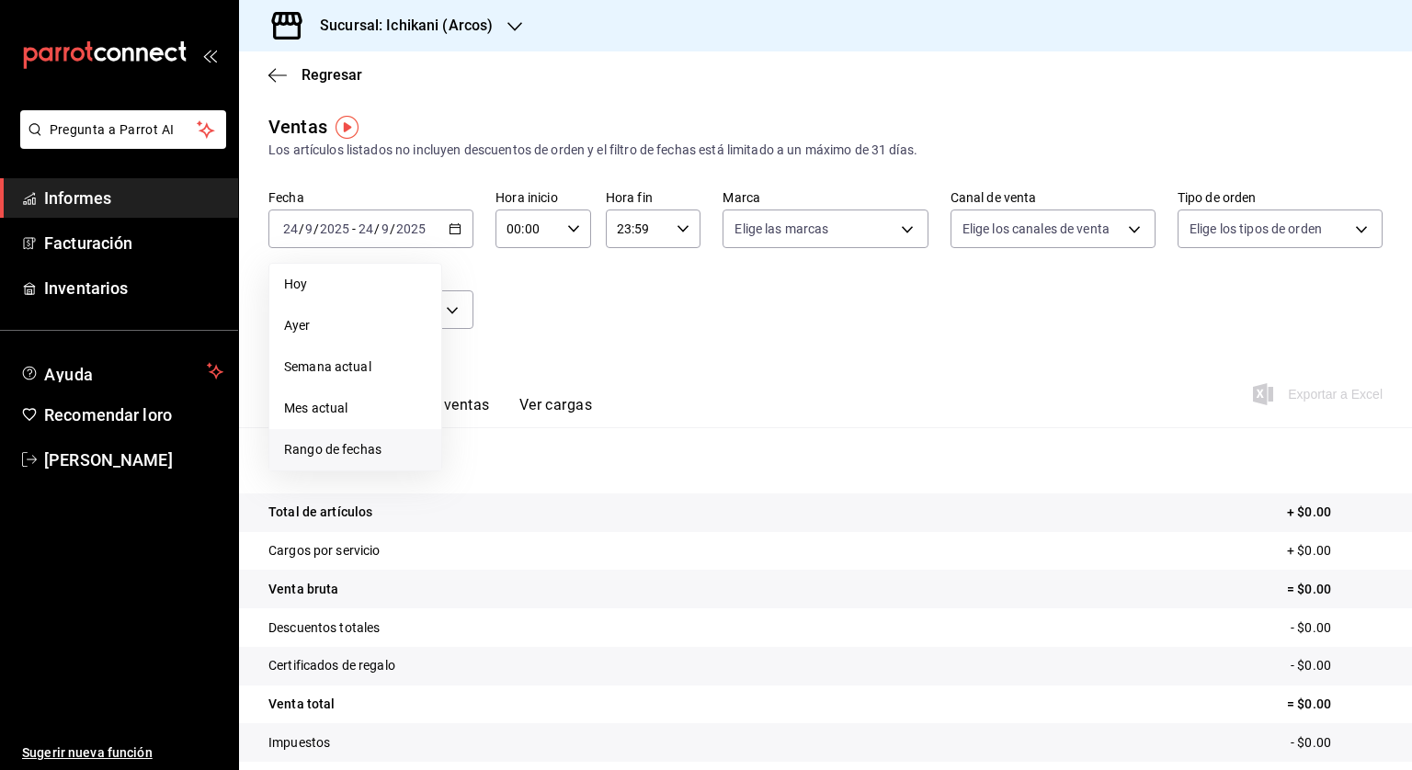
click at [380, 451] on font "Rango de fechas" at bounding box center [332, 449] width 97 height 15
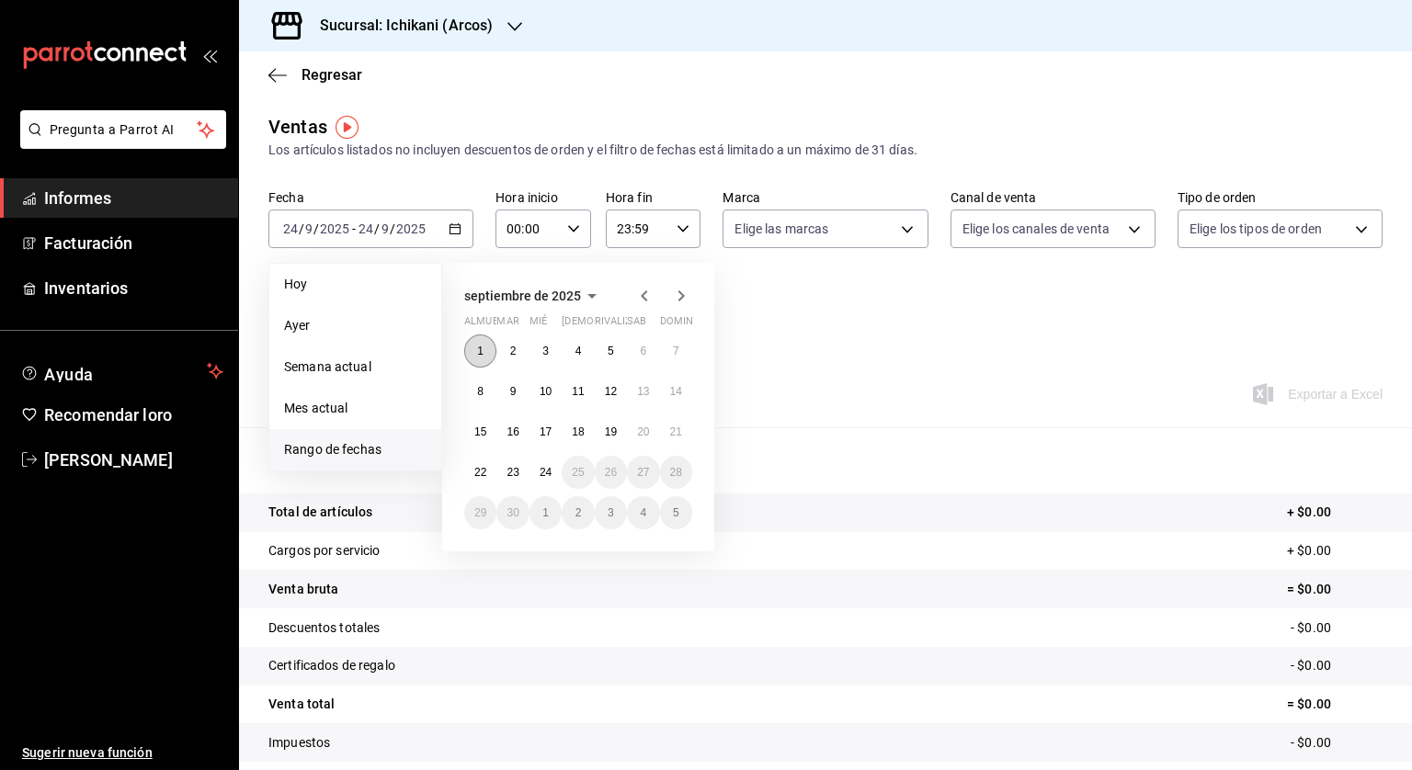
click at [475, 346] on button "1" at bounding box center [480, 351] width 32 height 33
click at [515, 467] on font "23" at bounding box center [512, 472] width 12 height 13
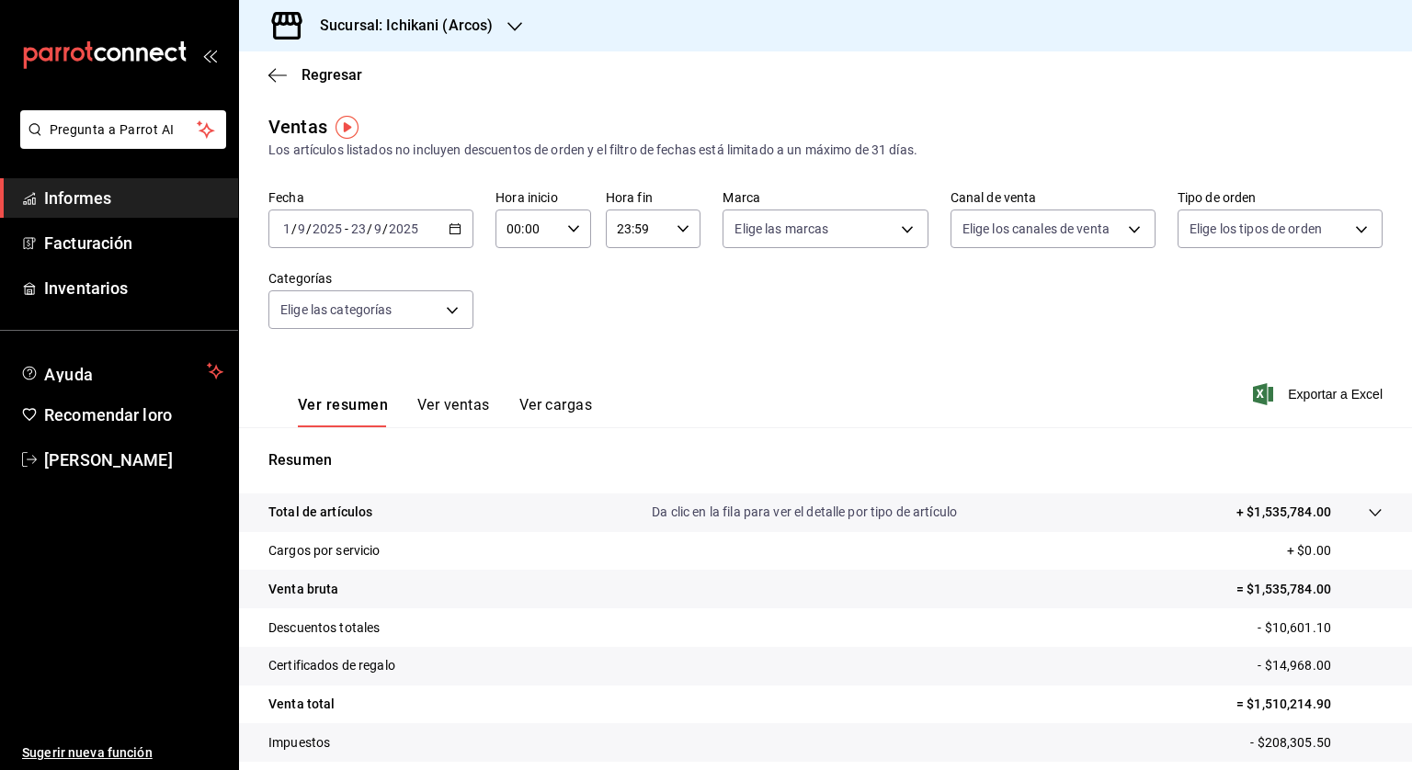
click at [568, 227] on \(Stroke\) "button" at bounding box center [573, 228] width 11 height 6
click at [518, 317] on font "05" at bounding box center [516, 312] width 15 height 15
type input "05:00"
click at [662, 229] on div at bounding box center [706, 385] width 1412 height 770
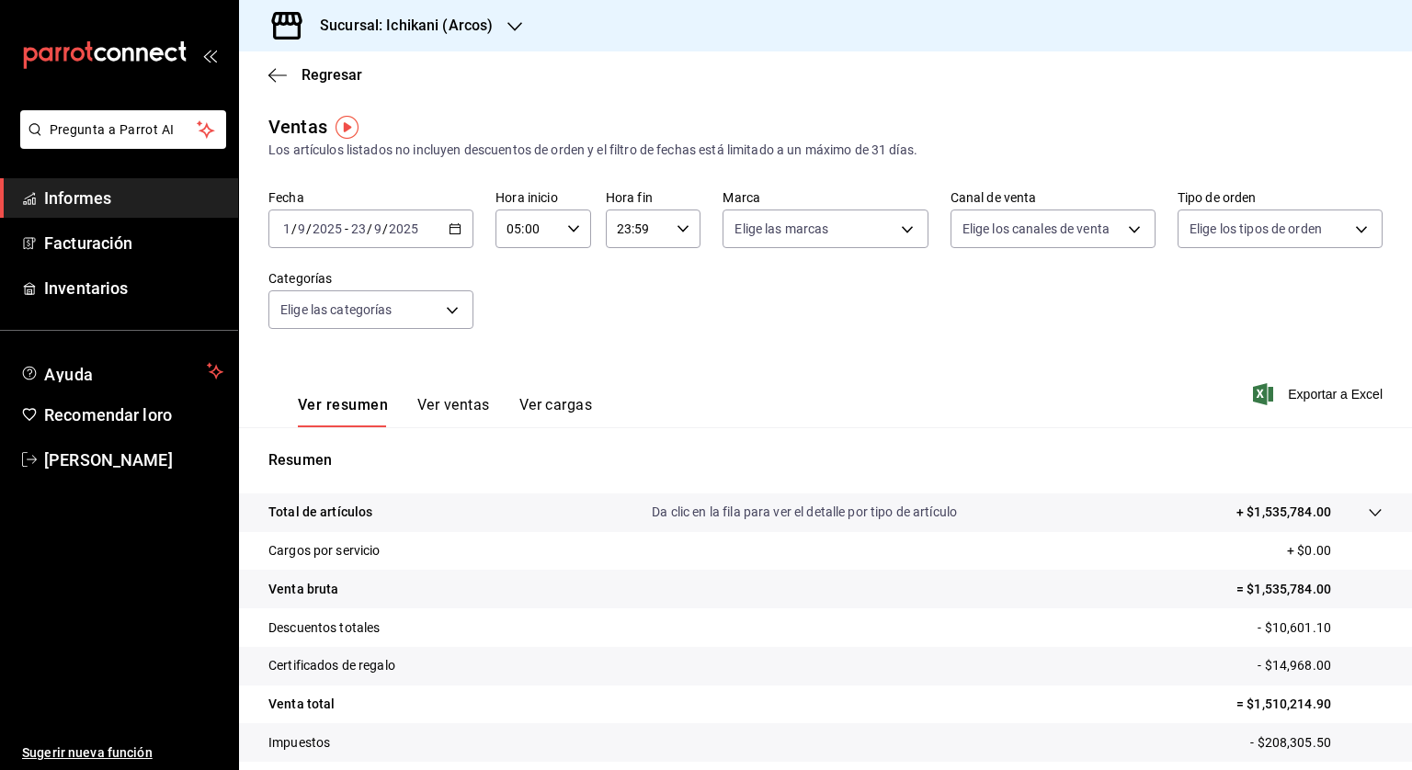
click at [641, 232] on input "23:59" at bounding box center [638, 228] width 64 height 37
click at [618, 255] on font "04" at bounding box center [625, 258] width 15 height 15
type input "04:59"
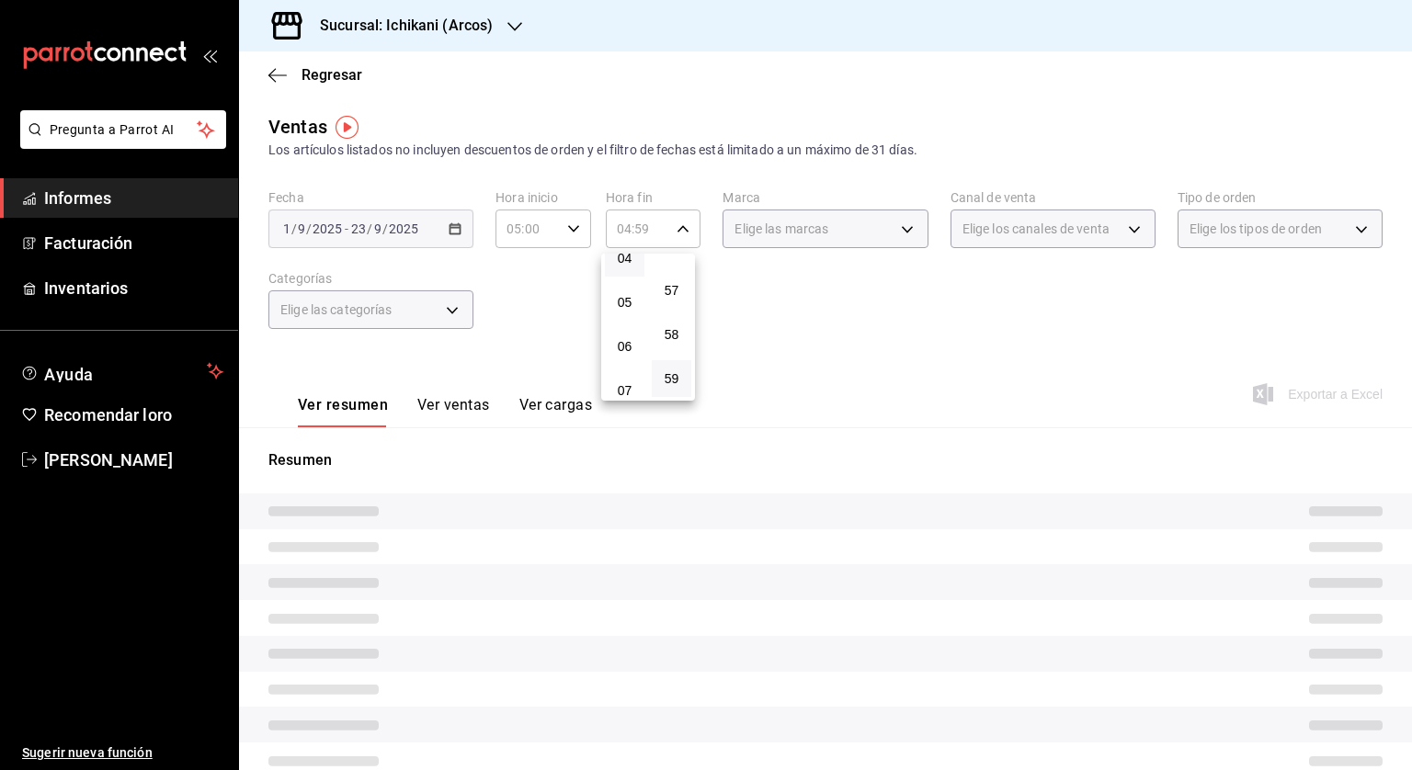
click at [782, 356] on div at bounding box center [706, 385] width 1412 height 770
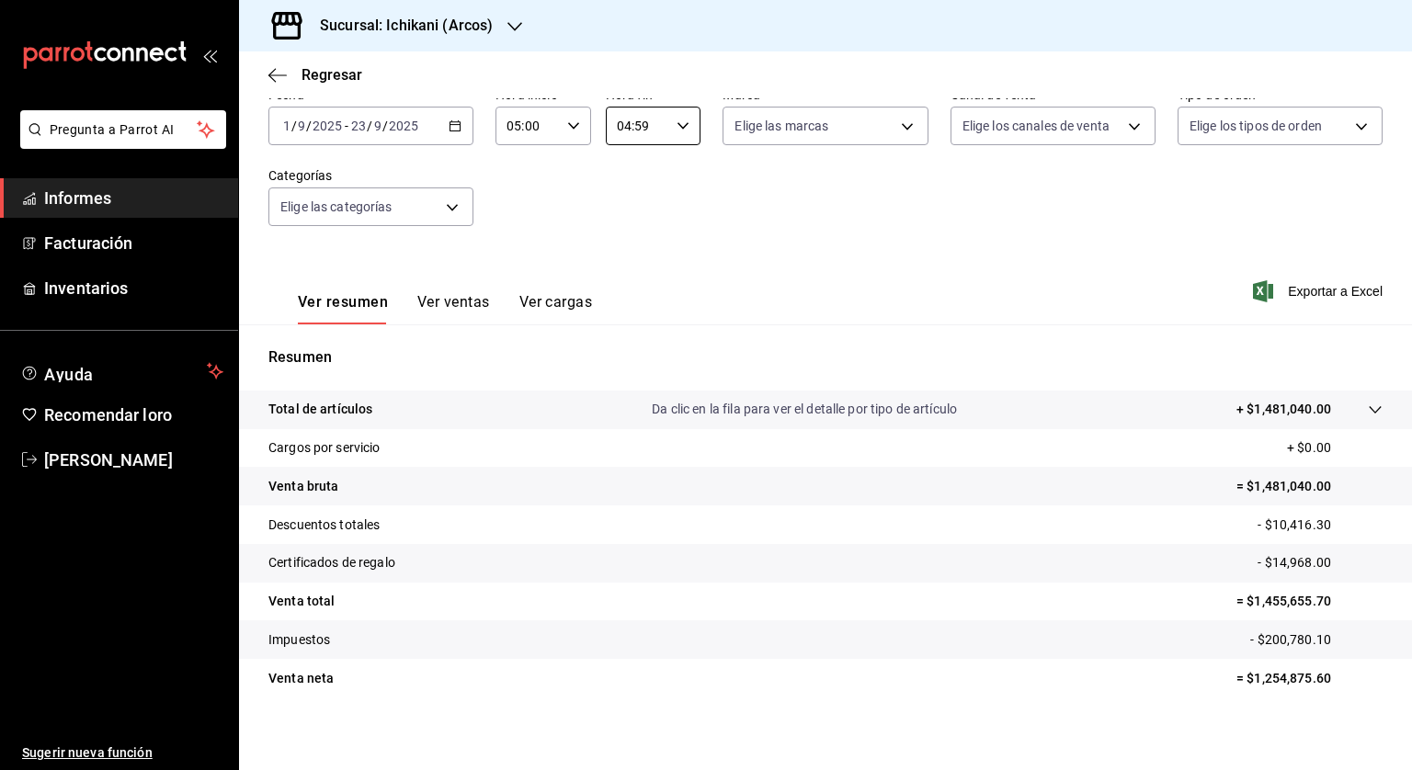
scroll to position [110, 0]
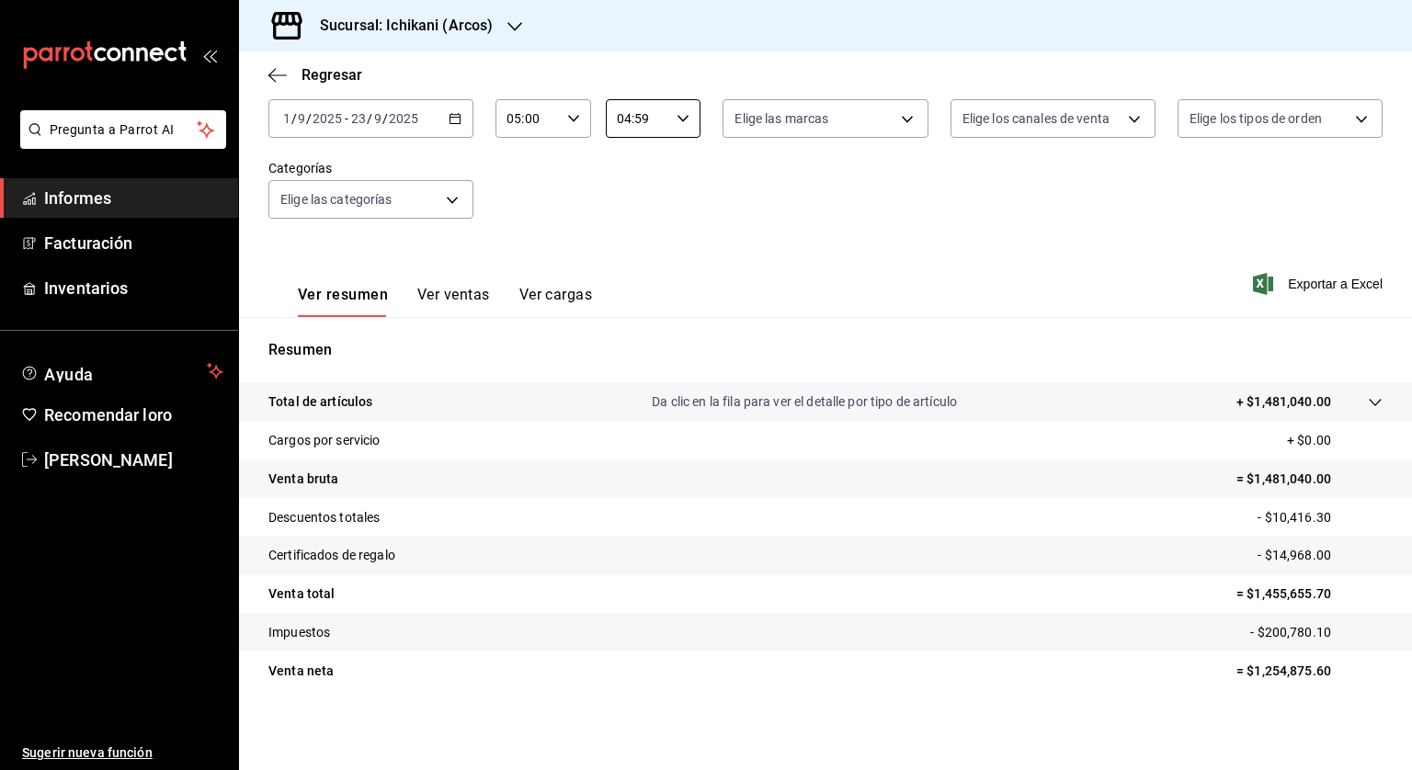
click at [495, 19] on div "Sucursal: Ichikani (Arcos)" at bounding box center [392, 25] width 276 height 51
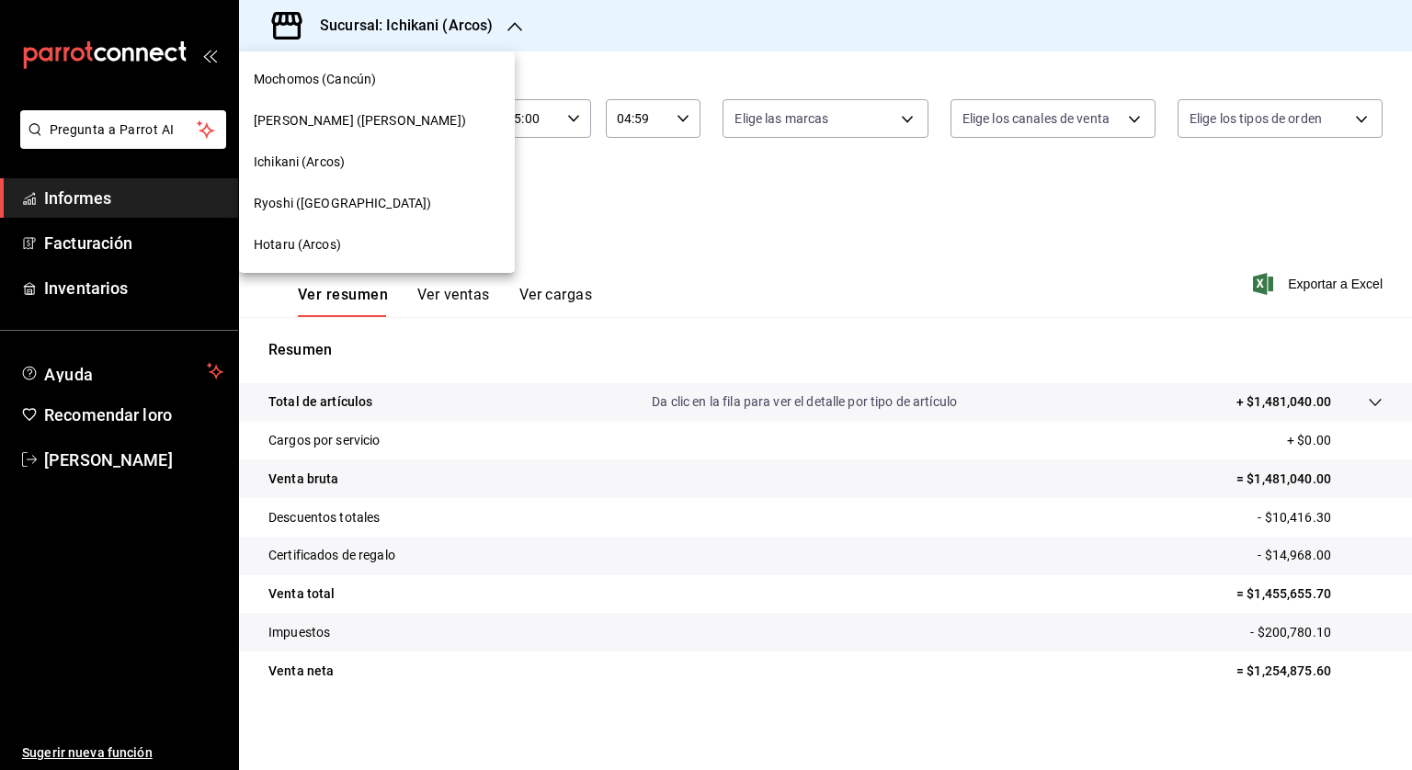
click at [301, 65] on div "Mochomos (Cancún)" at bounding box center [377, 79] width 276 height 41
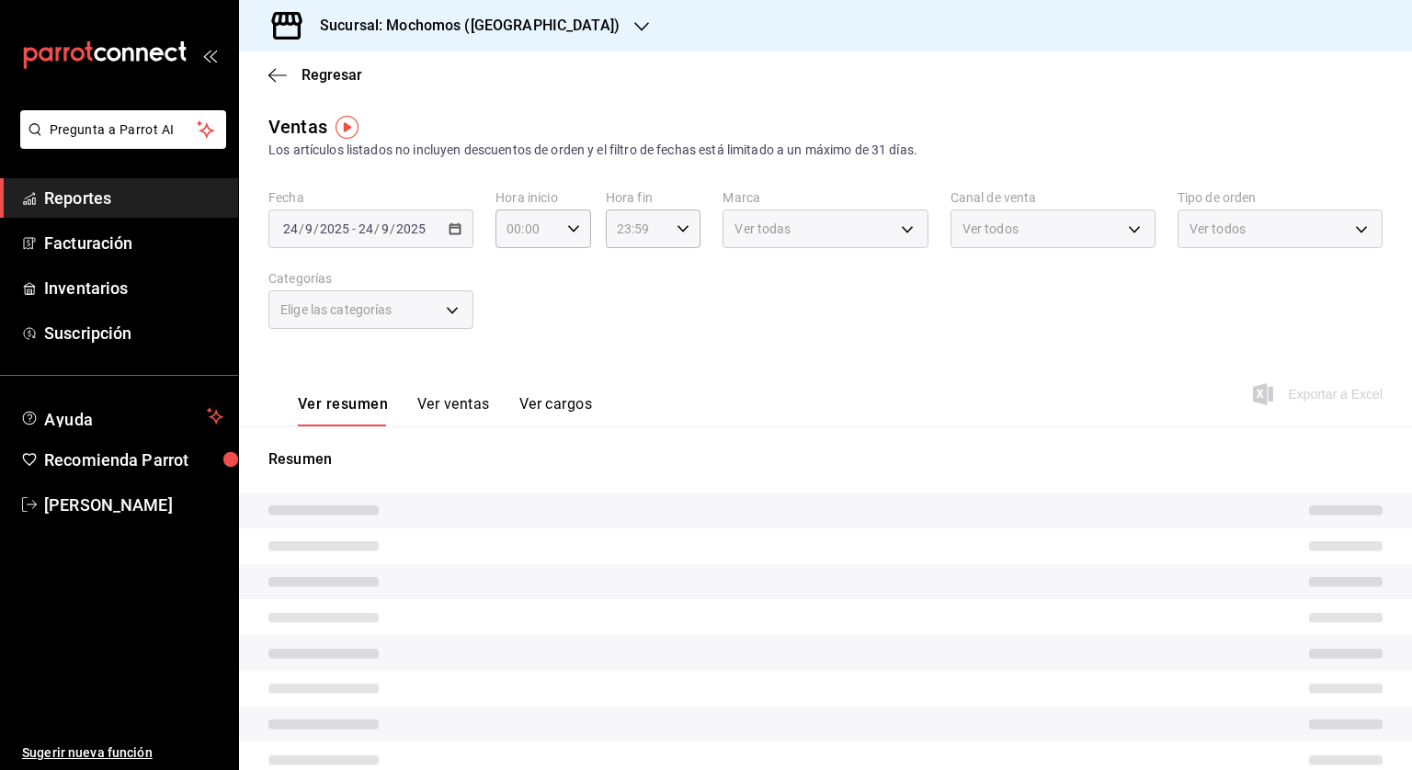
type input "05:00"
type input "04:59"
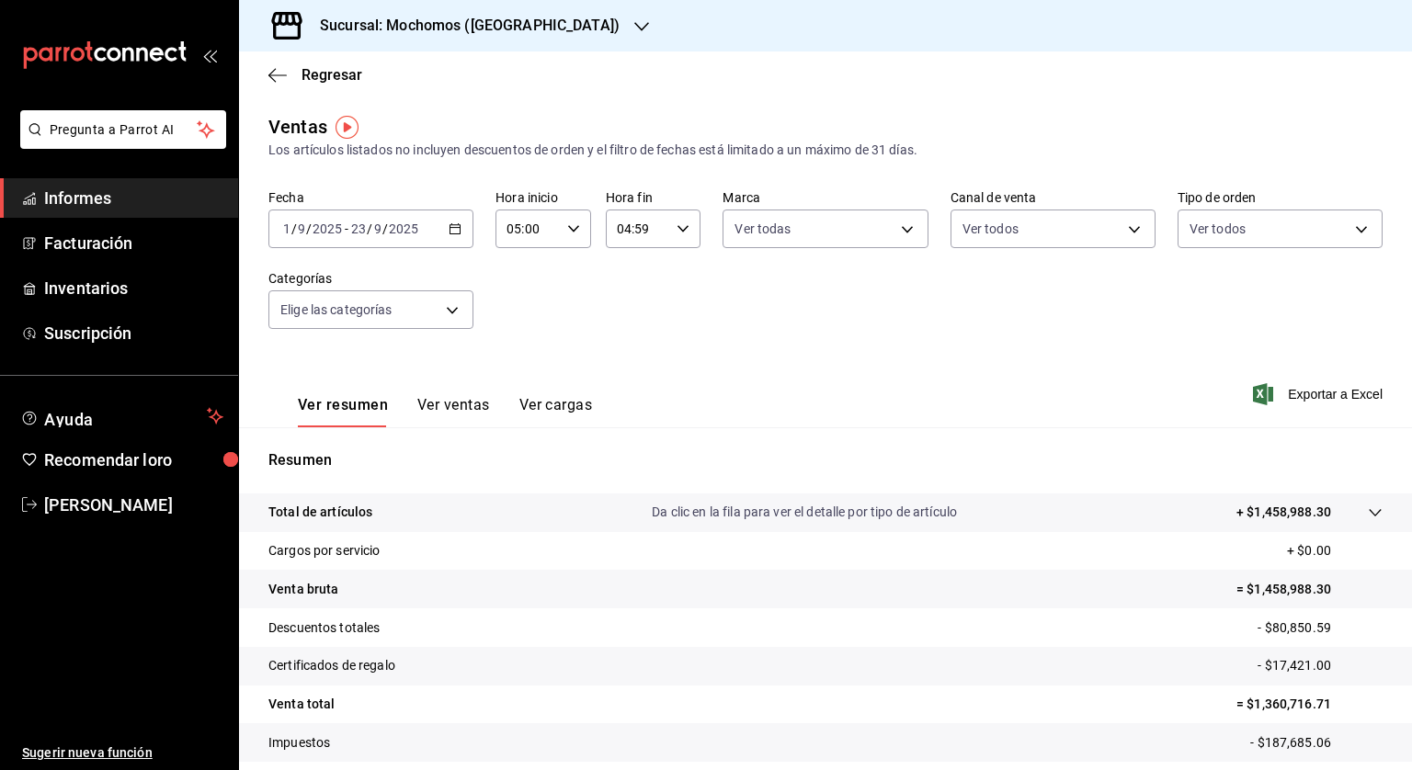
click at [576, 223] on div "05:00 Hora inicio" at bounding box center [543, 229] width 96 height 39
click at [525, 261] on button "05" at bounding box center [516, 272] width 40 height 37
click at [743, 327] on div at bounding box center [706, 385] width 1412 height 770
click at [454, 227] on \(Stroke\) "button" at bounding box center [455, 227] width 10 height 1
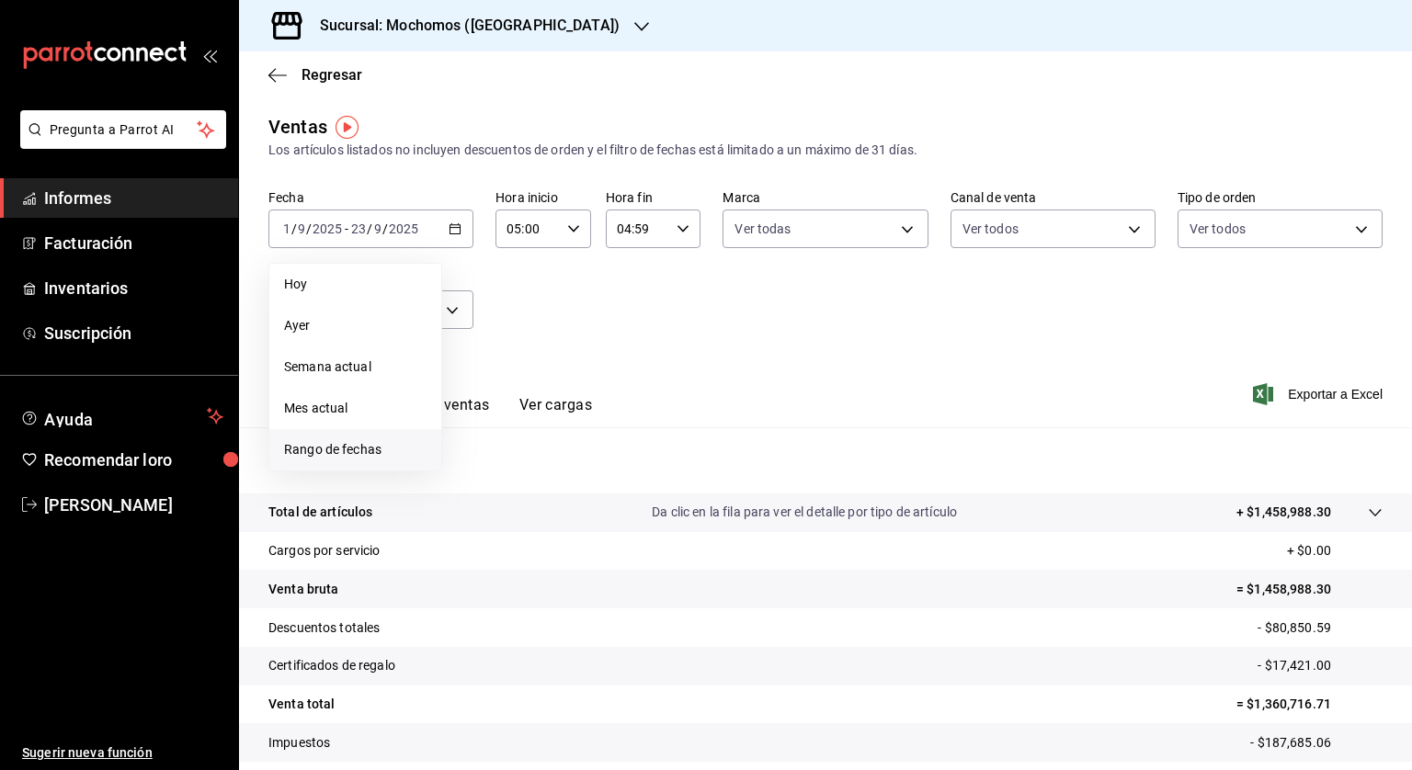
click at [358, 448] on font "Rango de fechas" at bounding box center [332, 449] width 97 height 15
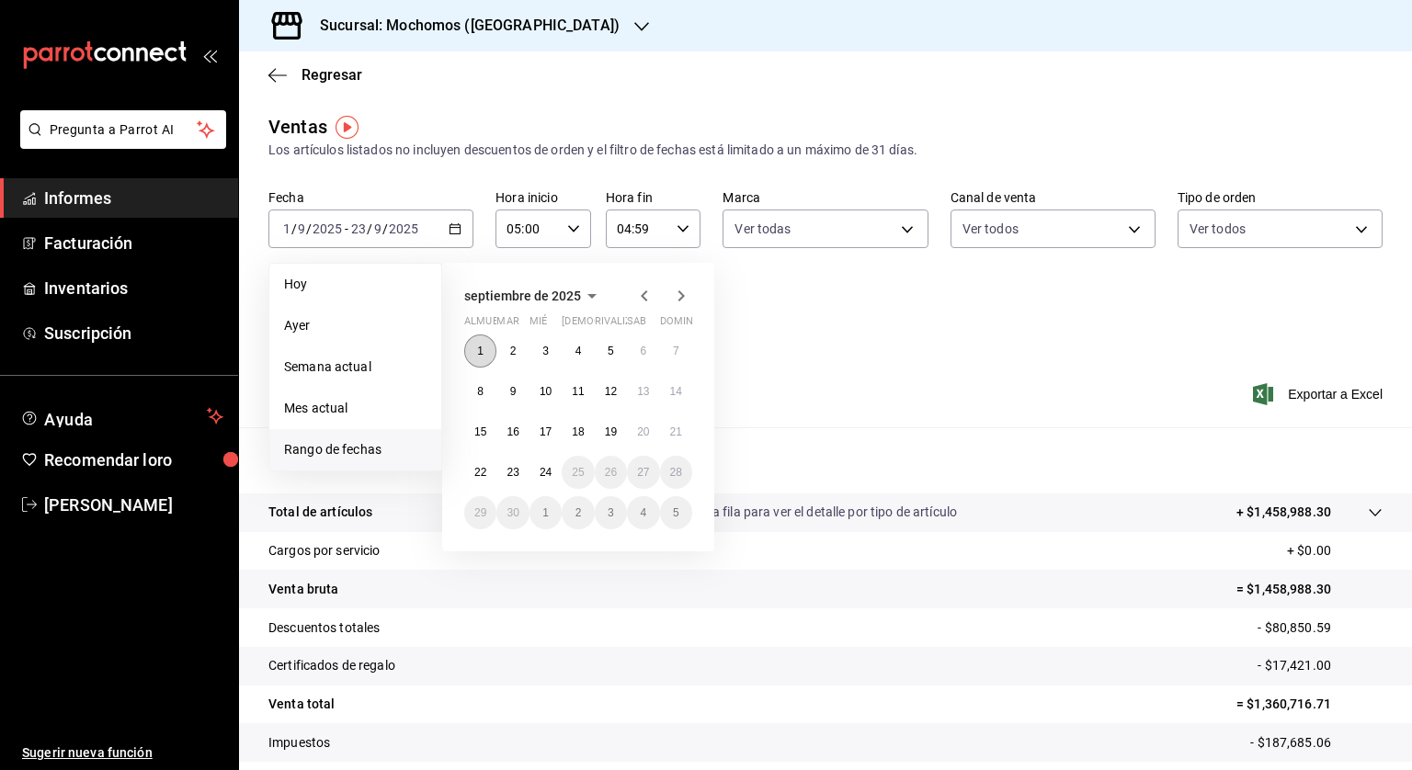
click at [480, 342] on button "1" at bounding box center [480, 351] width 32 height 33
click at [540, 464] on button "24" at bounding box center [545, 472] width 32 height 33
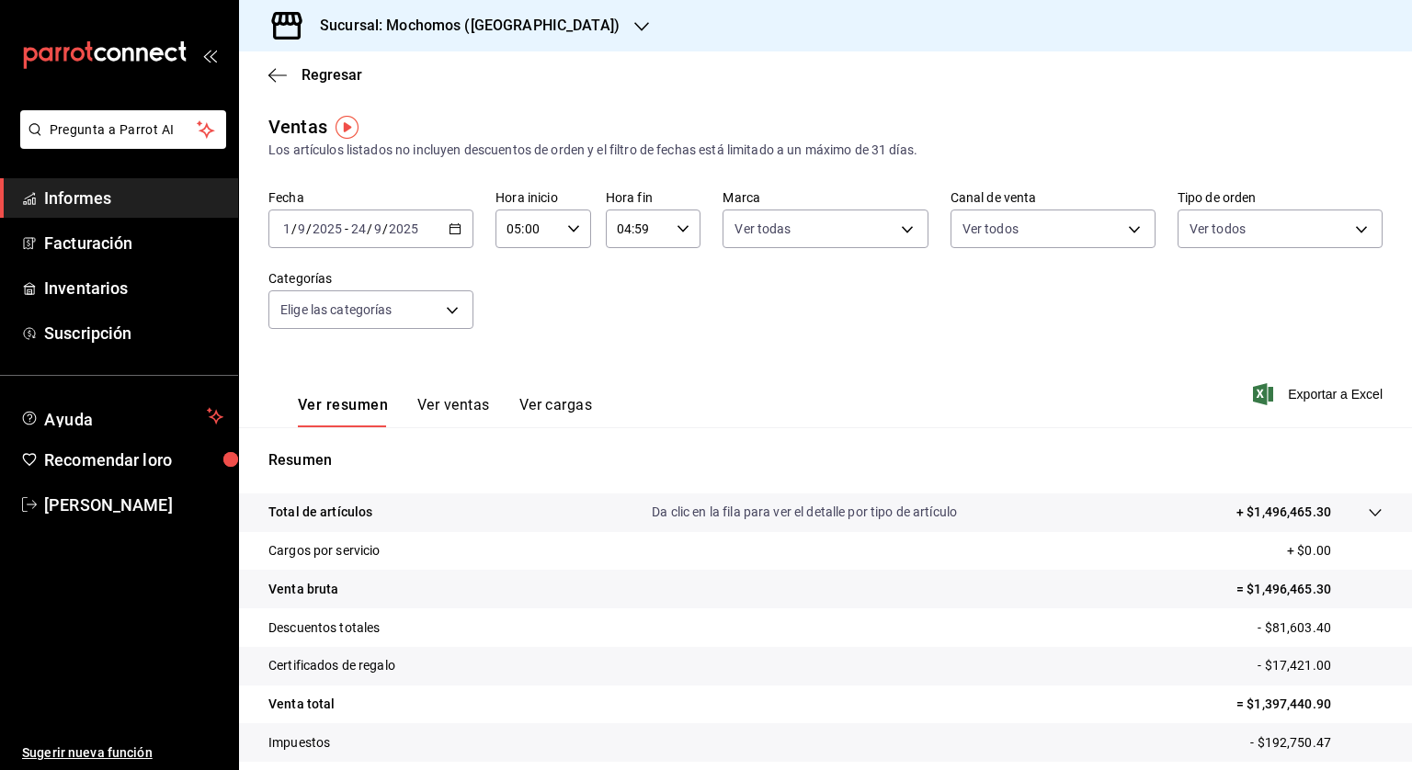
click at [734, 356] on div "Ver resumen Ver ventas Ver cargas Exportar a Excel" at bounding box center [825, 389] width 1173 height 76
click at [393, 29] on font "Sucursal: Mochomos (Cancún)" at bounding box center [470, 25] width 300 height 17
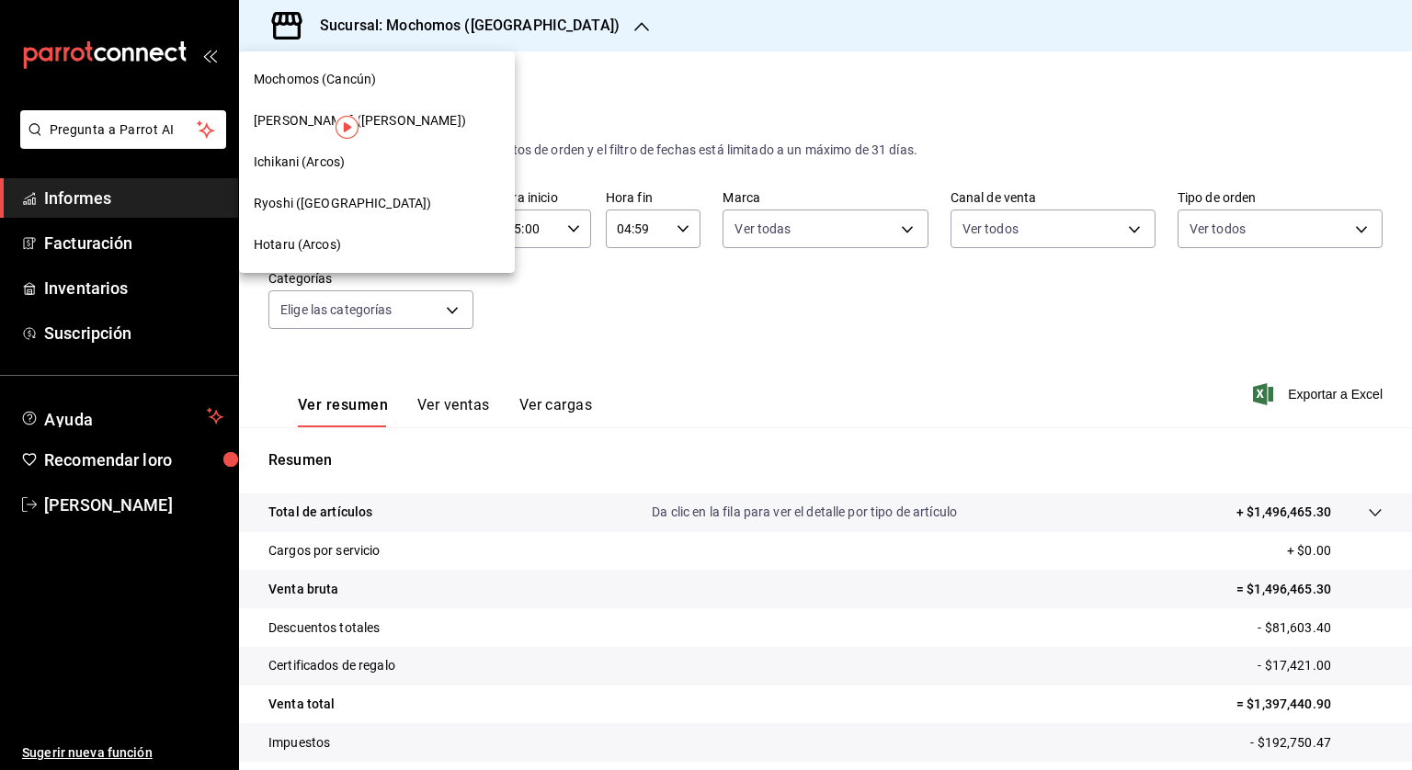
click at [365, 32] on div at bounding box center [706, 385] width 1412 height 770
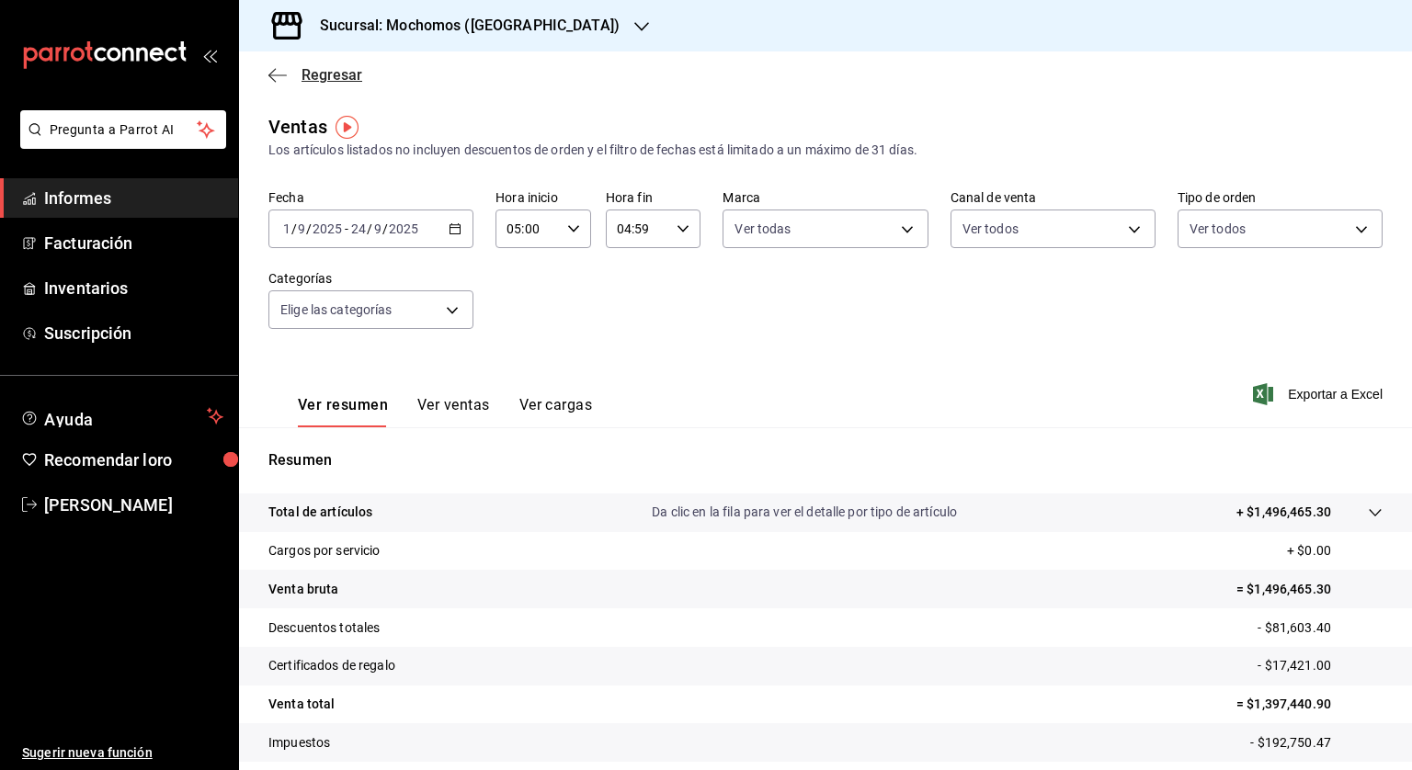
click at [276, 72] on icon "button" at bounding box center [277, 75] width 18 height 17
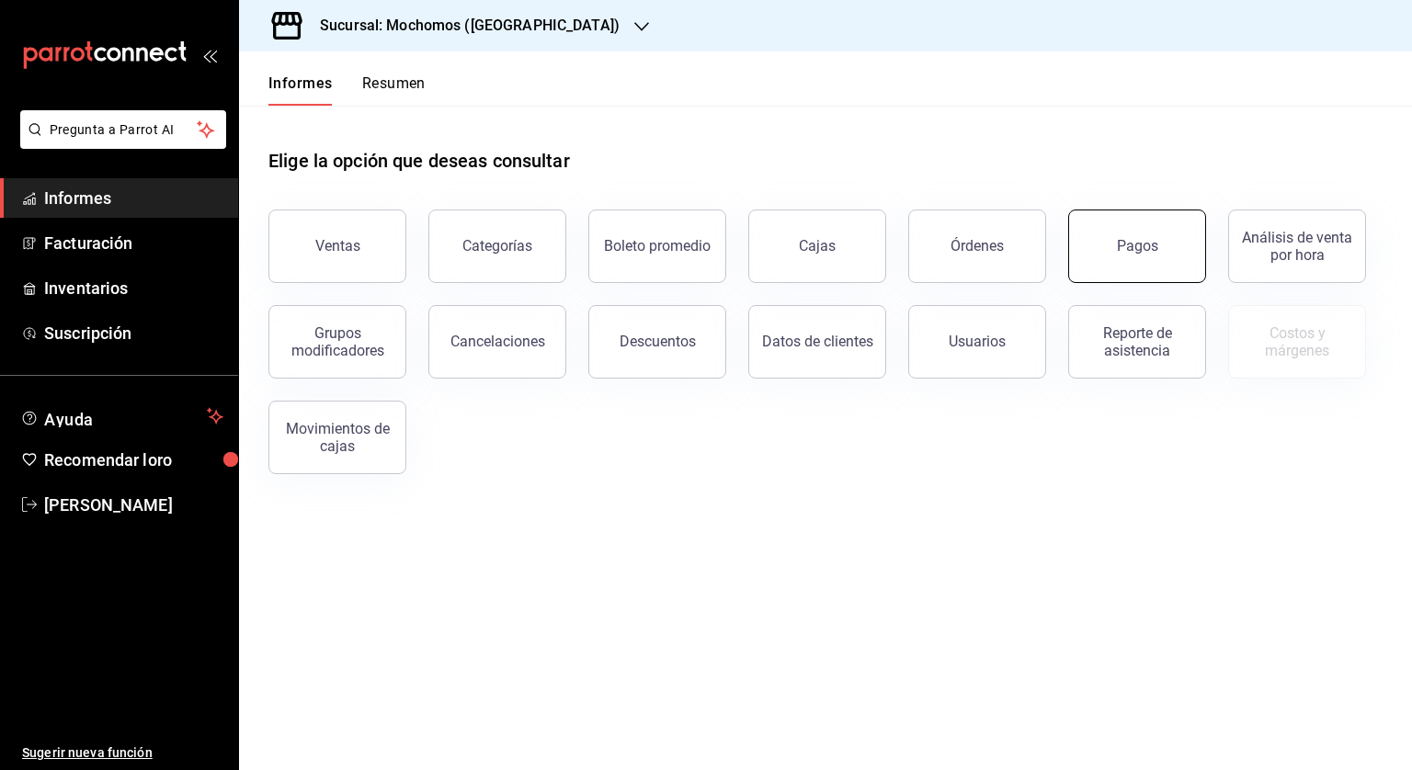
click at [1143, 240] on font "Pagos" at bounding box center [1137, 245] width 41 height 17
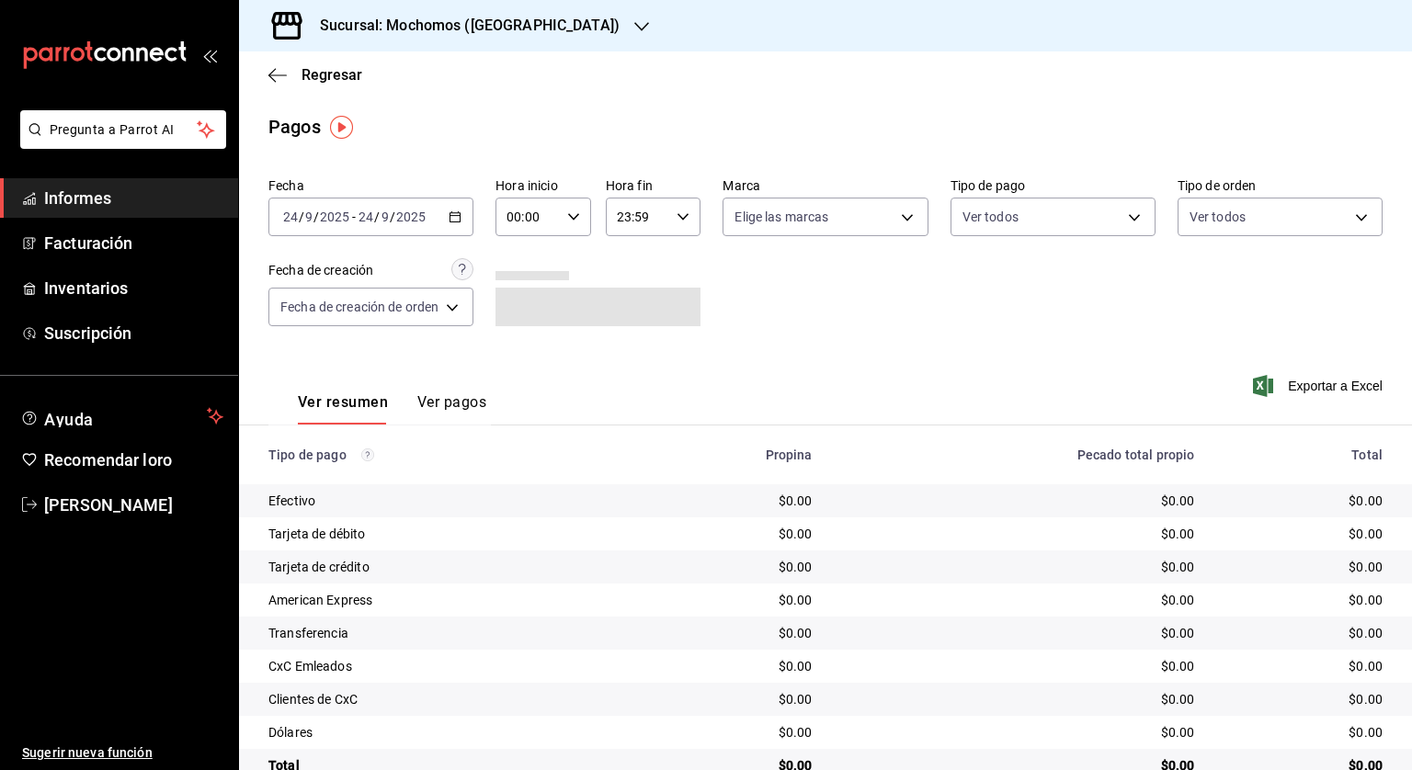
click at [463, 221] on div "2025-09-24 24 / 9 / 2025 - 2025-09-24 24 / 9 / 2025" at bounding box center [370, 217] width 205 height 39
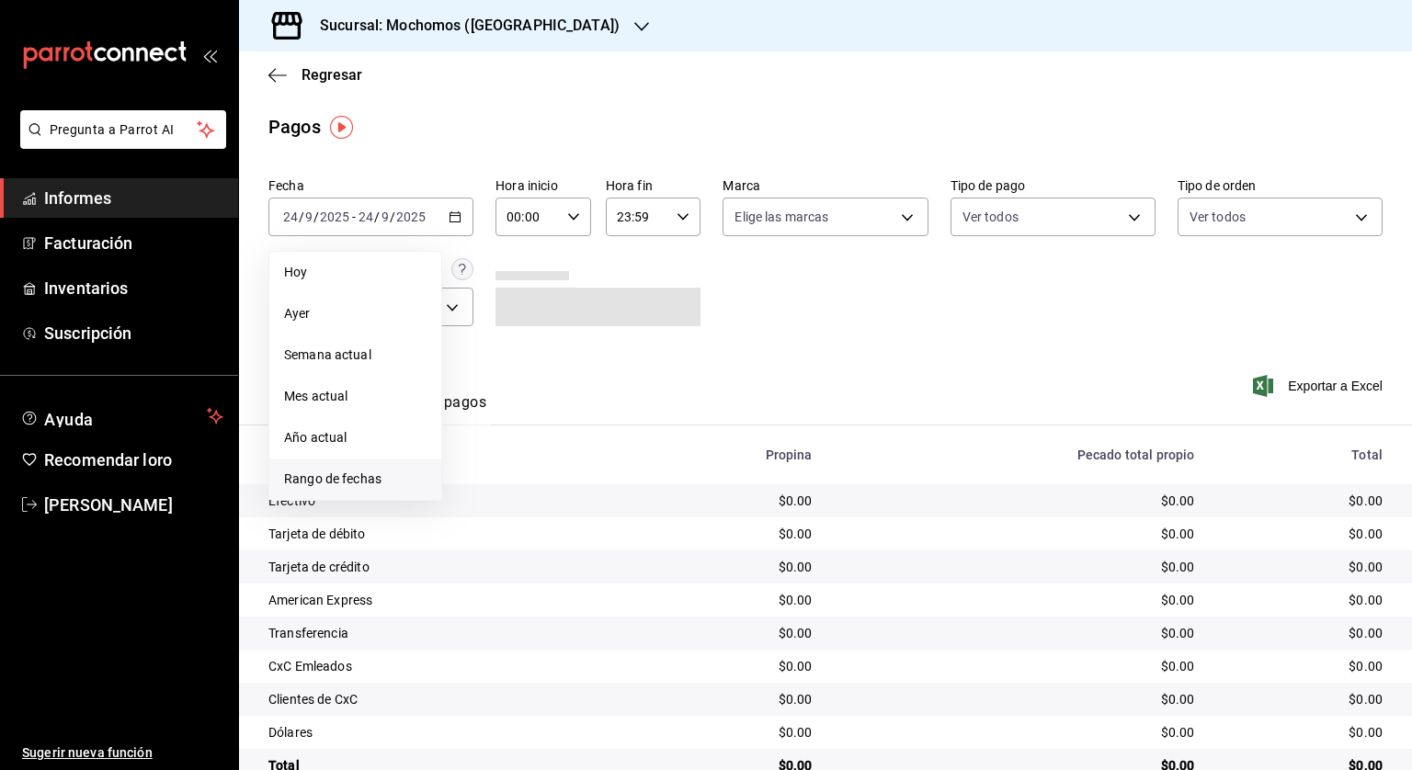
click at [336, 477] on font "Rango de fechas" at bounding box center [332, 478] width 97 height 15
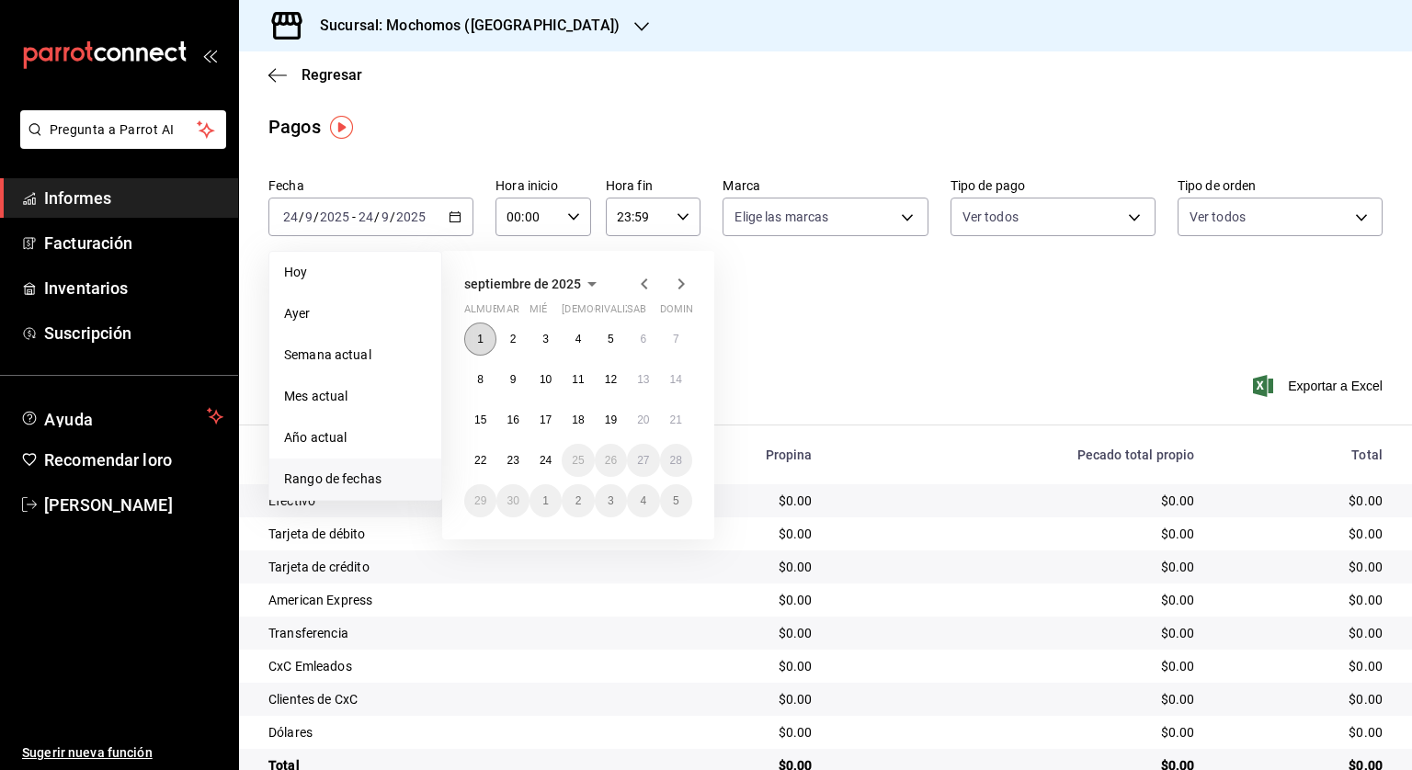
click at [478, 344] on font "1" at bounding box center [480, 339] width 6 height 13
click at [478, 454] on font "22" at bounding box center [480, 460] width 12 height 13
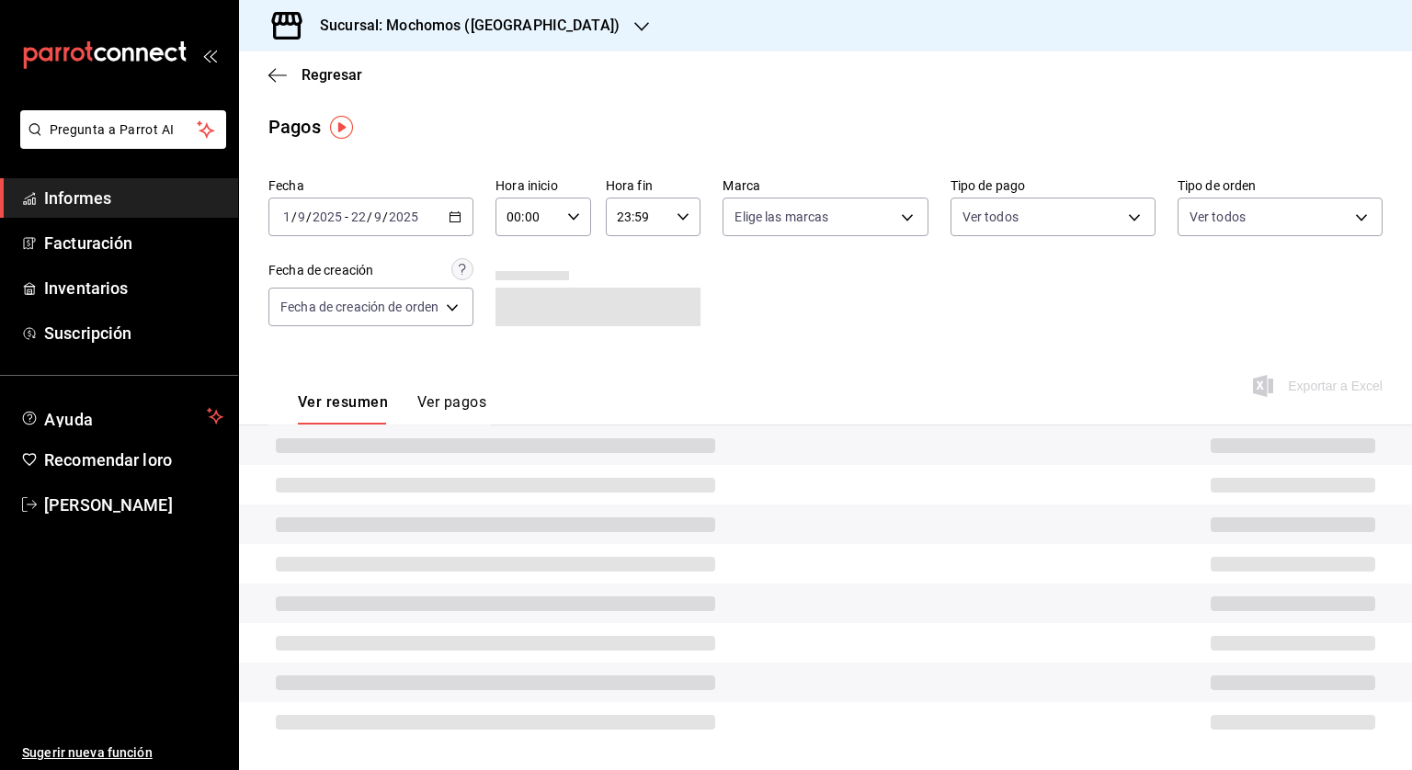
click at [568, 215] on \(Stroke\) "button" at bounding box center [573, 216] width 11 height 6
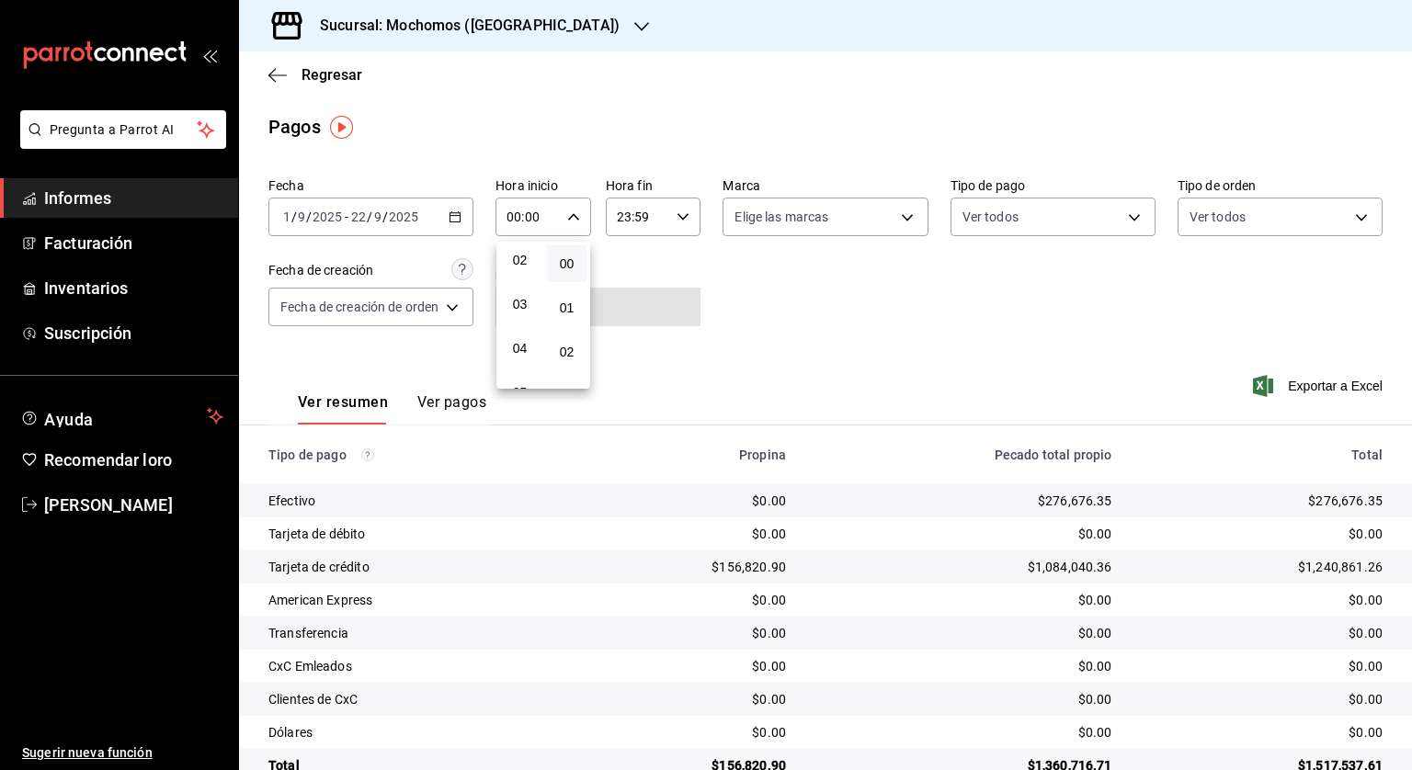
scroll to position [184, 0]
click at [516, 306] on font "05" at bounding box center [520, 300] width 15 height 15
type input "05:00"
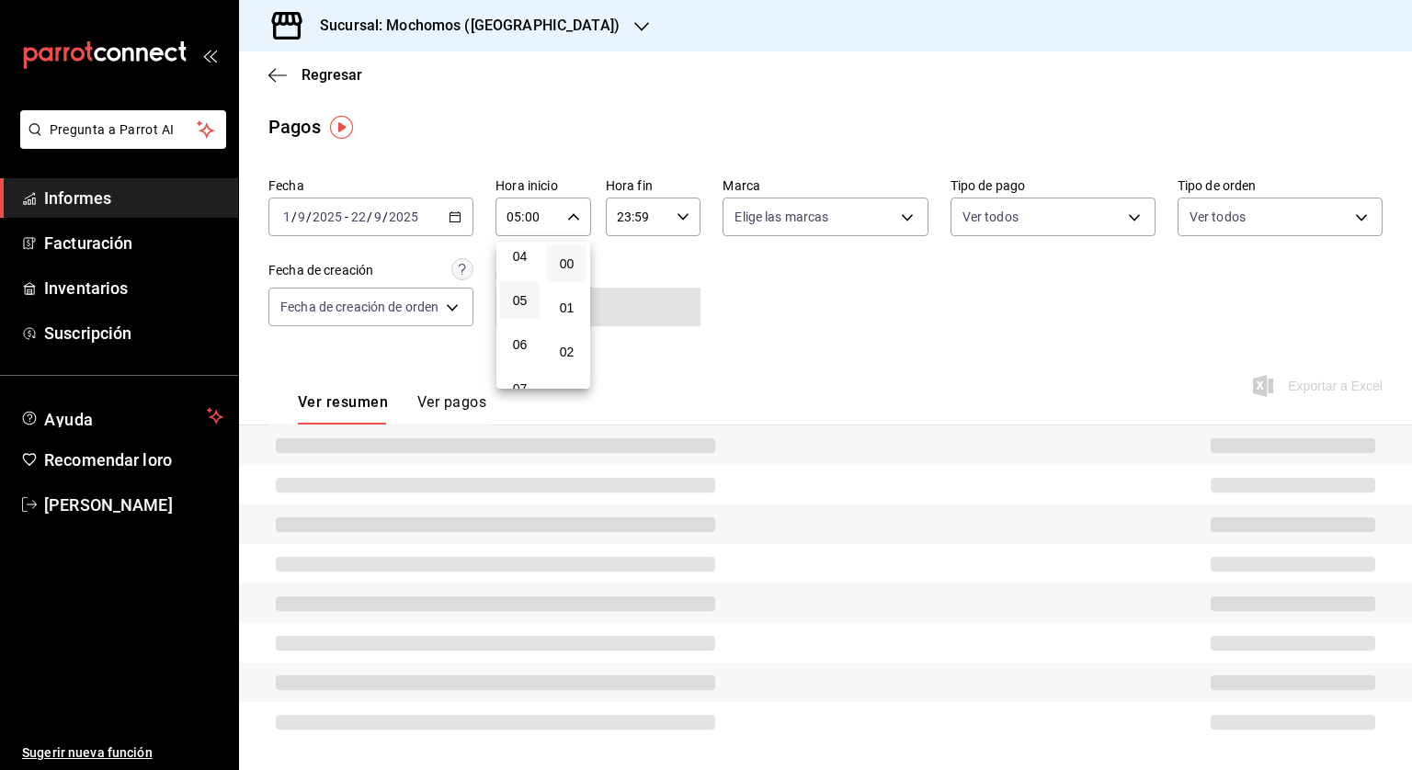
click at [680, 215] on div at bounding box center [706, 385] width 1412 height 770
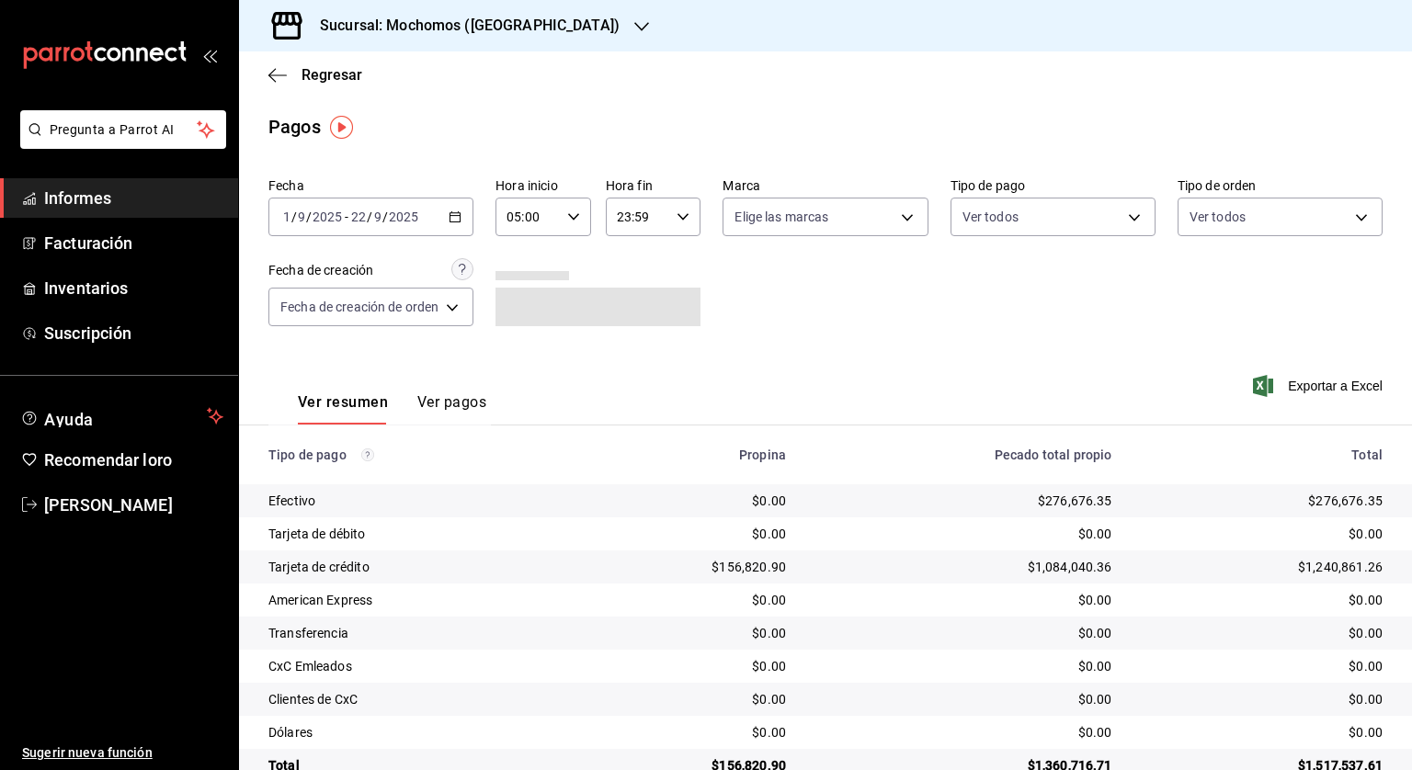
click at [682, 219] on icon "button" at bounding box center [682, 216] width 13 height 13
click at [630, 245] on font "04" at bounding box center [628, 246] width 15 height 15
type input "04:59"
click at [822, 323] on div at bounding box center [706, 385] width 1412 height 770
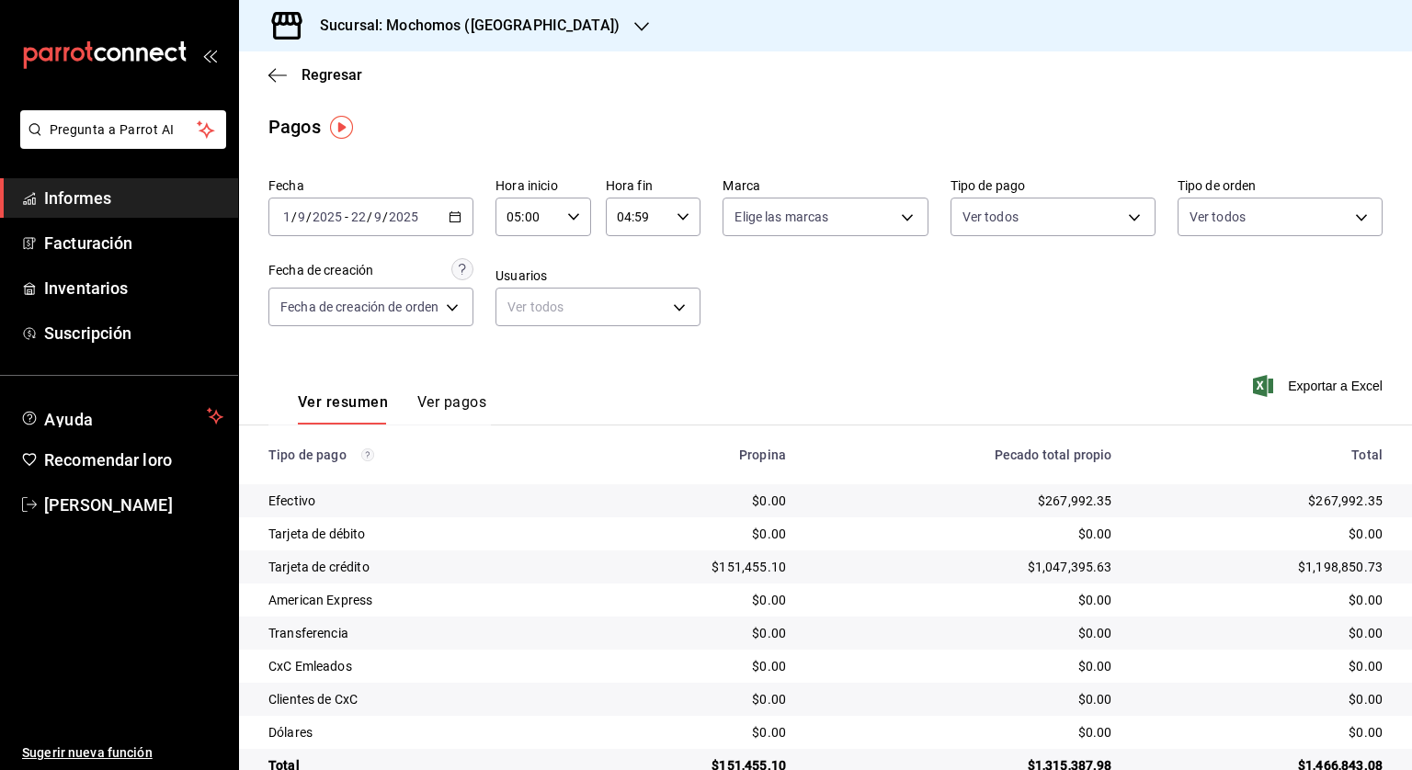
click at [448, 25] on font "Sucursal: Mochomos (Cancún)" at bounding box center [470, 25] width 300 height 17
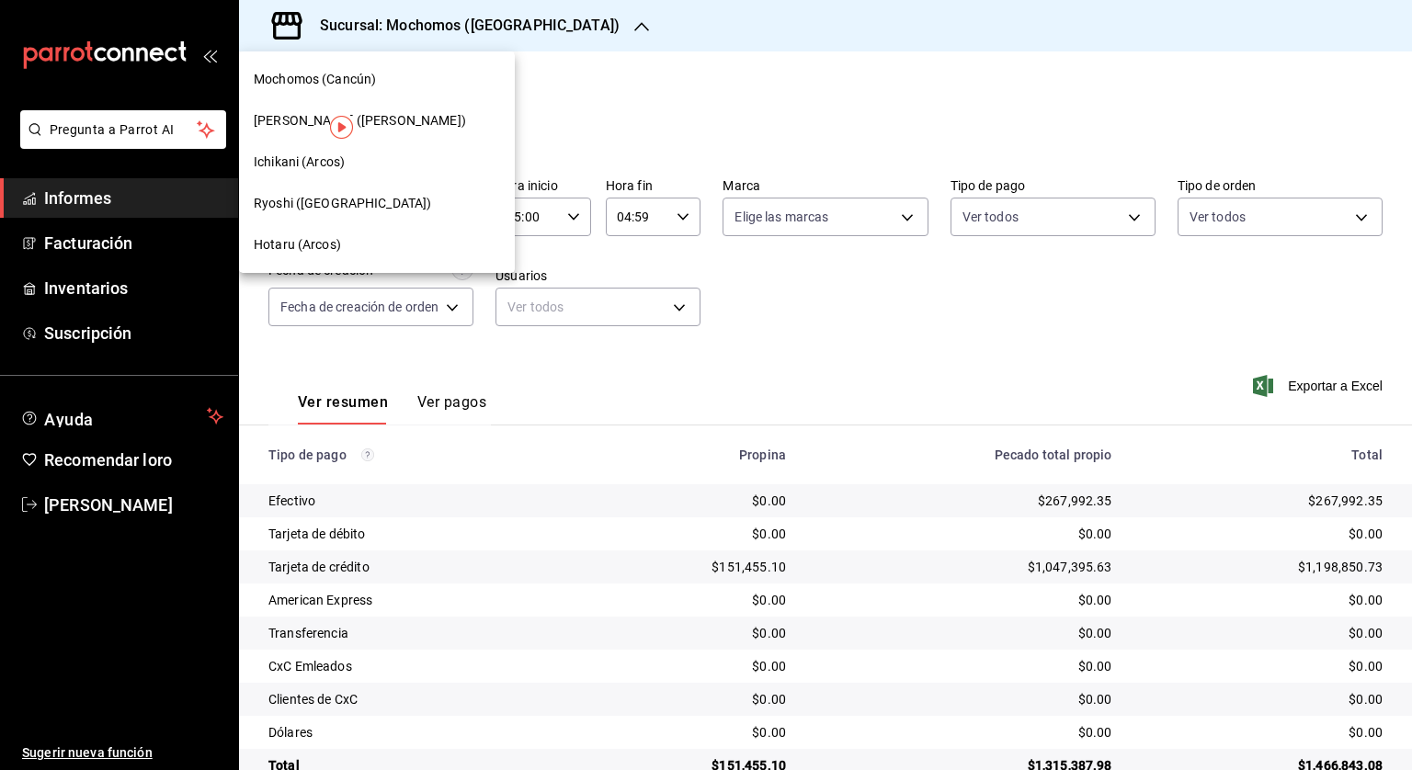
click at [294, 161] on font "Ichikani (Arcos)" at bounding box center [299, 161] width 91 height 15
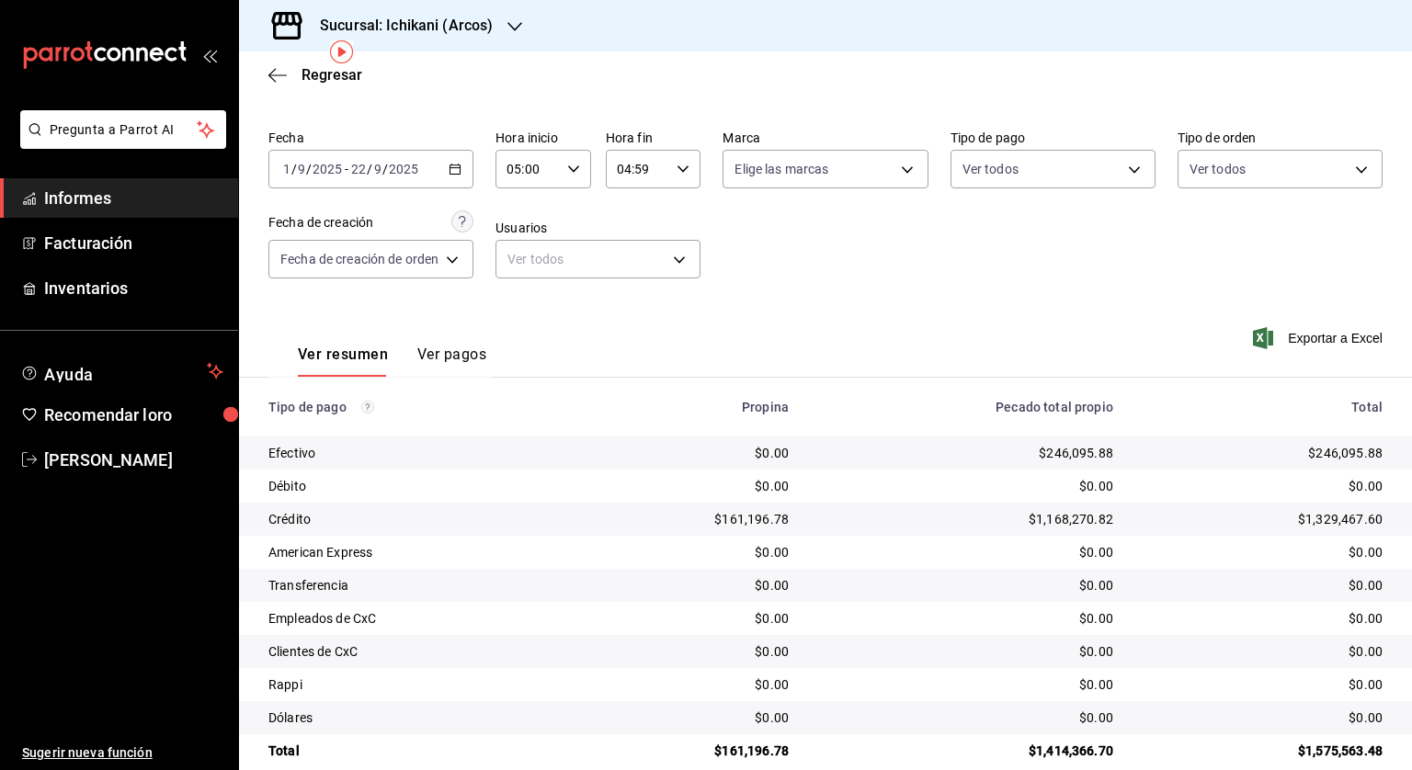
scroll to position [74, 0]
